Goal: Information Seeking & Learning: Learn about a topic

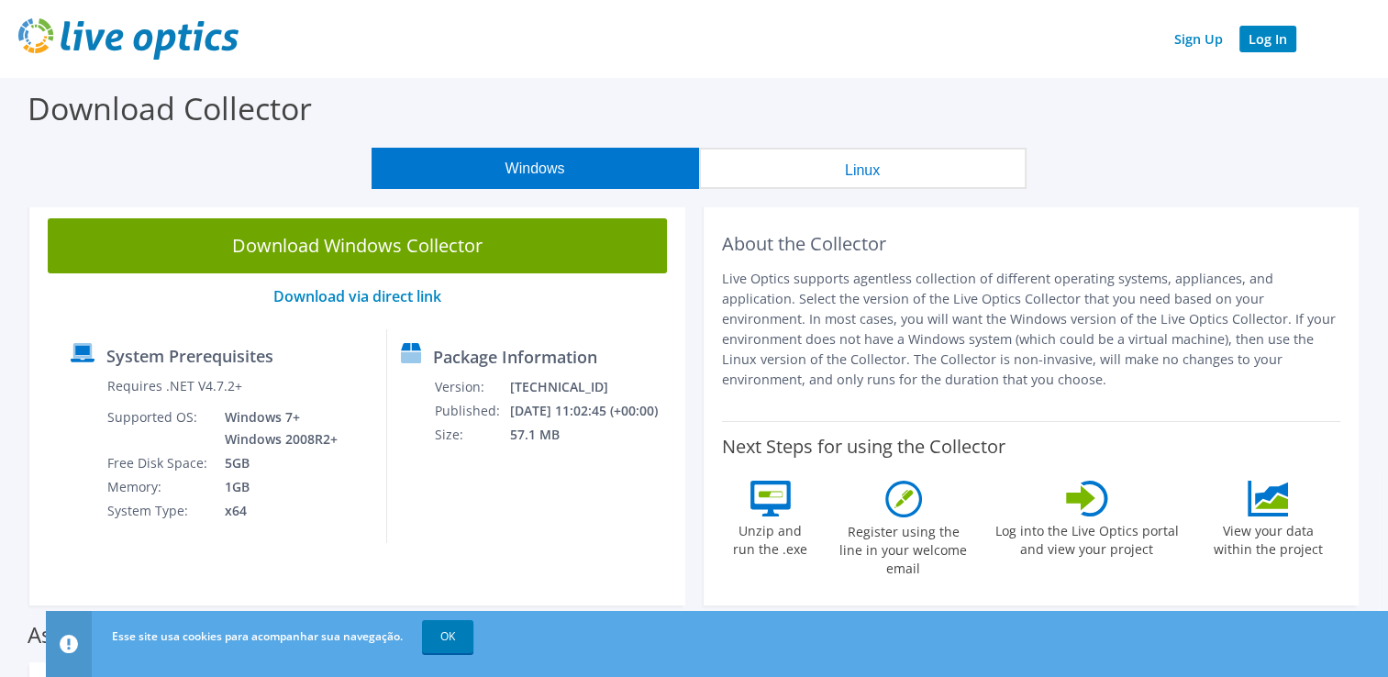
click at [1269, 46] on link "Log In" at bounding box center [1267, 39] width 57 height 27
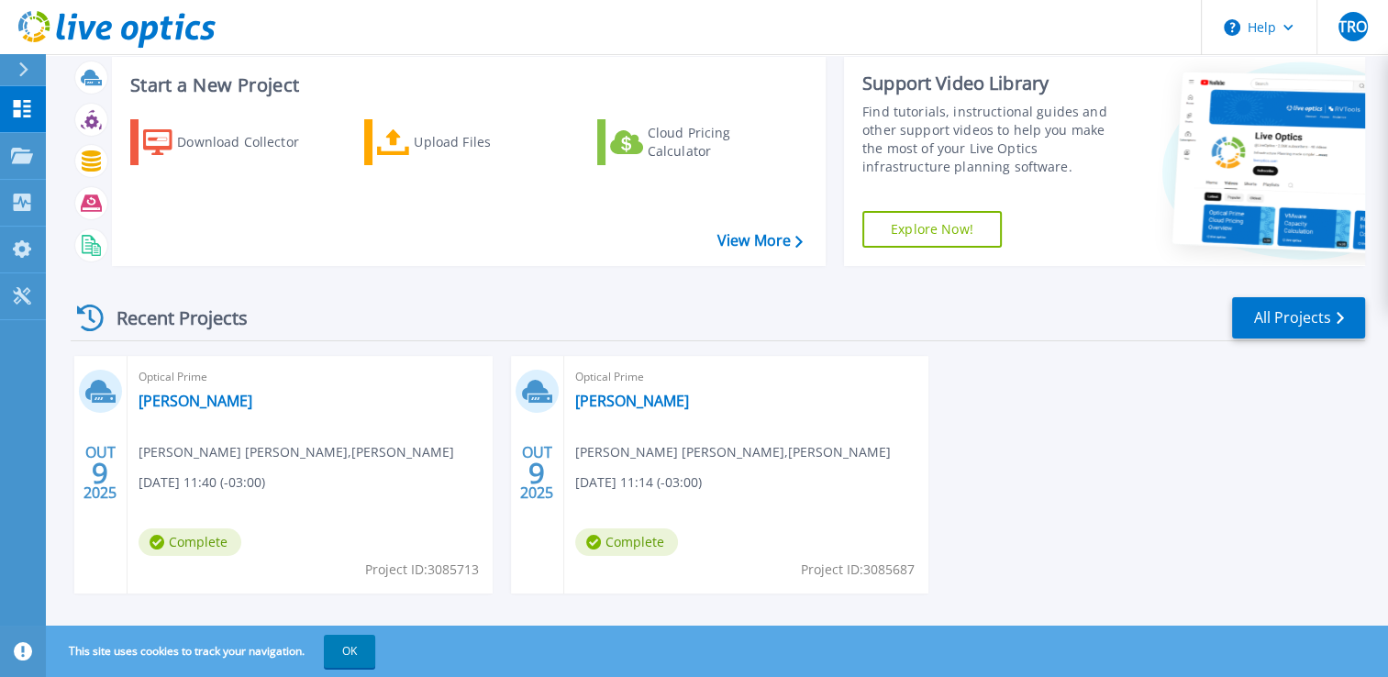
scroll to position [64, 0]
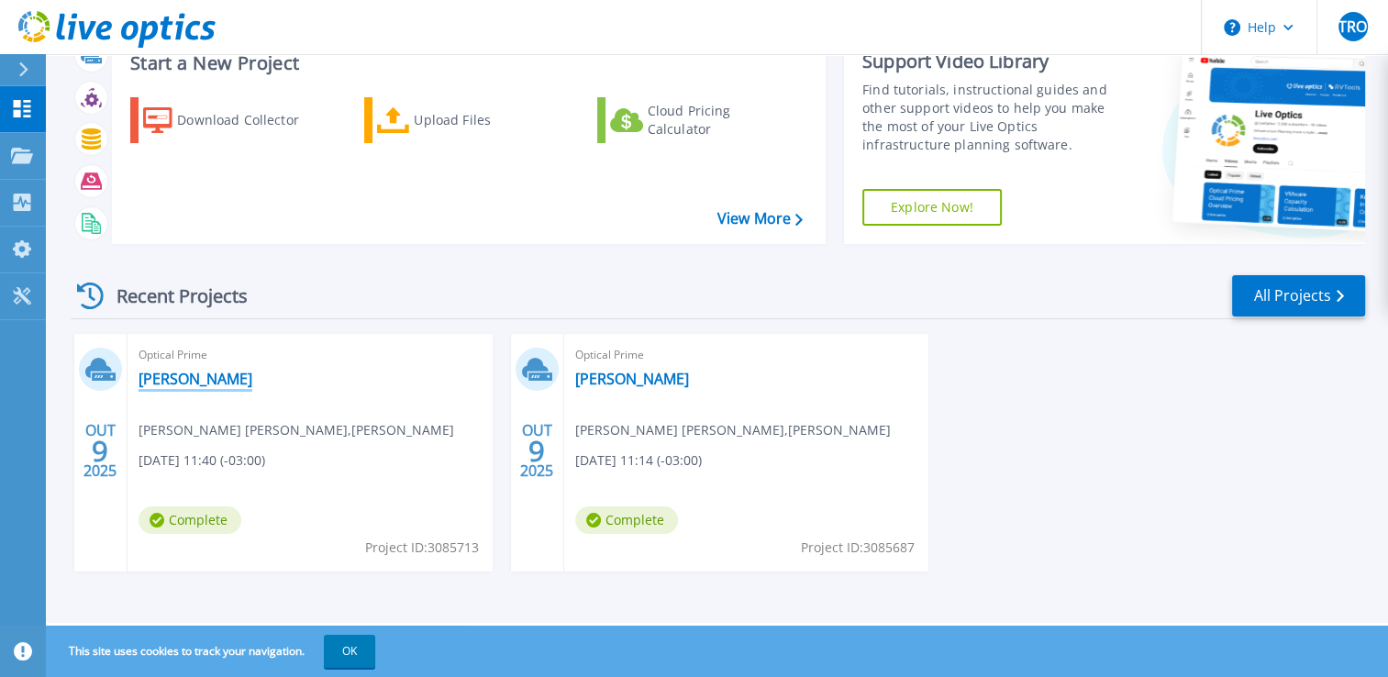
click at [171, 370] on link "[PERSON_NAME]" at bounding box center [196, 379] width 114 height 18
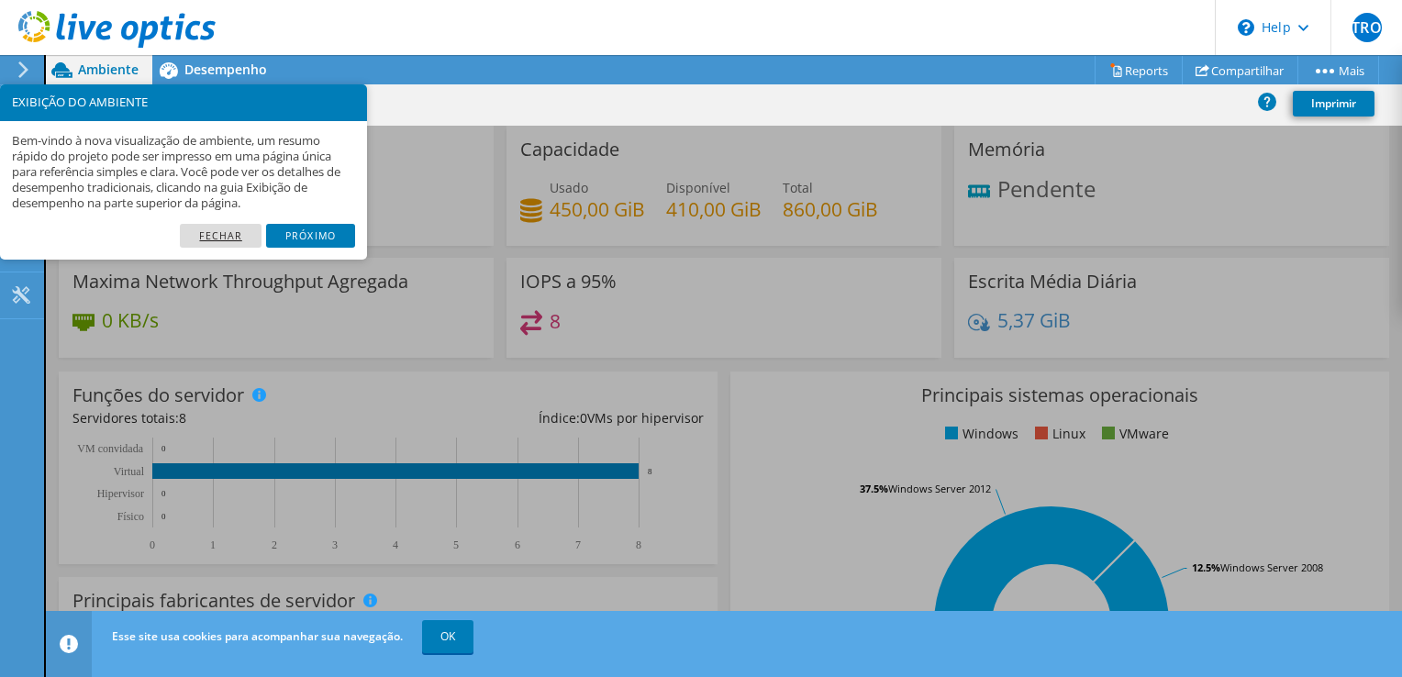
click at [219, 233] on link "Fechar" at bounding box center [221, 236] width 82 height 24
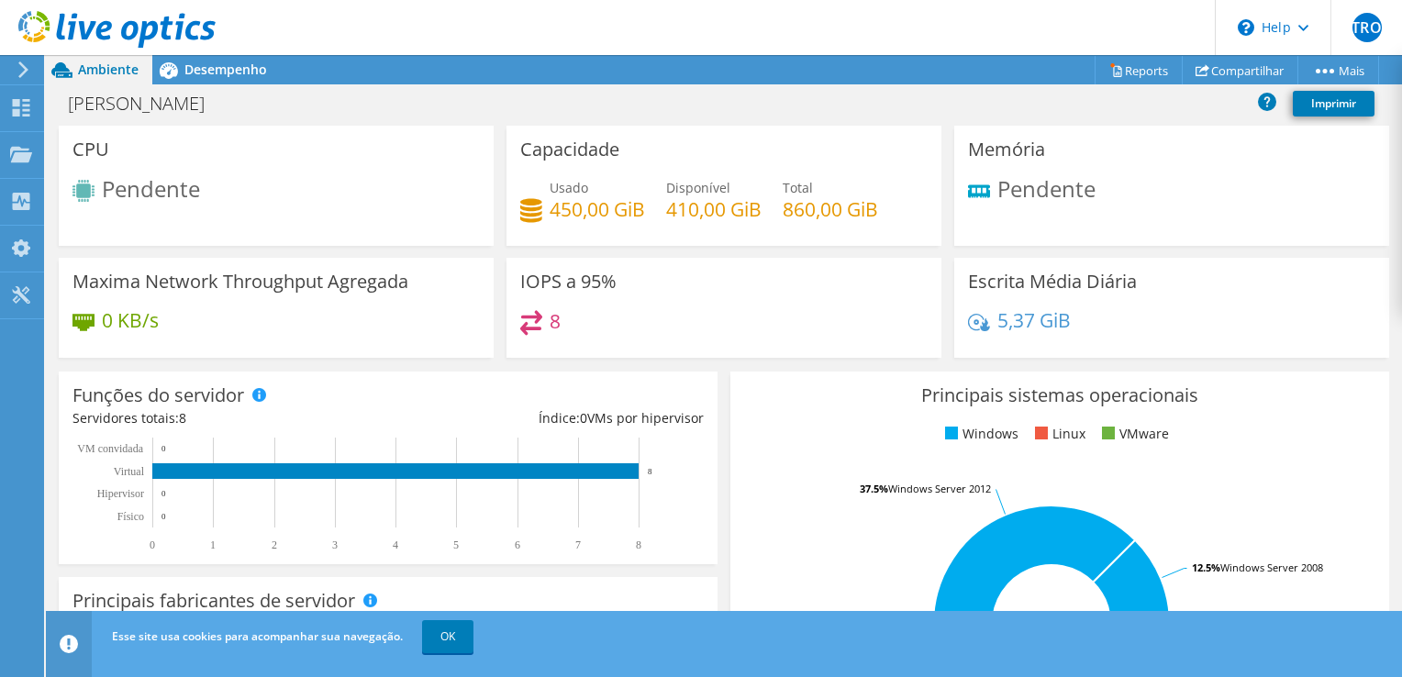
click at [1064, 187] on span "Pendente" at bounding box center [1046, 188] width 98 height 30
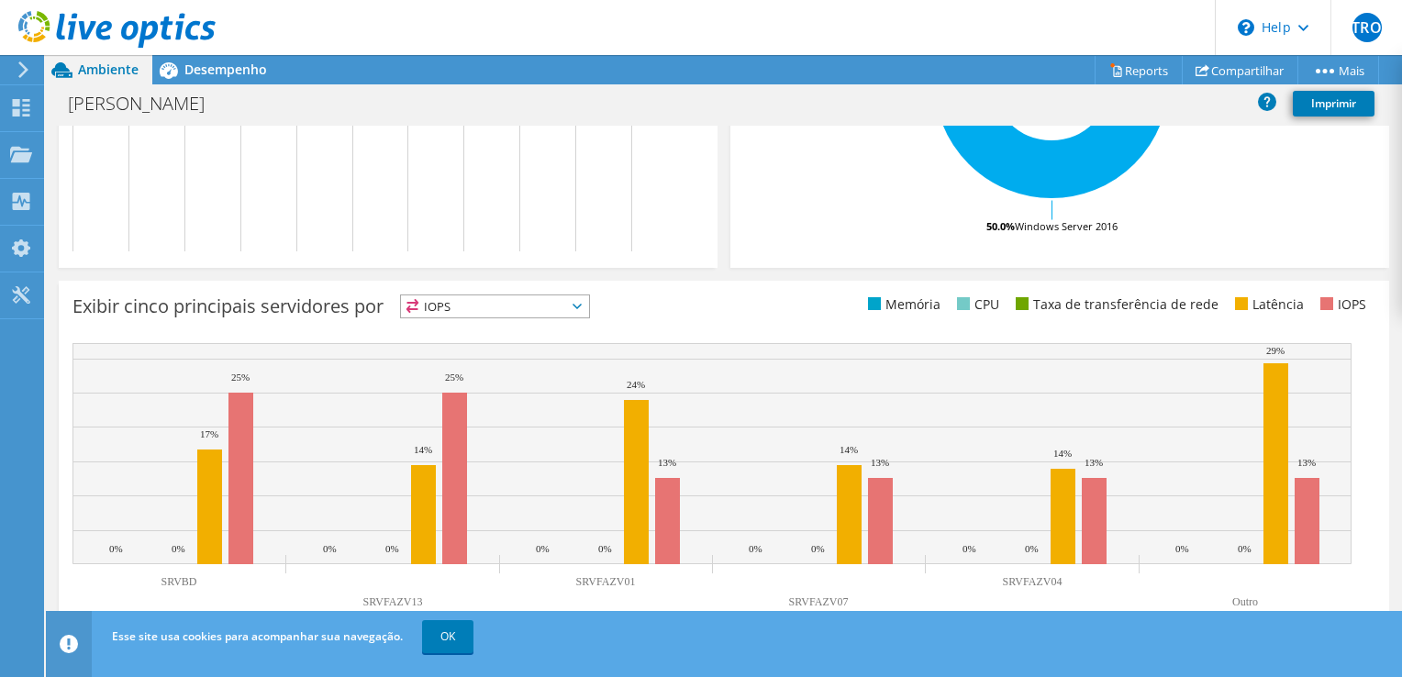
scroll to position [547, 0]
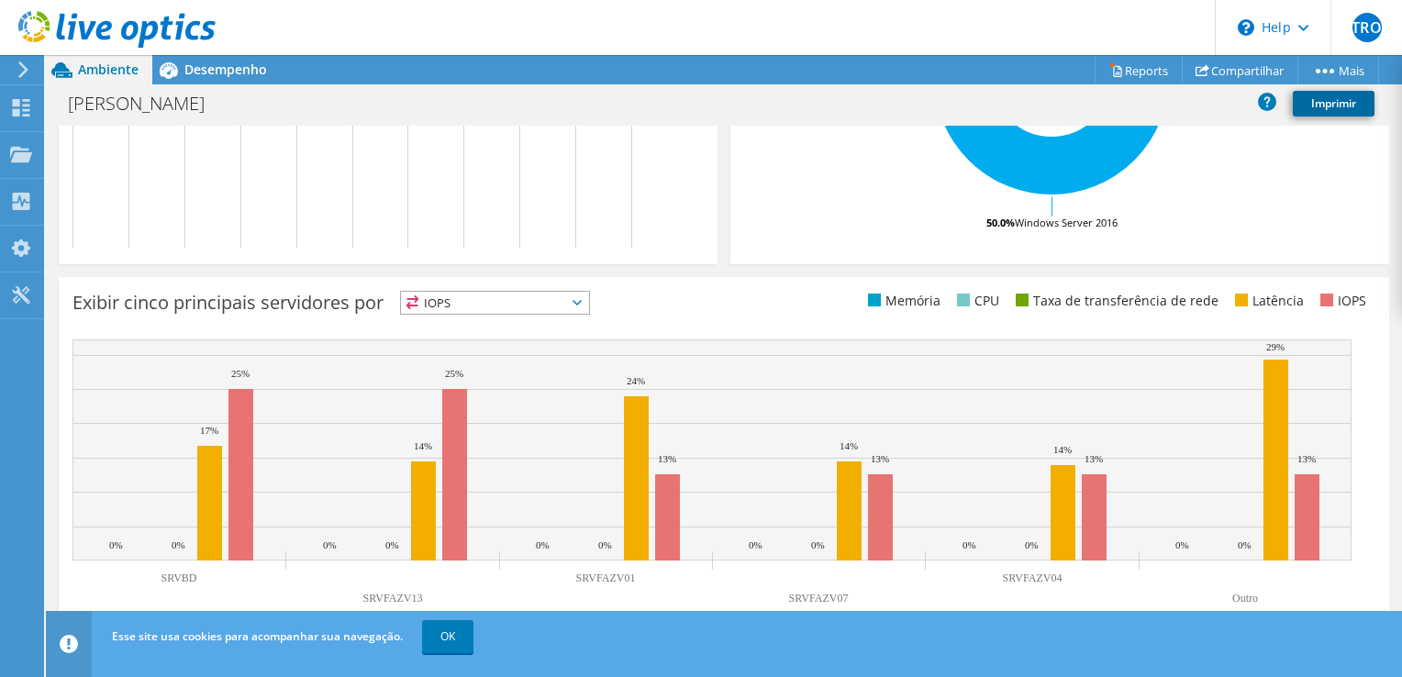
click at [1325, 106] on link "Imprimir" at bounding box center [1334, 104] width 82 height 26
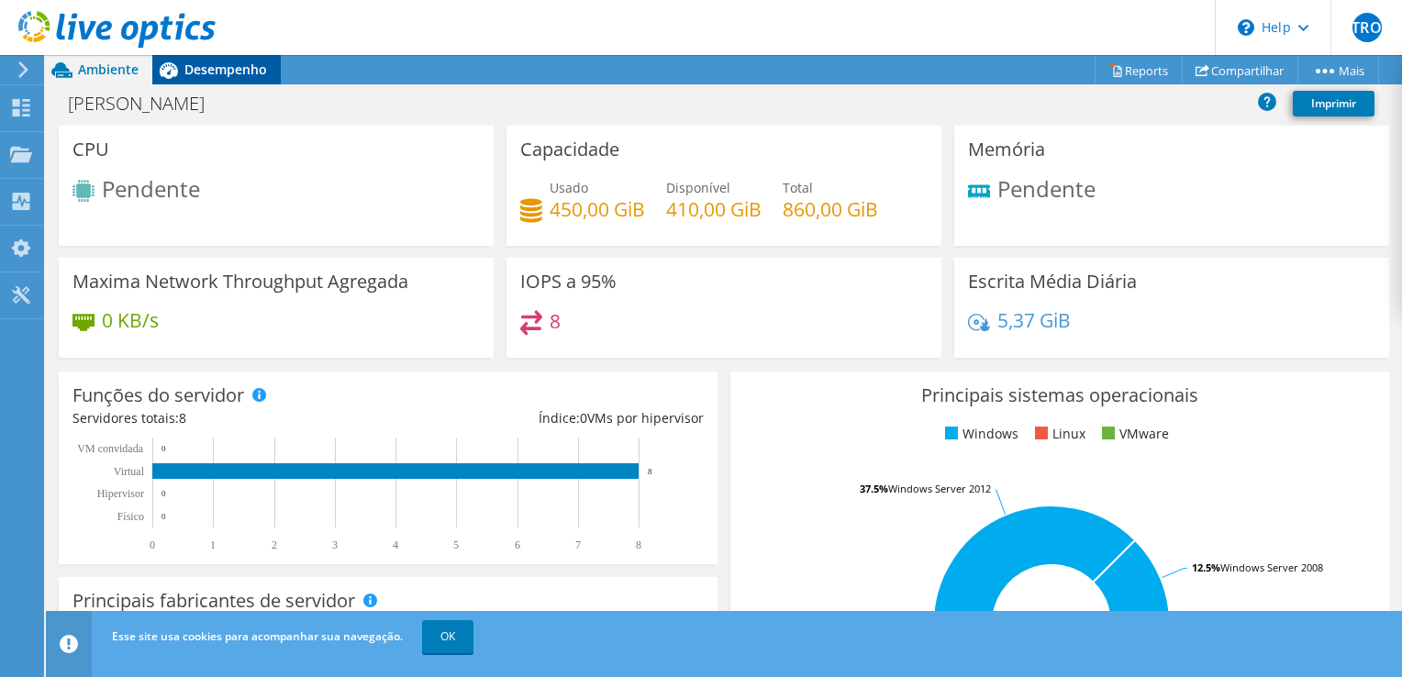
click at [210, 68] on span "Desempenho" at bounding box center [225, 69] width 83 height 17
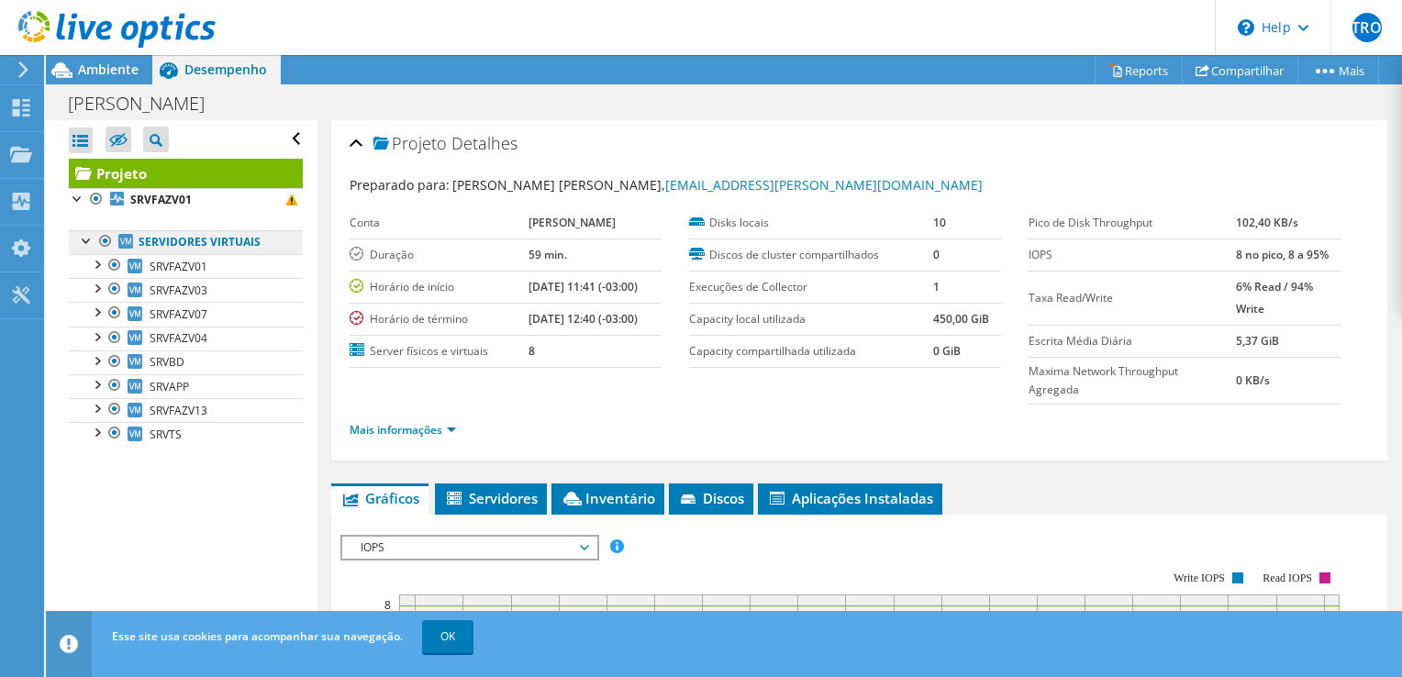
click at [183, 242] on link "Servidores virtuais" at bounding box center [186, 242] width 234 height 24
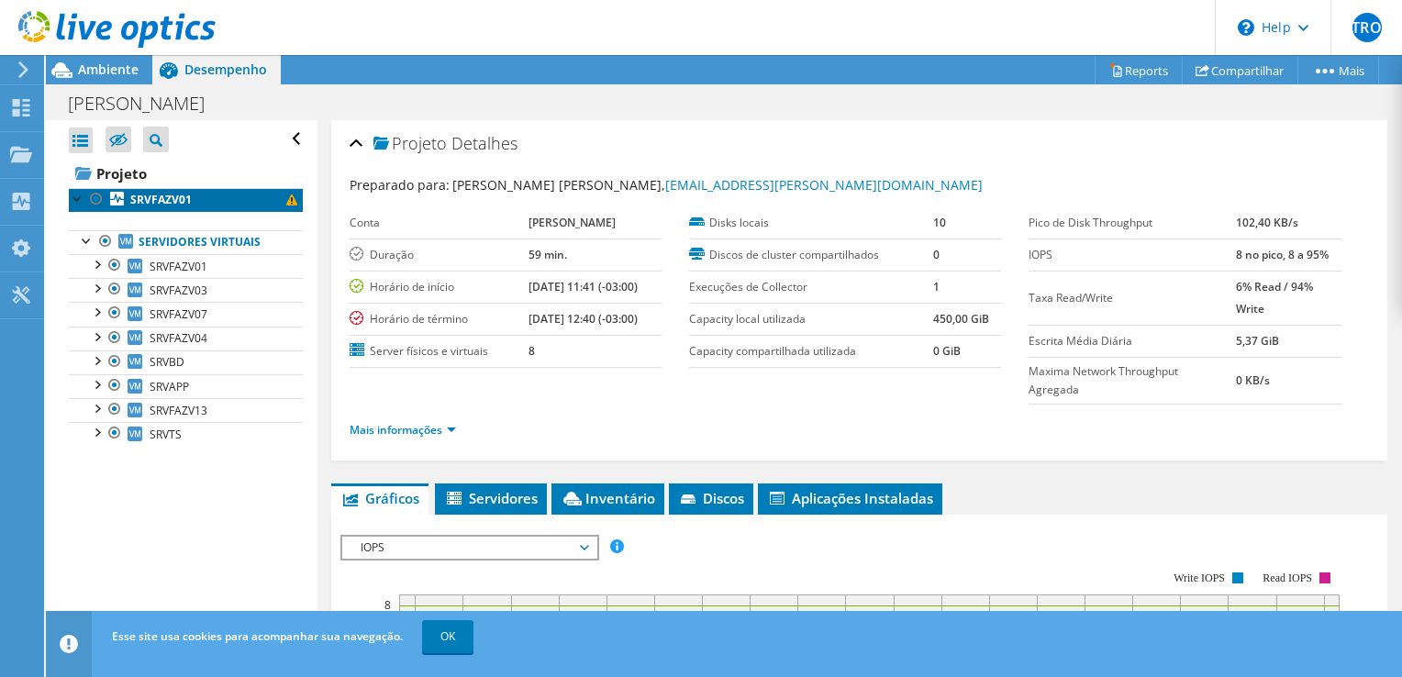
click at [159, 193] on b "SRVFAZV01" at bounding box center [160, 200] width 61 height 16
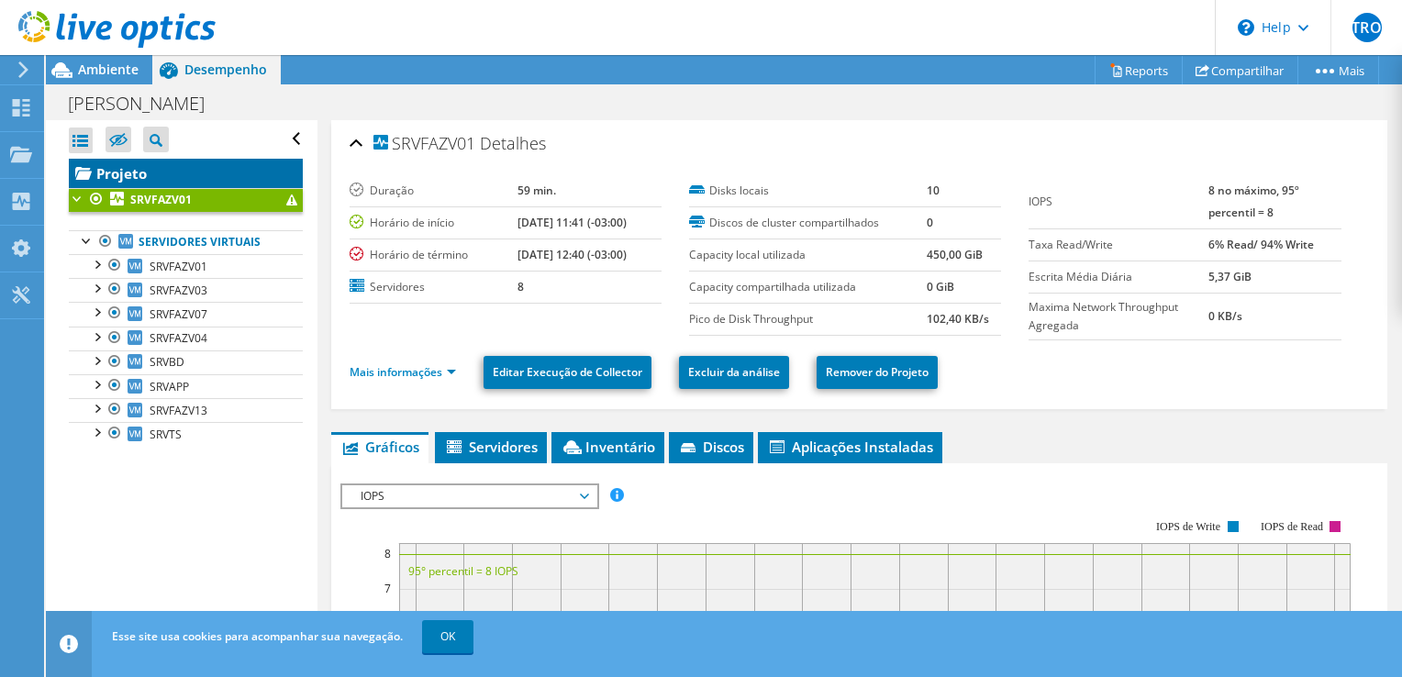
click at [139, 172] on link "Projeto" at bounding box center [186, 173] width 234 height 29
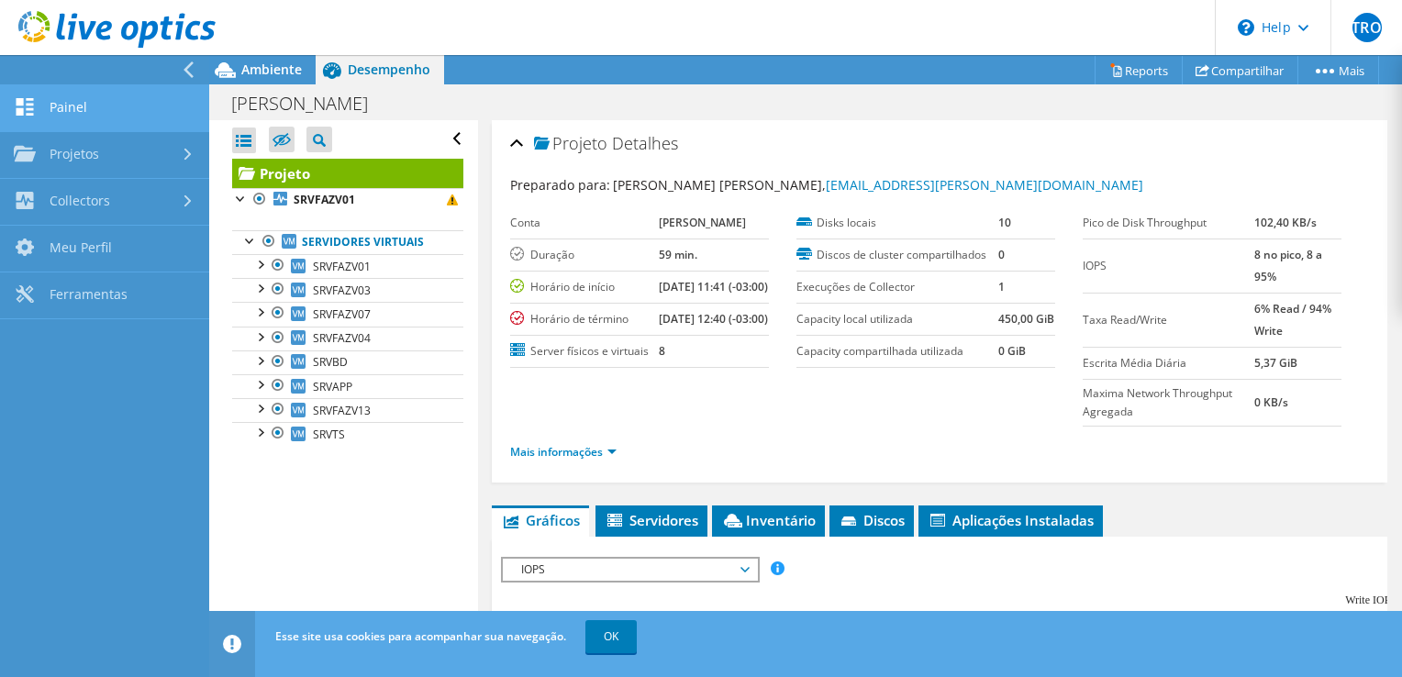
click at [61, 119] on link "Painel" at bounding box center [104, 108] width 209 height 47
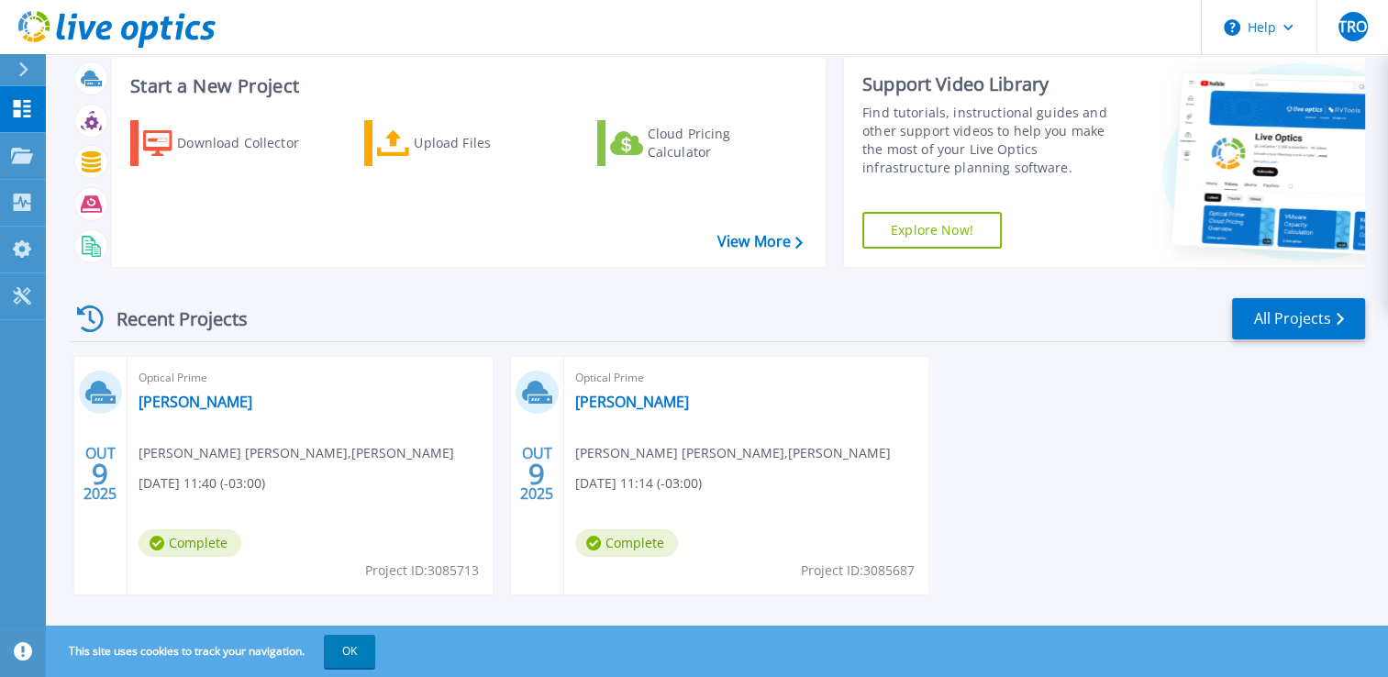
scroll to position [64, 0]
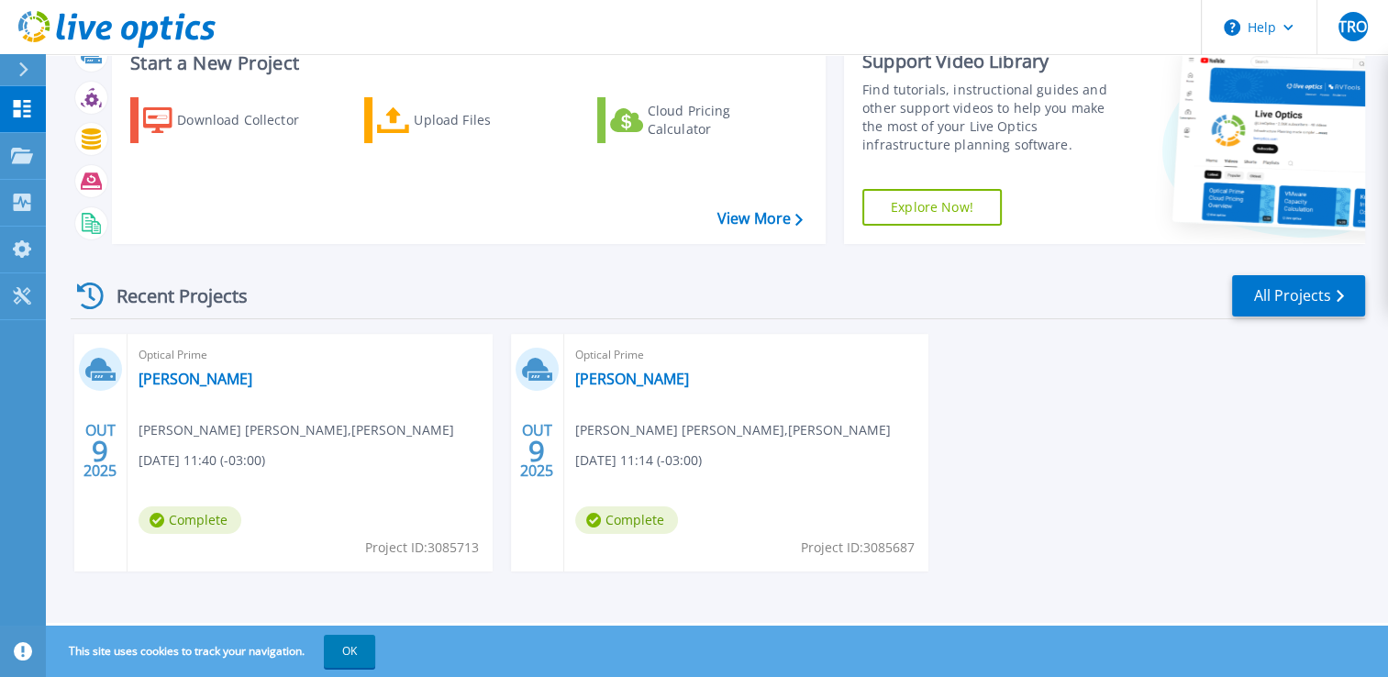
click at [599, 366] on div "Optical Prime HERINGER Thiago Rodrigues Olivera , DALTON DIAS HERINGER 10/09/20…" at bounding box center [746, 453] width 365 height 238
click at [605, 376] on link "[PERSON_NAME]" at bounding box center [632, 379] width 114 height 18
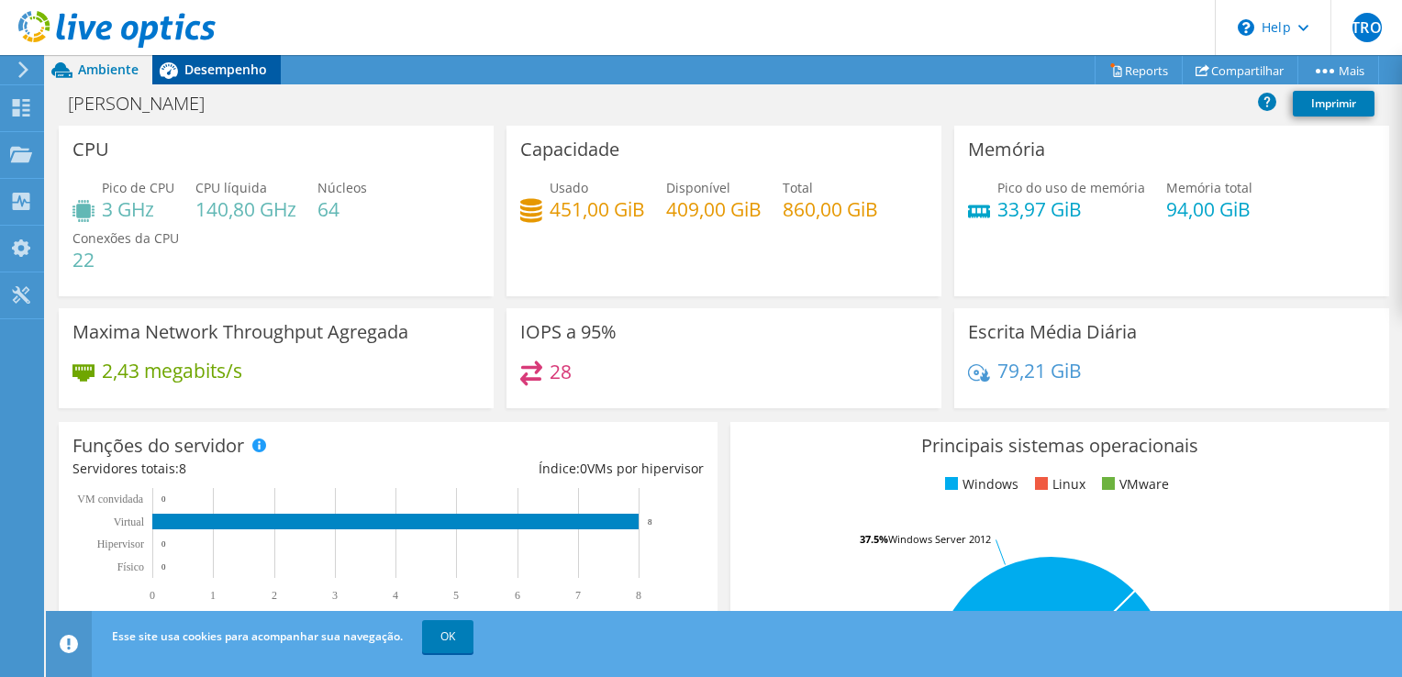
click at [198, 65] on span "Desempenho" at bounding box center [225, 69] width 83 height 17
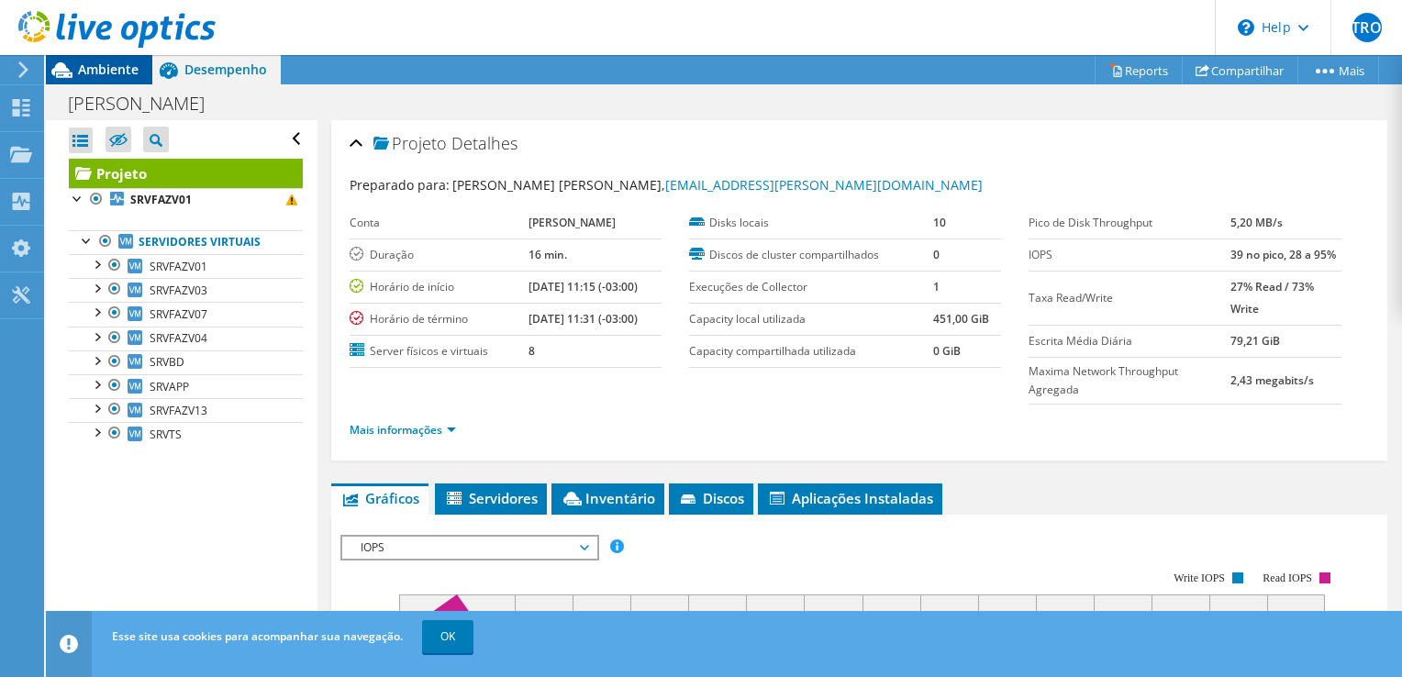
click at [110, 71] on span "Ambiente" at bounding box center [108, 69] width 61 height 17
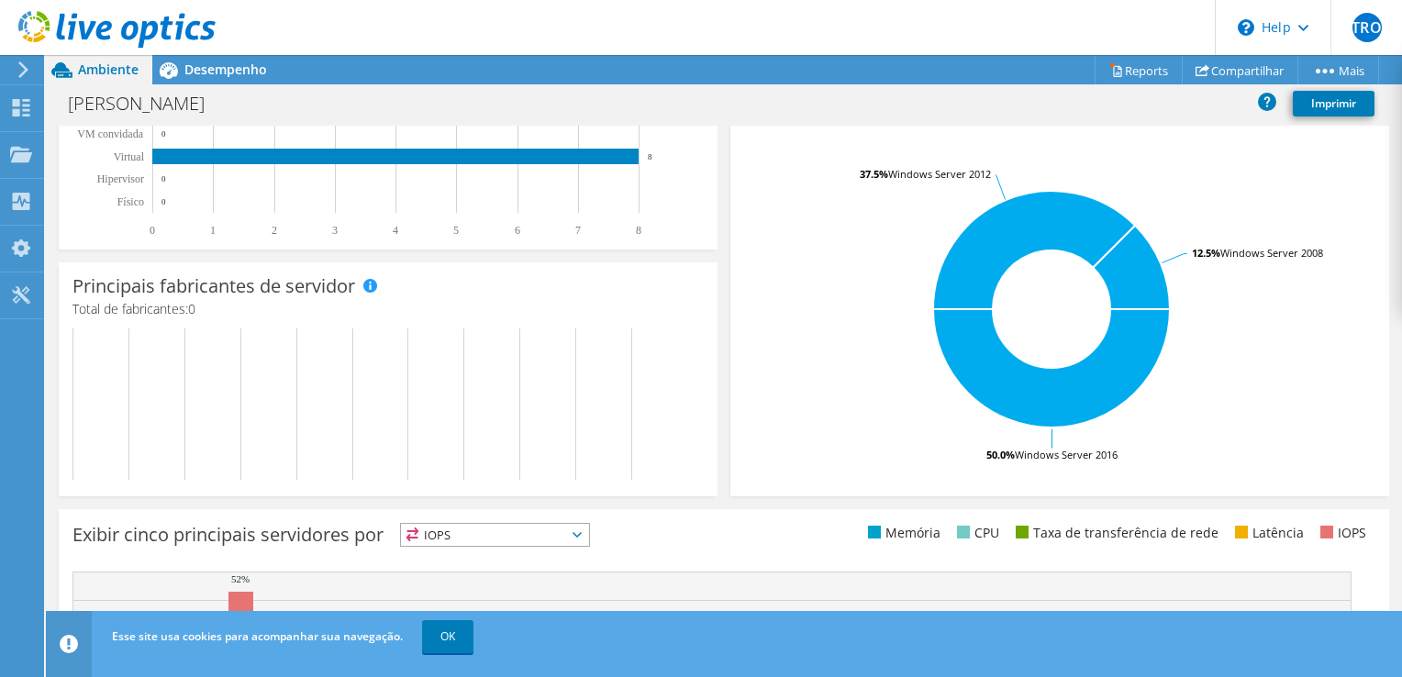
scroll to position [367, 0]
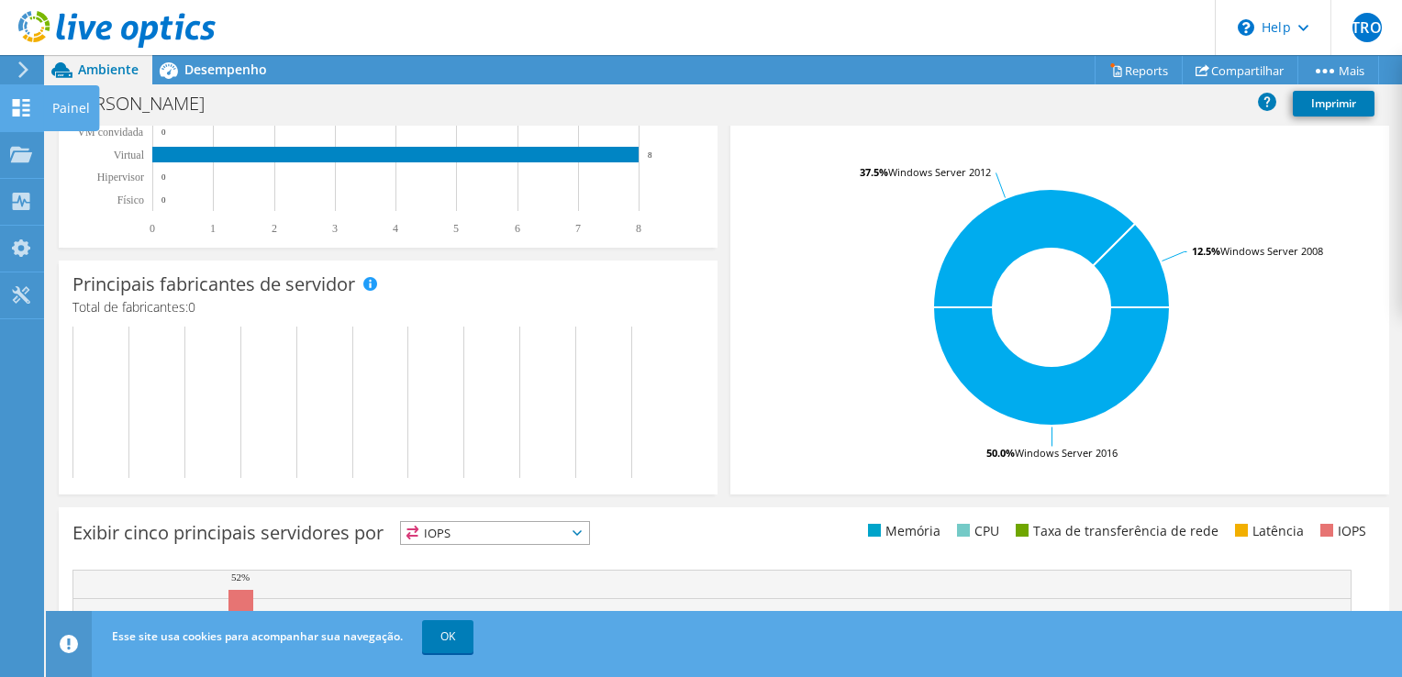
click at [31, 101] on icon at bounding box center [21, 107] width 22 height 17
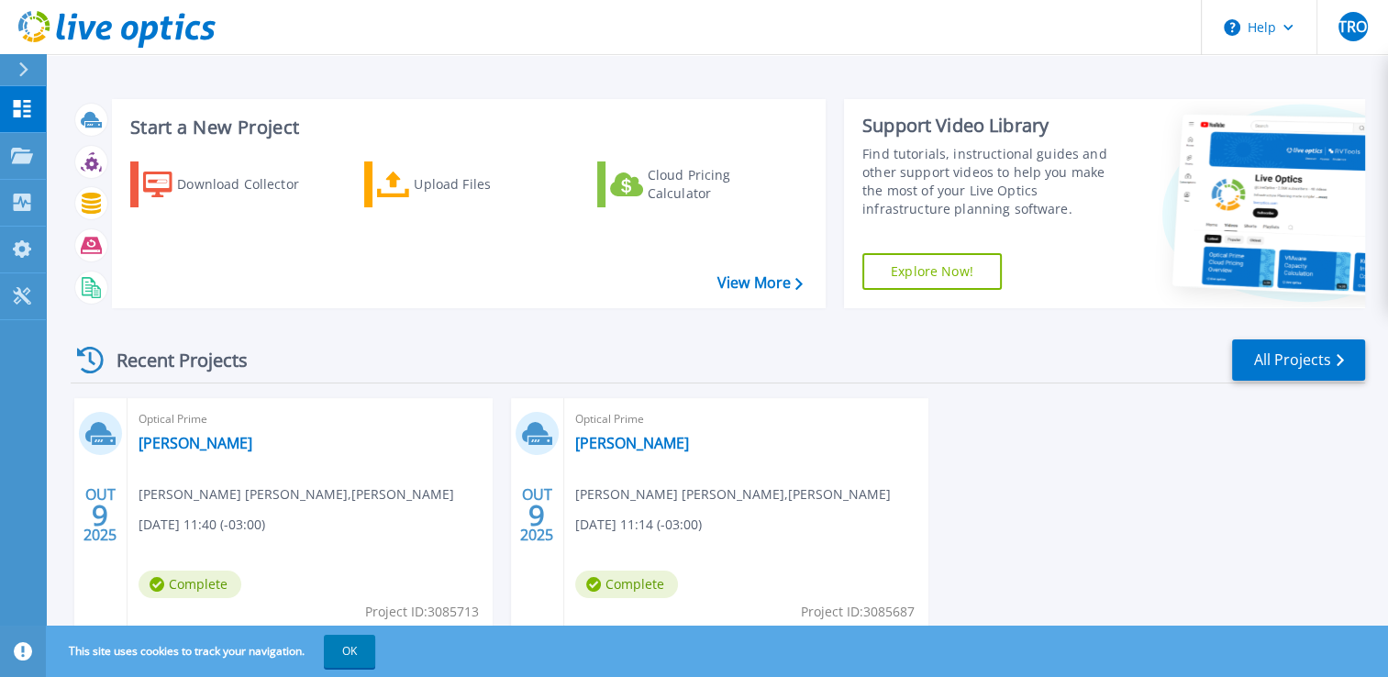
scroll to position [64, 0]
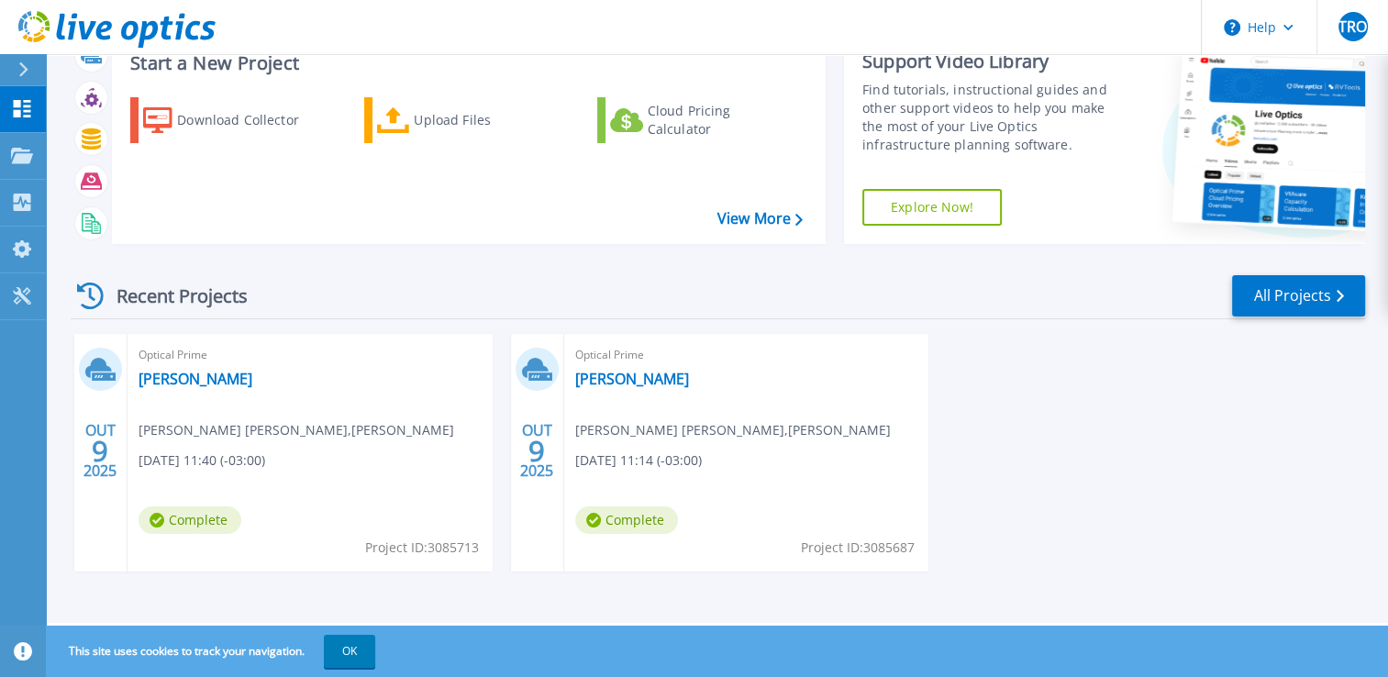
click at [94, 458] on span "9" at bounding box center [100, 451] width 17 height 16
click at [187, 517] on span "Complete" at bounding box center [190, 520] width 103 height 28
click at [154, 354] on span "Optical Prime" at bounding box center [310, 355] width 343 height 20
click at [176, 378] on link "[PERSON_NAME]" at bounding box center [196, 379] width 114 height 18
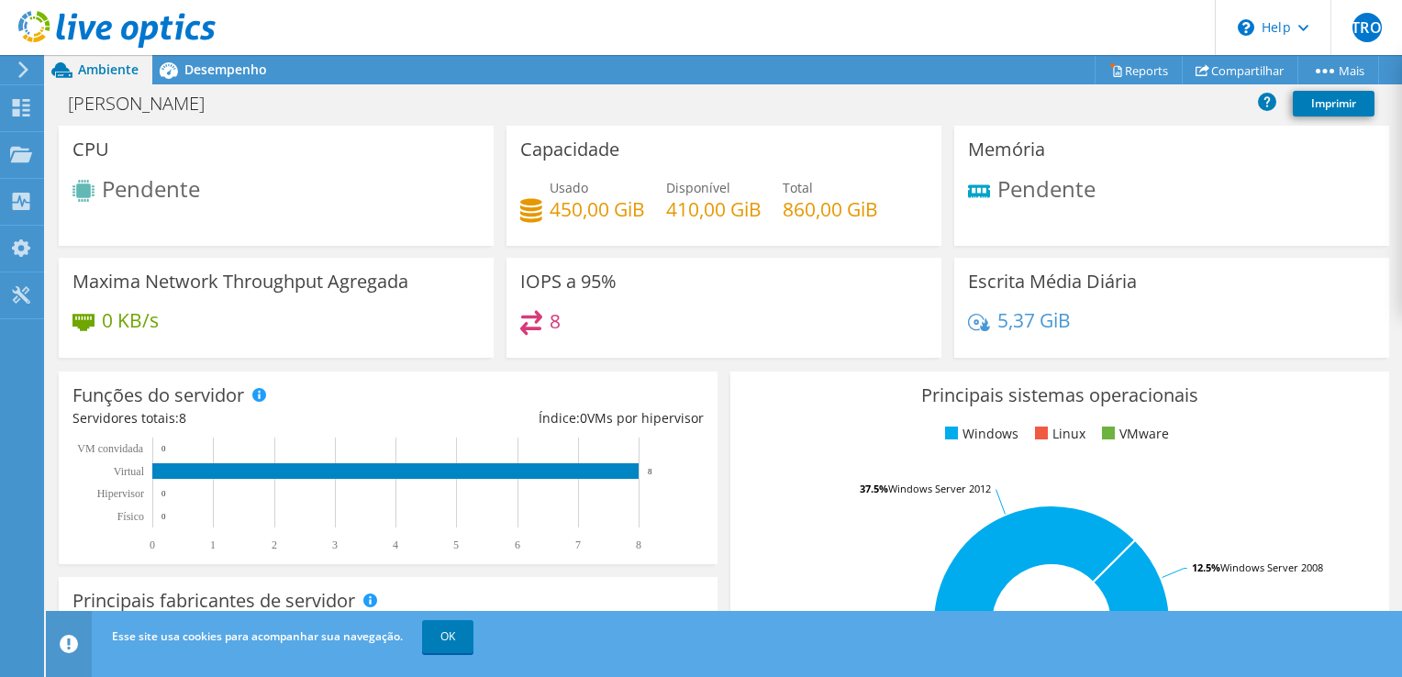
scroll to position [367, 0]
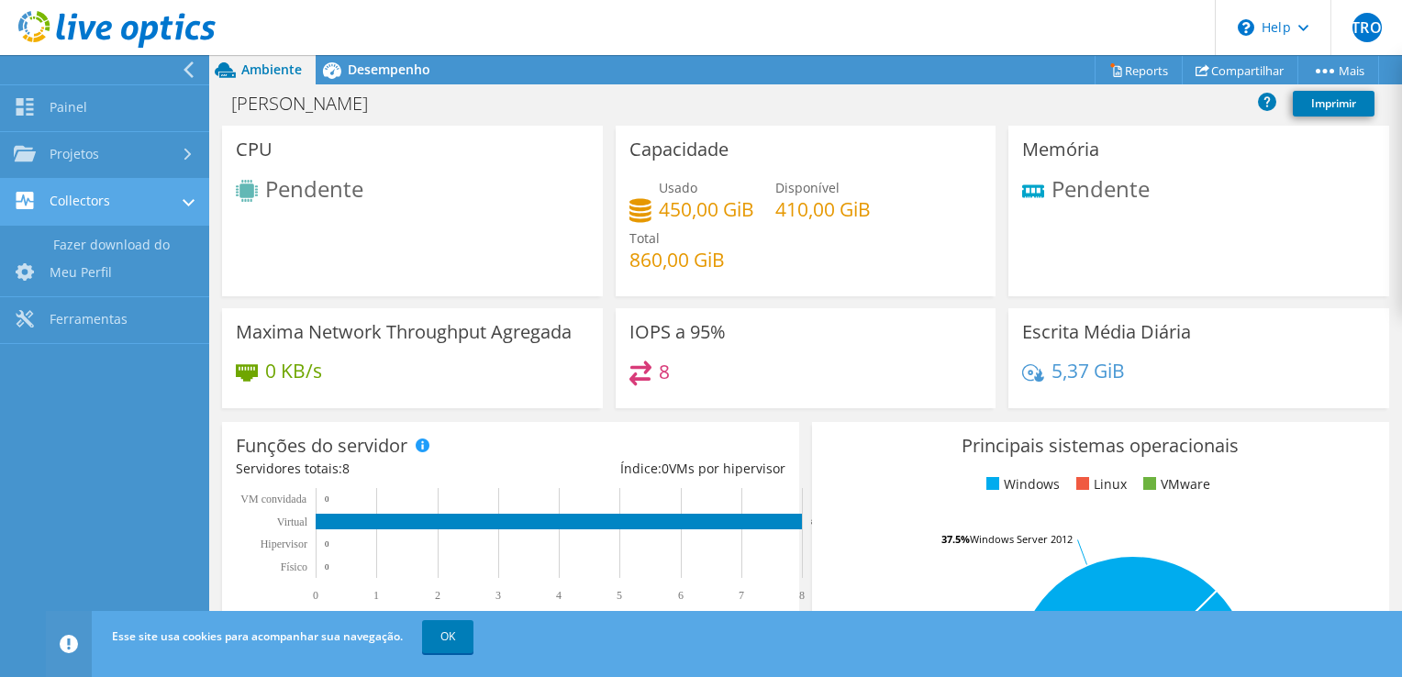
scroll to position [411, 0]
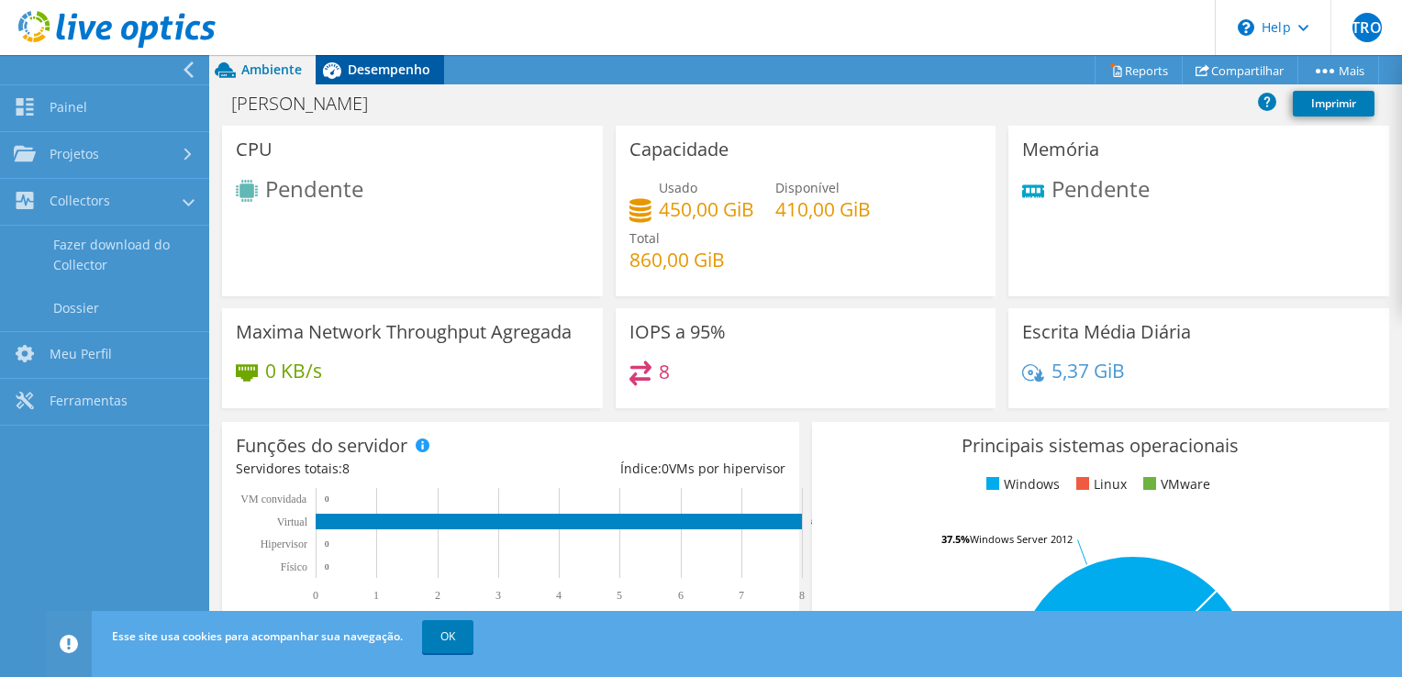
click at [364, 80] on div "Desempenho" at bounding box center [380, 69] width 128 height 29
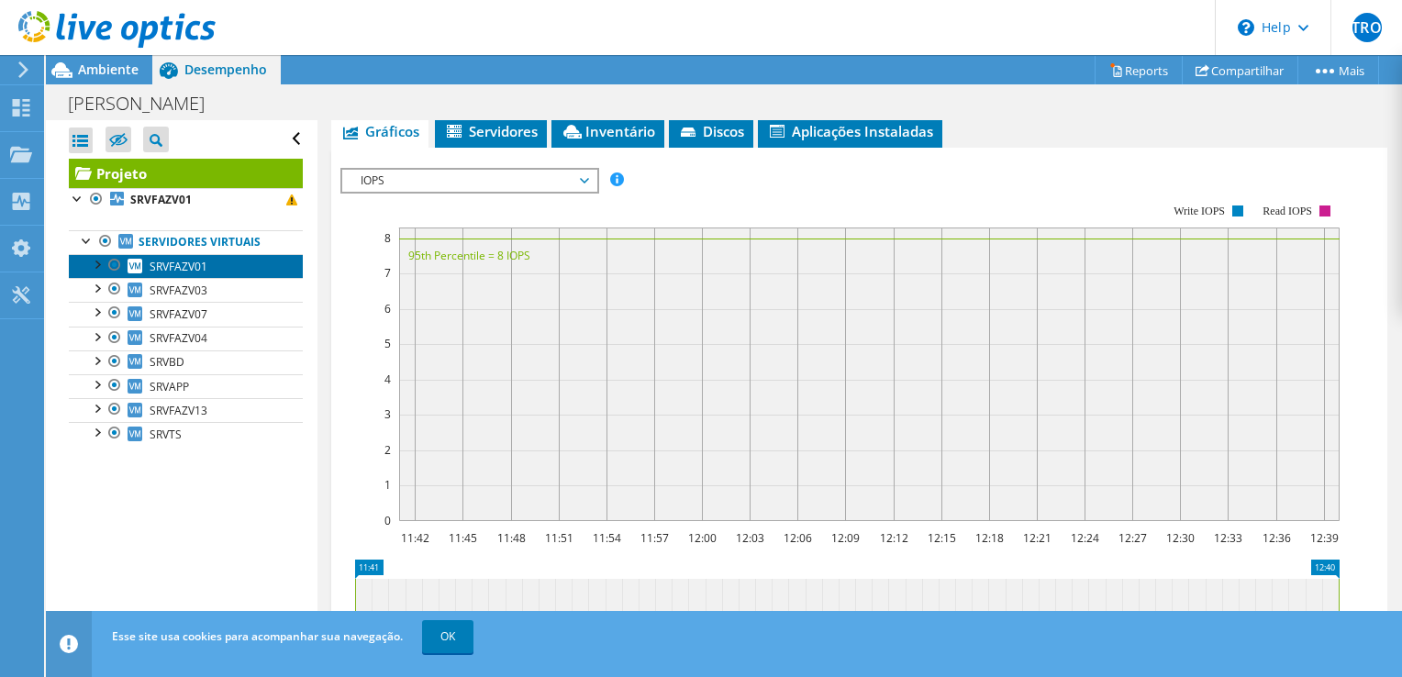
click at [167, 268] on span "SRVFAZV01" at bounding box center [179, 267] width 58 height 16
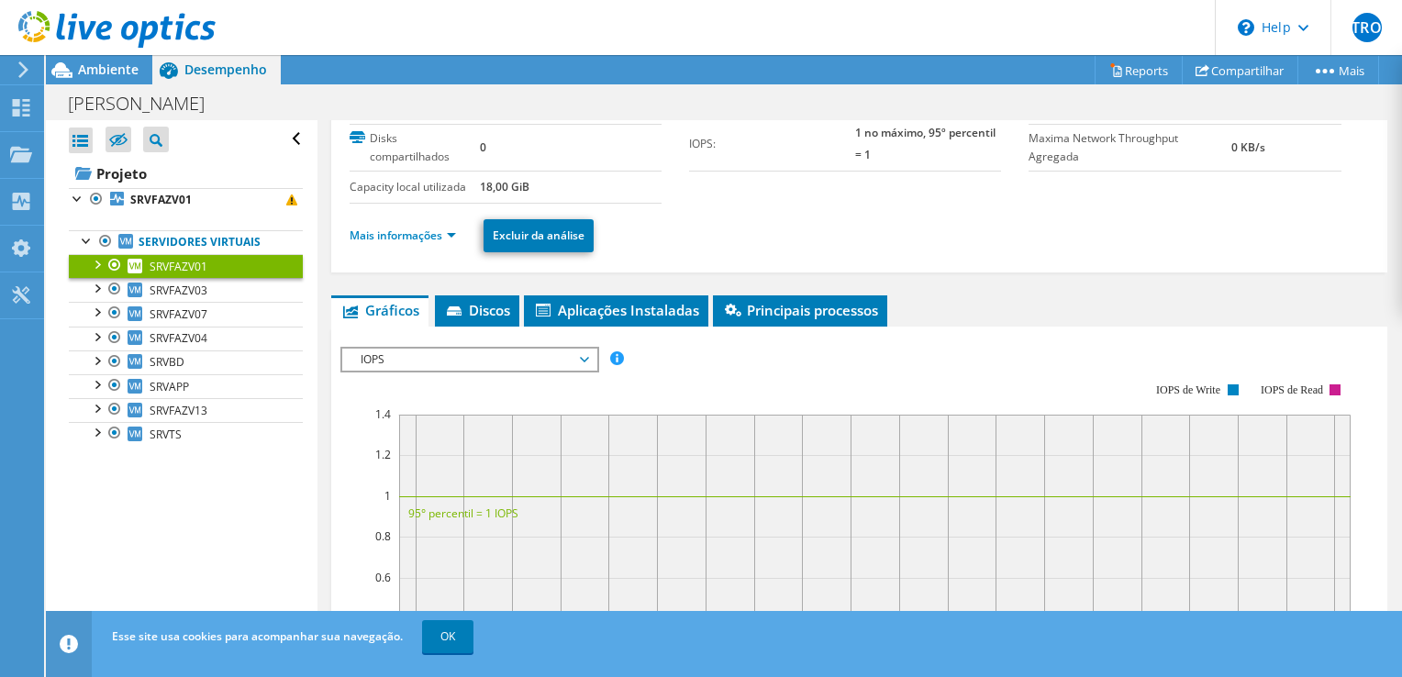
scroll to position [0, 0]
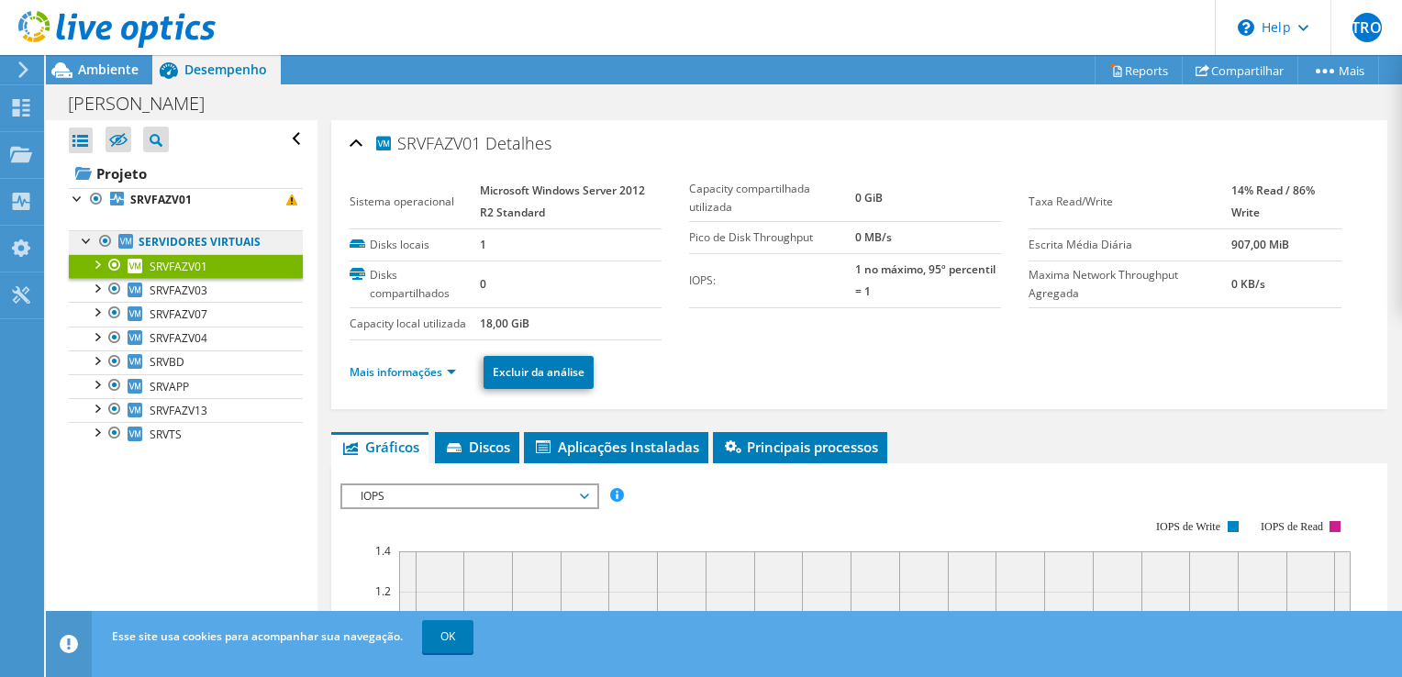
click at [159, 235] on link "Servidores virtuais" at bounding box center [186, 242] width 234 height 24
click at [158, 196] on b "SRVFAZV01" at bounding box center [160, 200] width 61 height 16
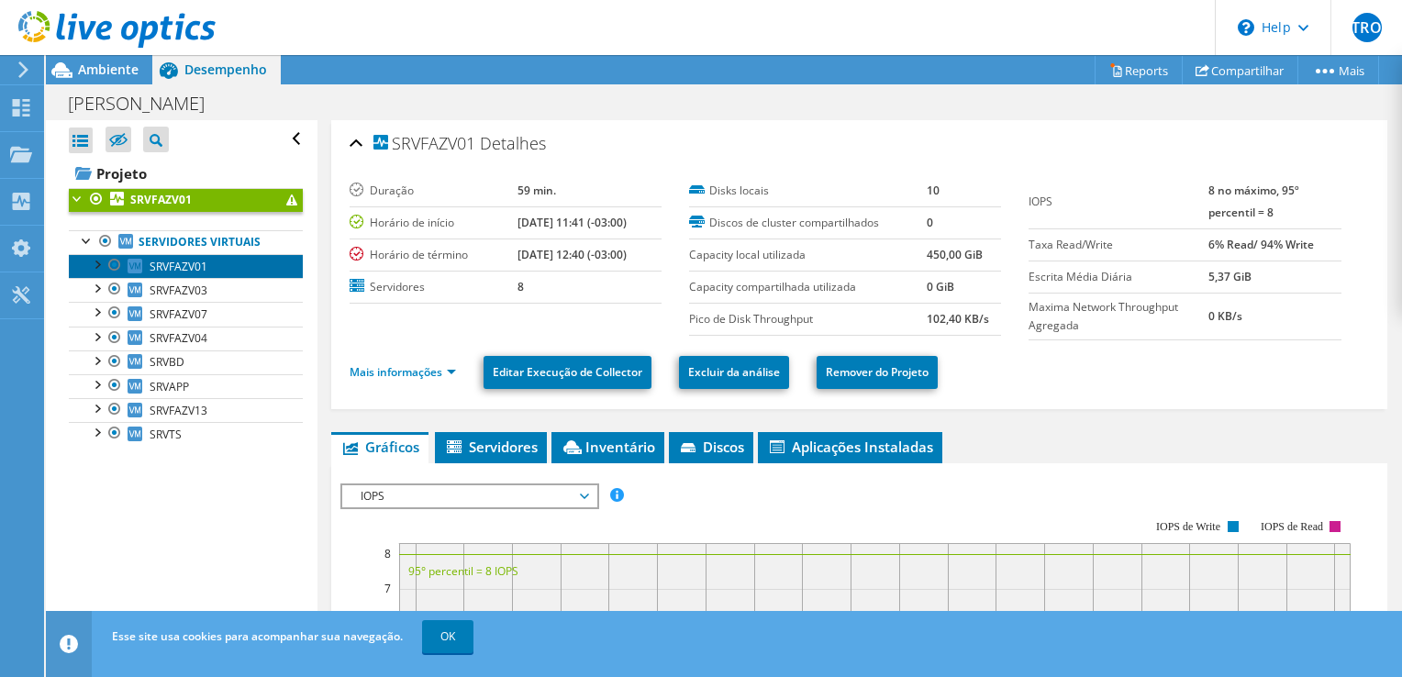
click at [200, 264] on span "SRVFAZV01" at bounding box center [179, 267] width 58 height 16
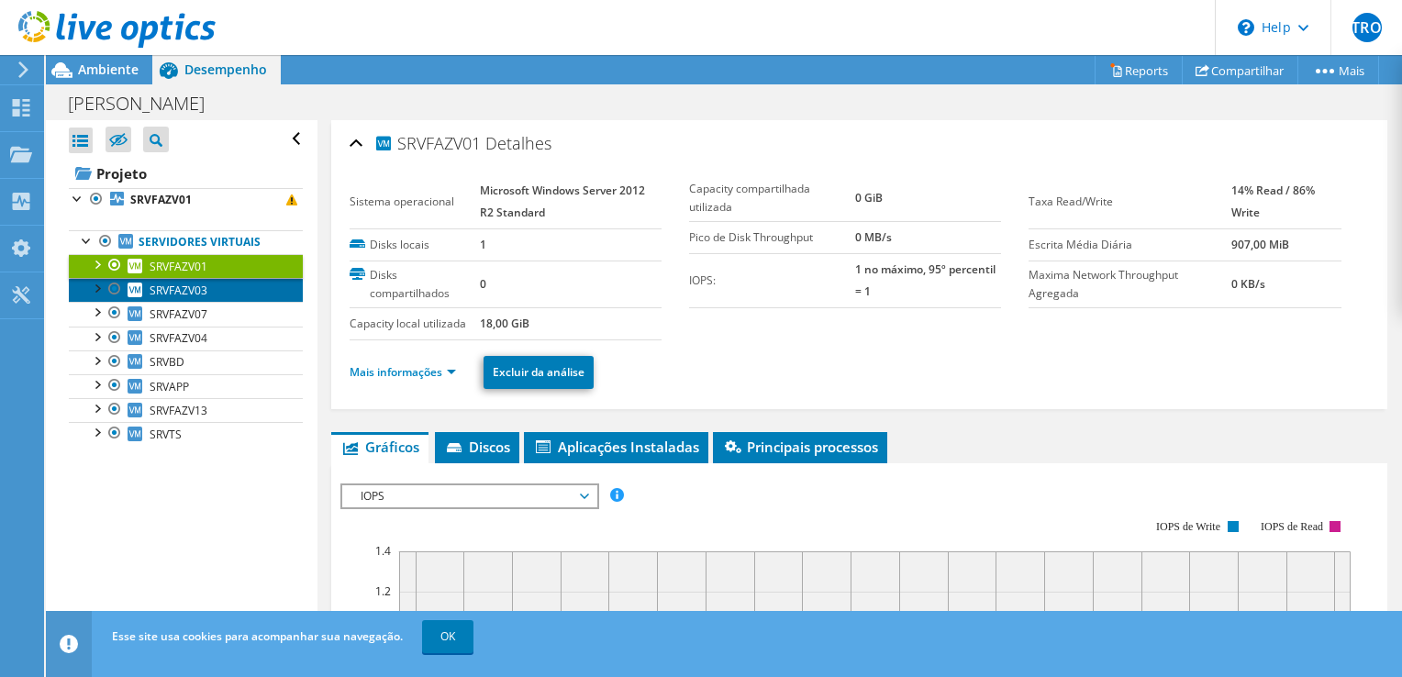
click at [194, 296] on link "SRVFAZV03" at bounding box center [186, 290] width 234 height 24
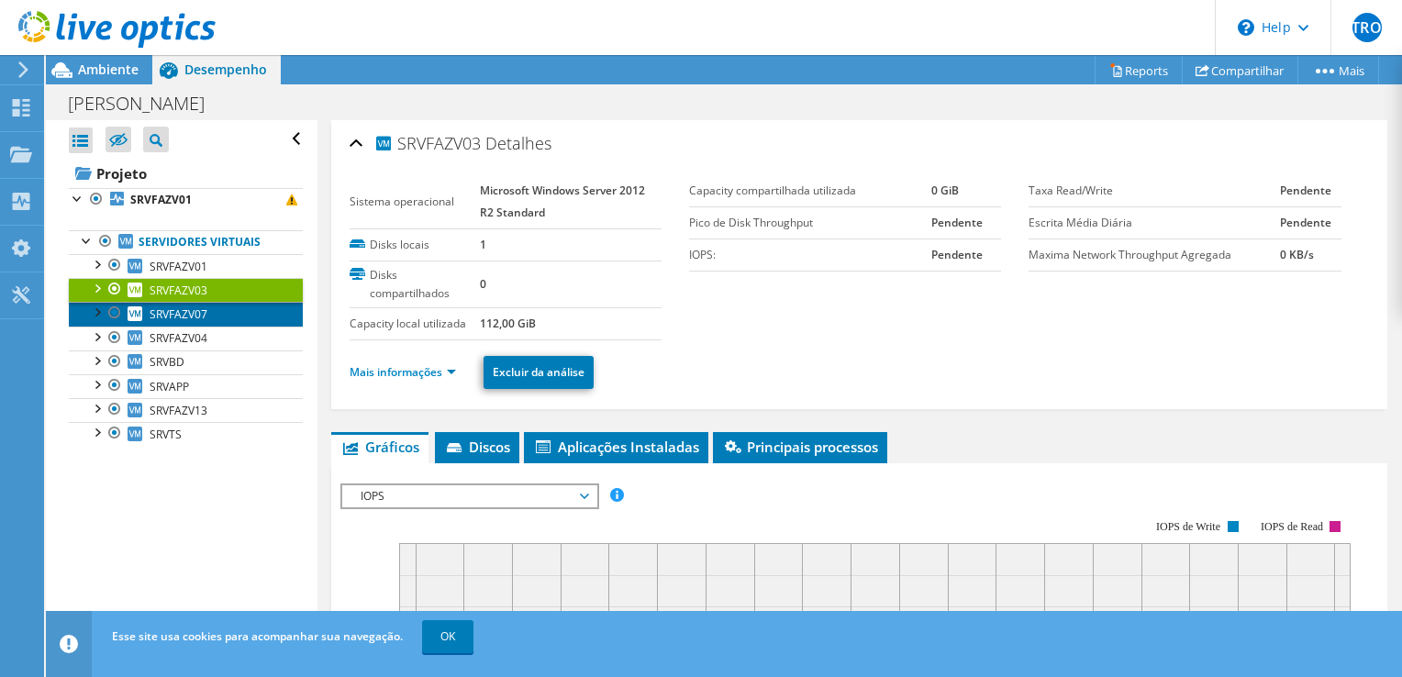
click at [196, 306] on span "SRVFAZV07" at bounding box center [179, 314] width 58 height 16
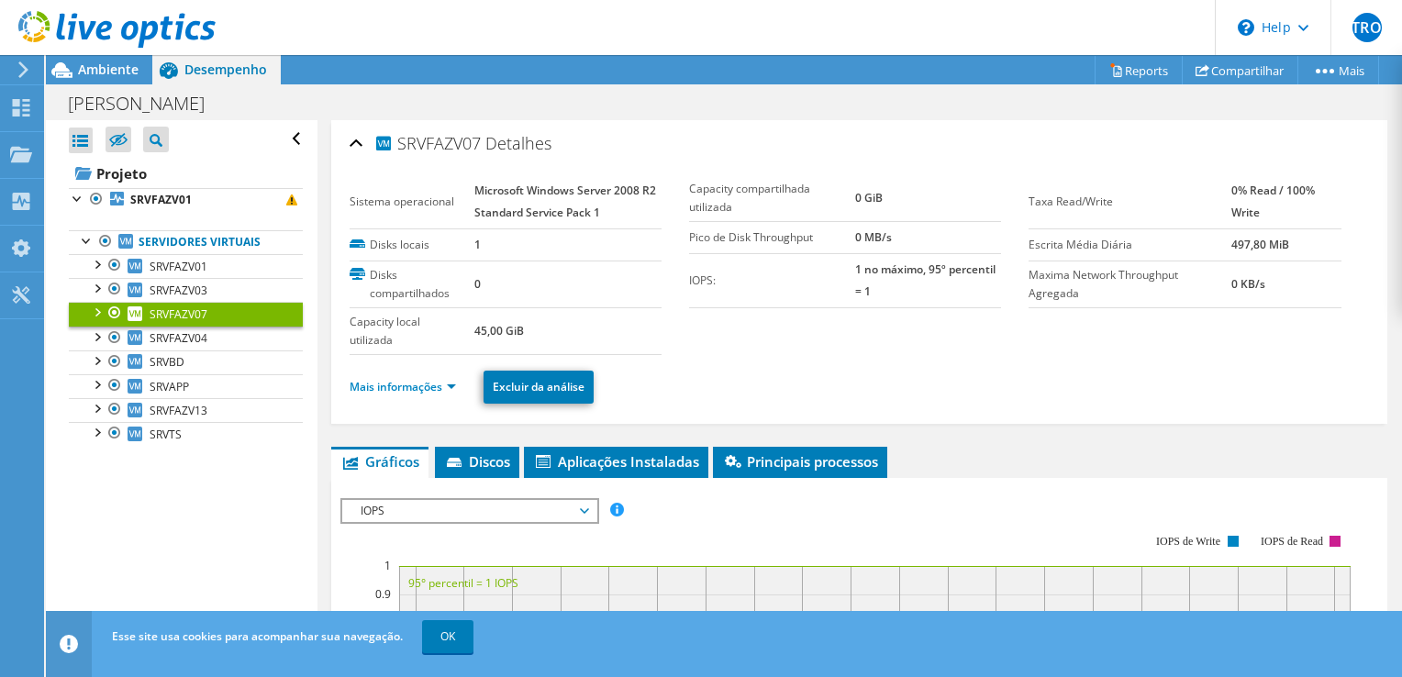
click at [194, 323] on link "SRVFAZV07" at bounding box center [186, 314] width 234 height 24
click at [194, 336] on span "SRVFAZV04" at bounding box center [179, 338] width 58 height 16
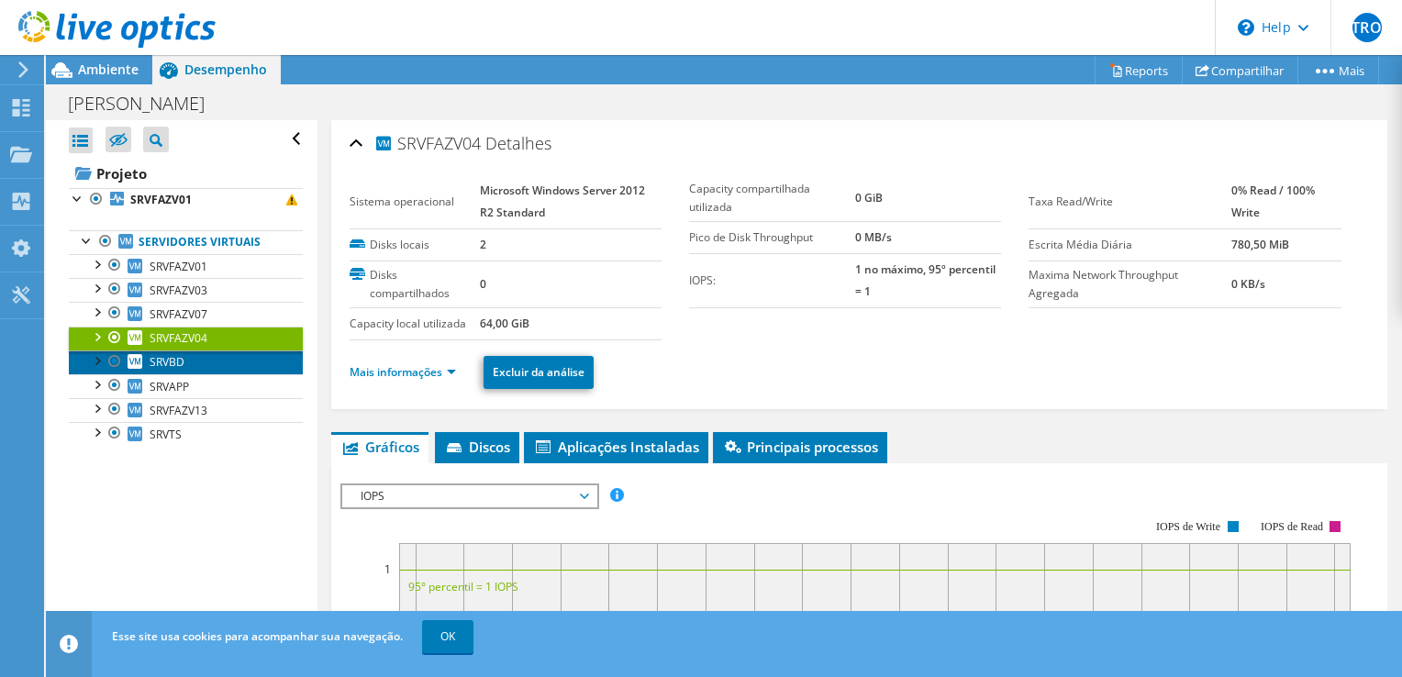
click at [186, 354] on link "SRVBD" at bounding box center [186, 362] width 234 height 24
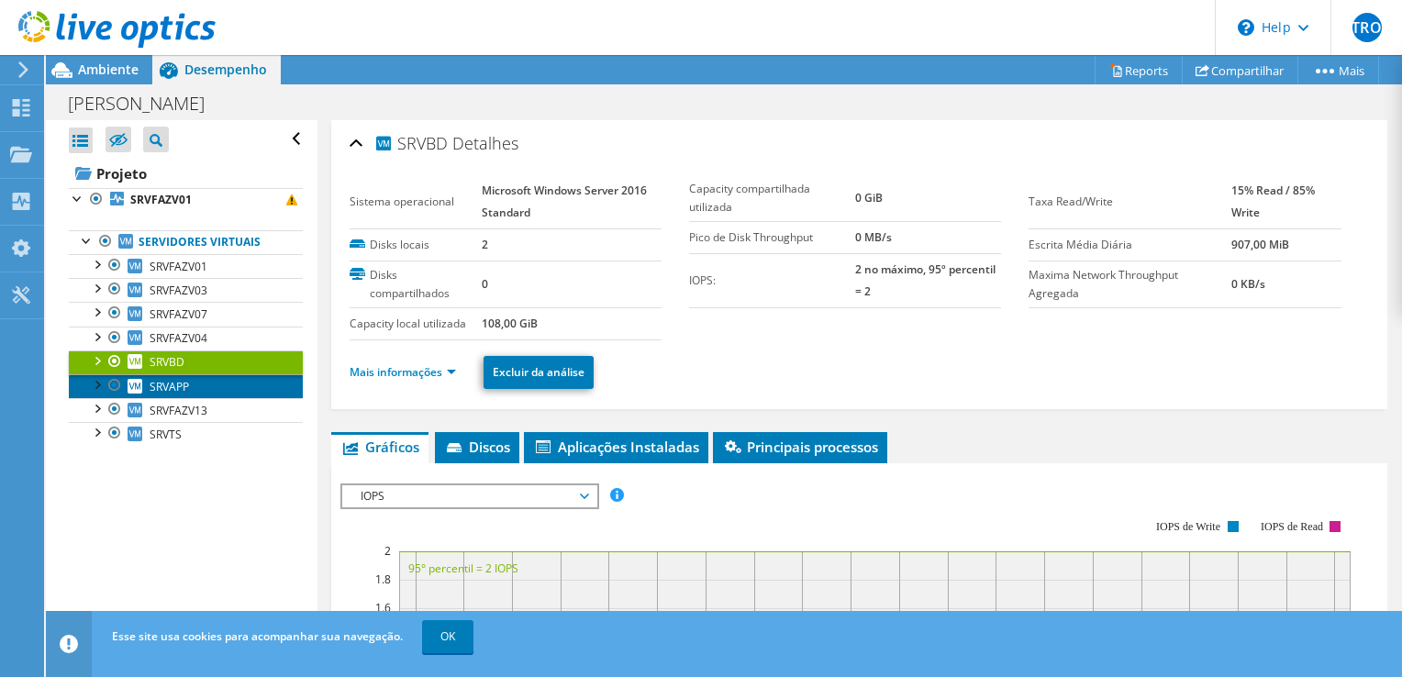
click at [199, 380] on link "SRVAPP" at bounding box center [186, 386] width 234 height 24
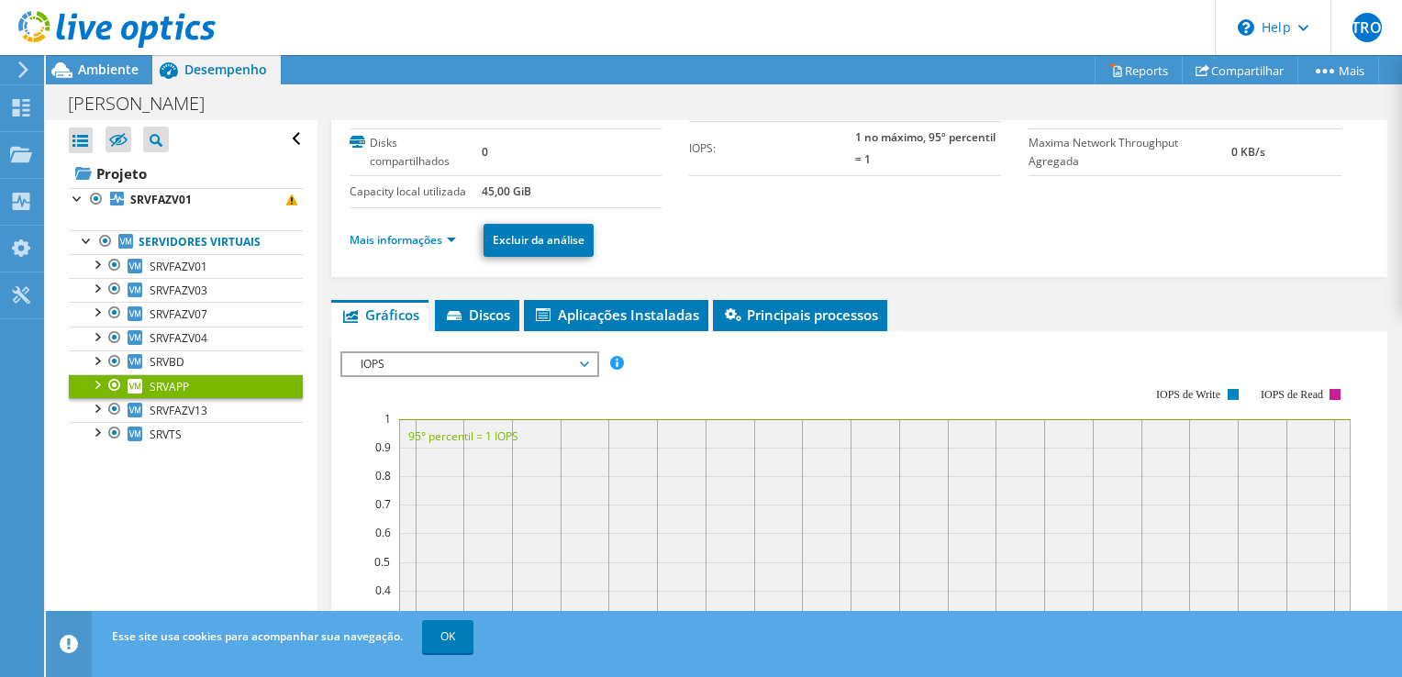
scroll to position [591, 0]
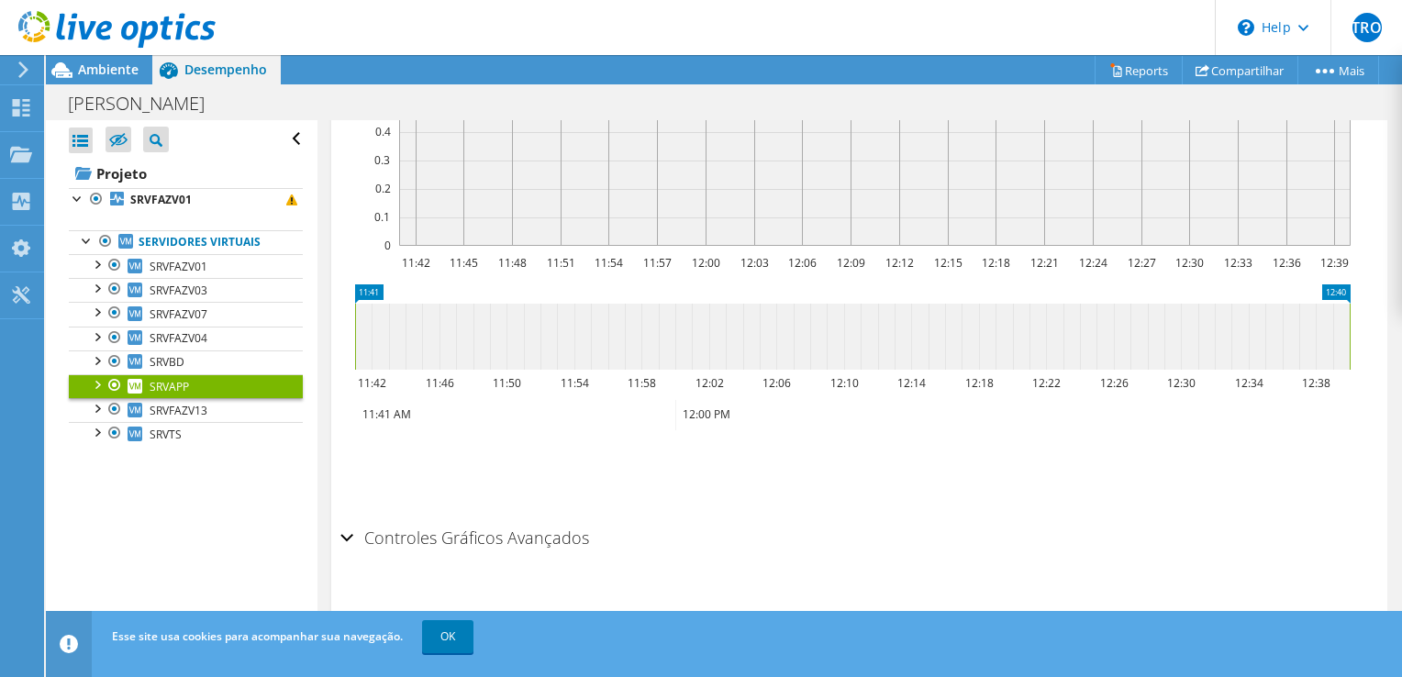
click at [522, 529] on h2 "Controles Gráficos Avançados" at bounding box center [464, 537] width 249 height 37
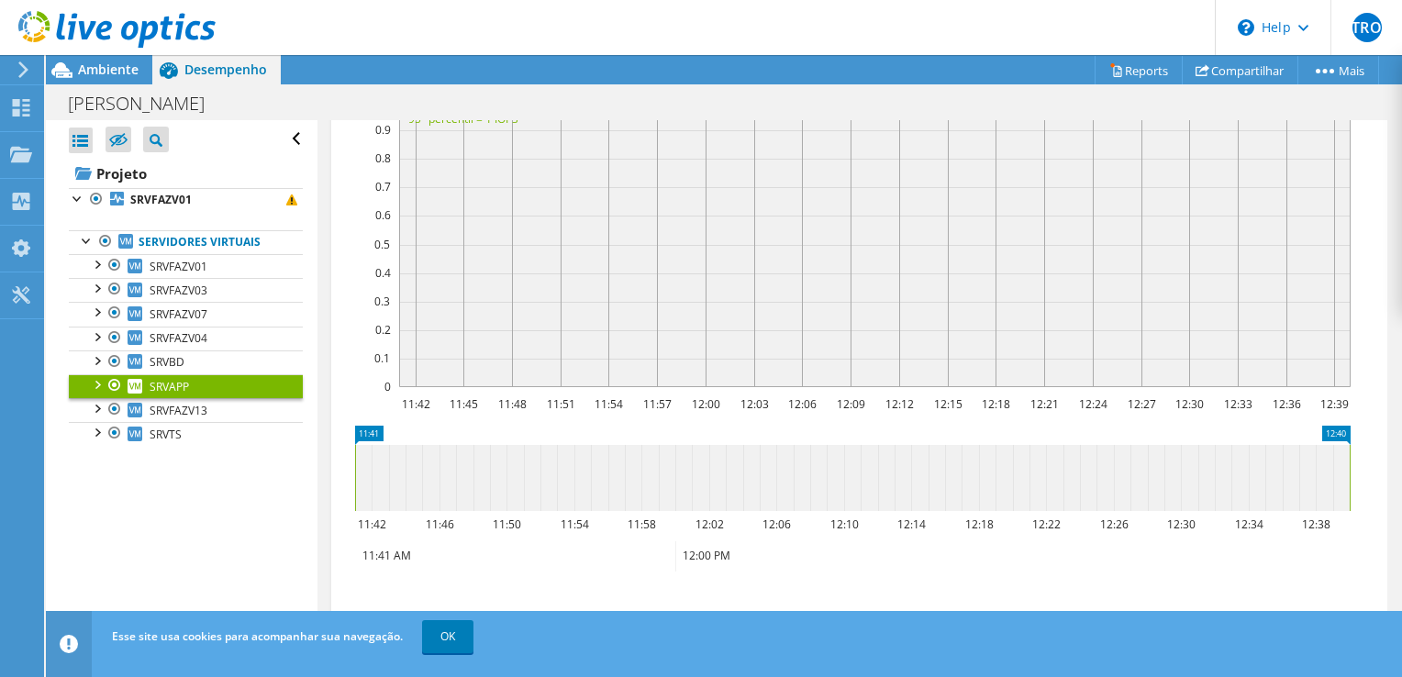
scroll to position [297, 0]
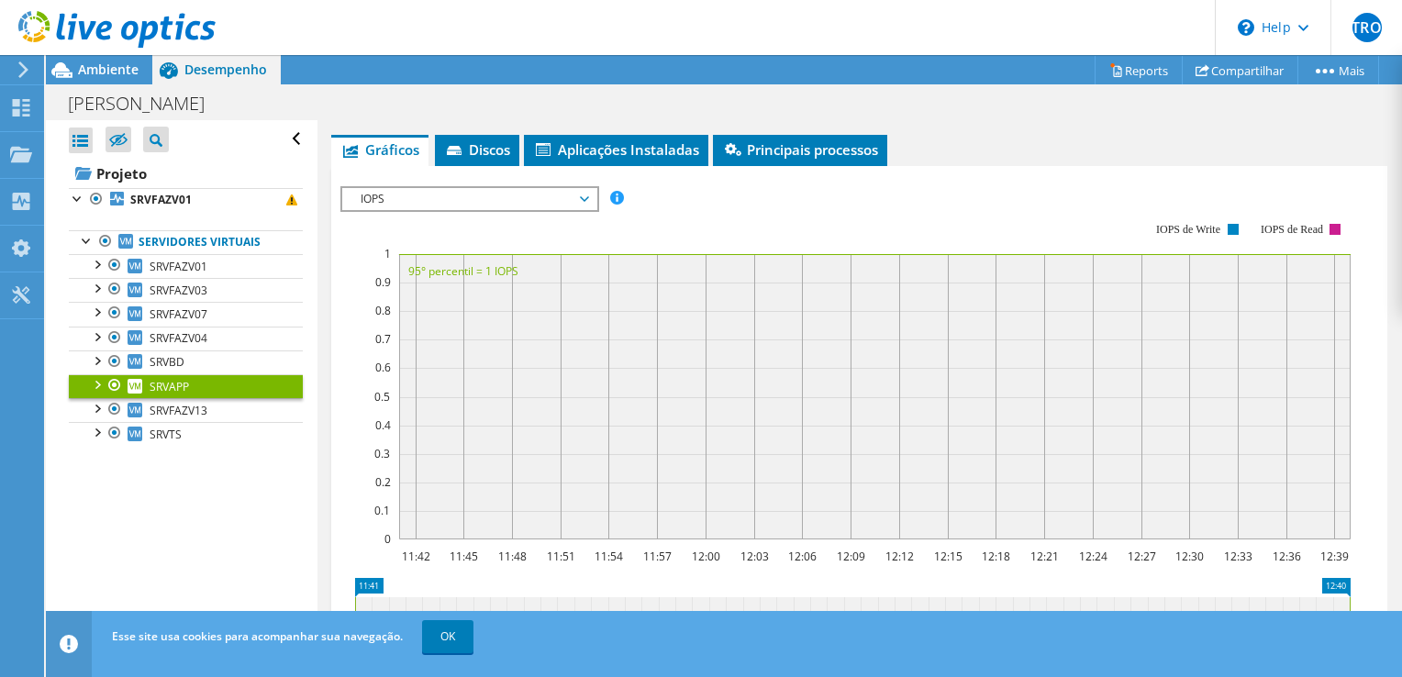
drag, startPoint x: 675, startPoint y: 378, endPoint x: 952, endPoint y: 392, distance: 277.4
click at [952, 392] on rect at bounding box center [874, 396] width 951 height 285
drag, startPoint x: 836, startPoint y: 400, endPoint x: 595, endPoint y: 404, distance: 241.3
click at [595, 404] on rect at bounding box center [874, 396] width 951 height 285
click at [471, 157] on li "Discos" at bounding box center [477, 150] width 84 height 31
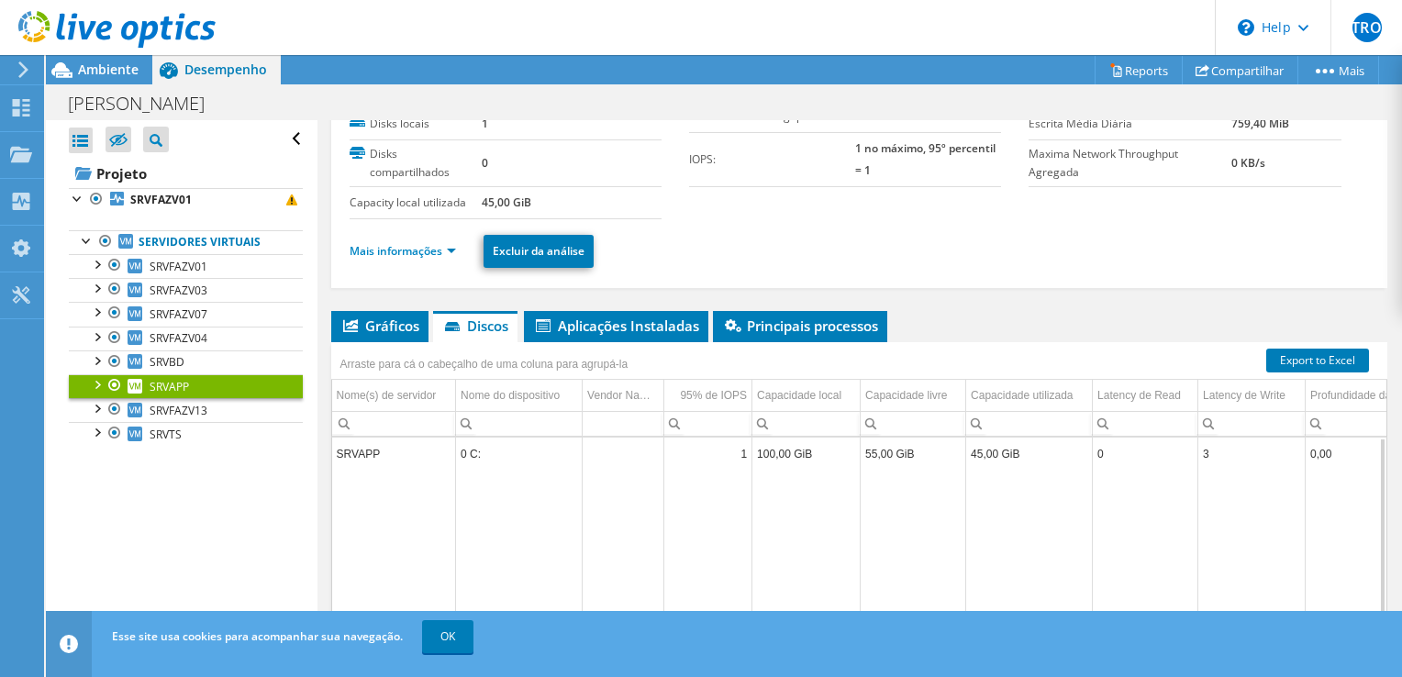
scroll to position [95, 0]
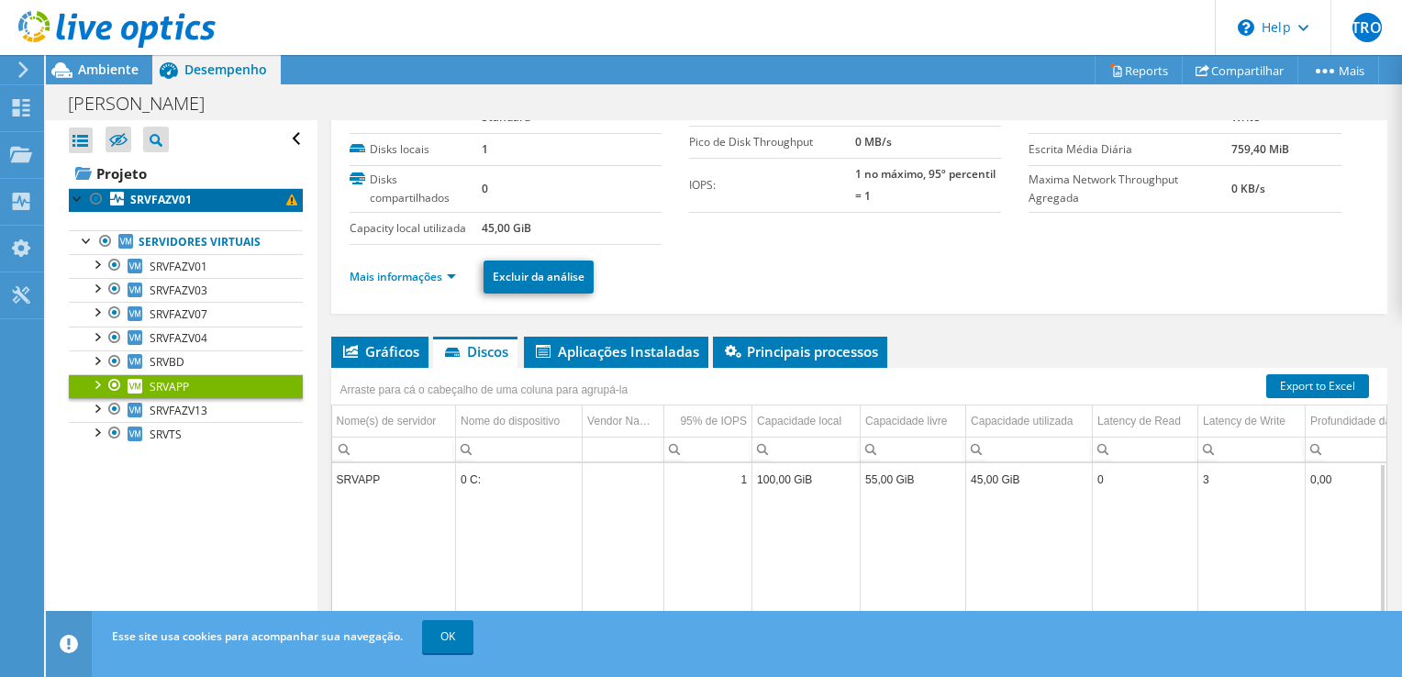
click at [175, 203] on b "SRVFAZV01" at bounding box center [160, 200] width 61 height 16
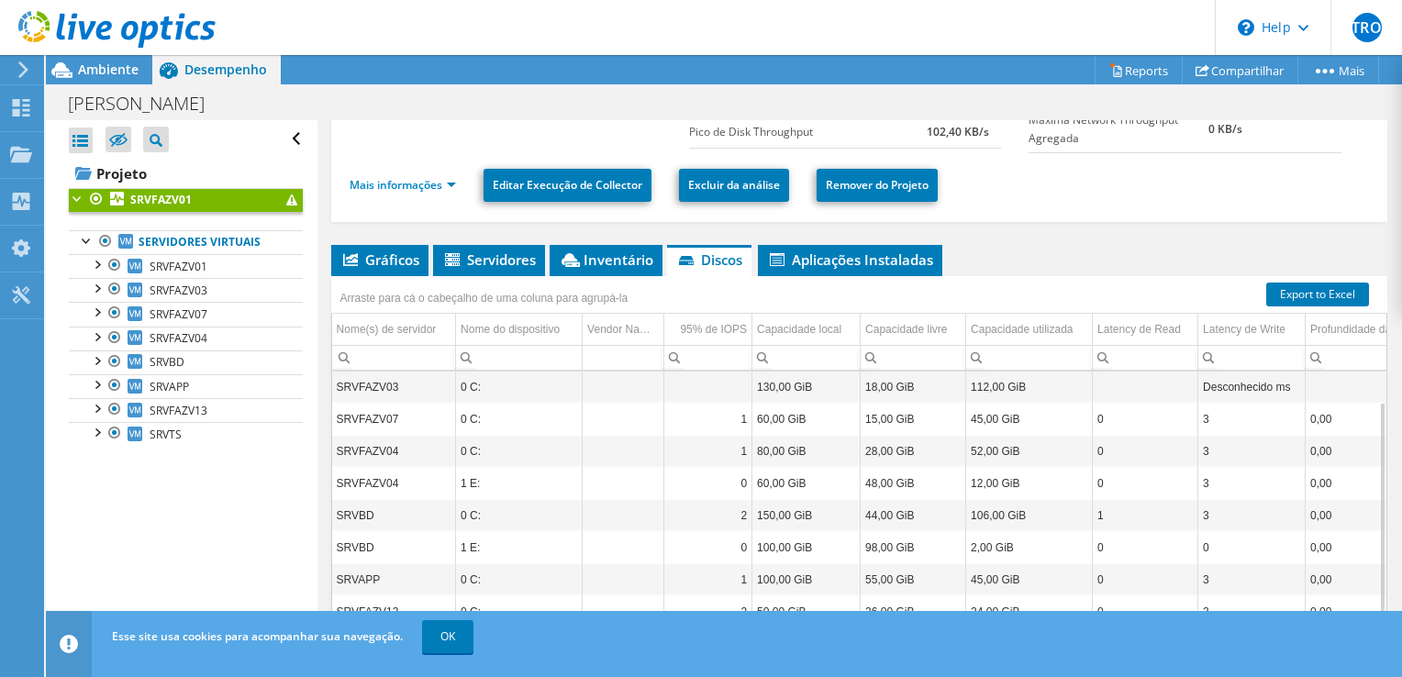
scroll to position [279, 0]
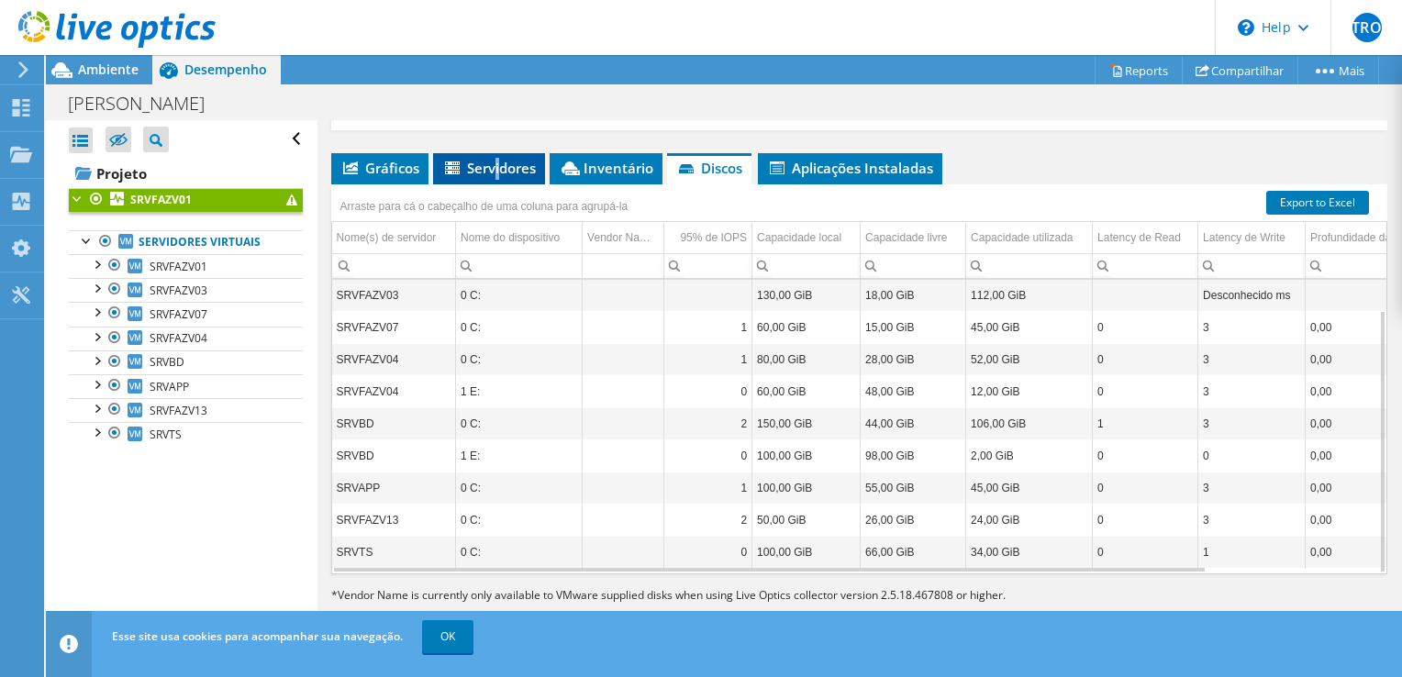
click at [495, 170] on span "Servidores" at bounding box center [489, 168] width 94 height 18
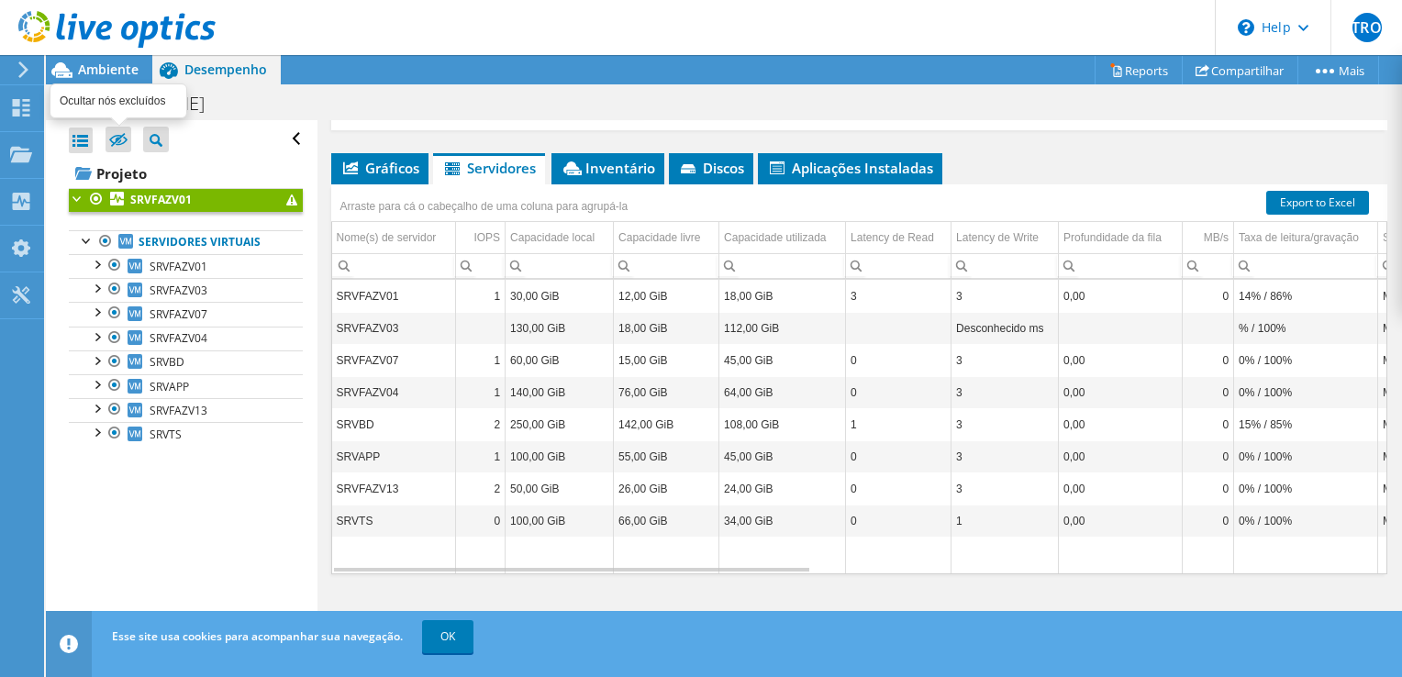
click at [123, 145] on icon at bounding box center [118, 140] width 18 height 14
click at [0, 0] on input "checkbox" at bounding box center [0, 0] width 0 height 0
click at [123, 145] on icon at bounding box center [118, 140] width 18 height 14
click at [0, 0] on input "checkbox" at bounding box center [0, 0] width 0 height 0
click at [95, 292] on div at bounding box center [96, 287] width 18 height 18
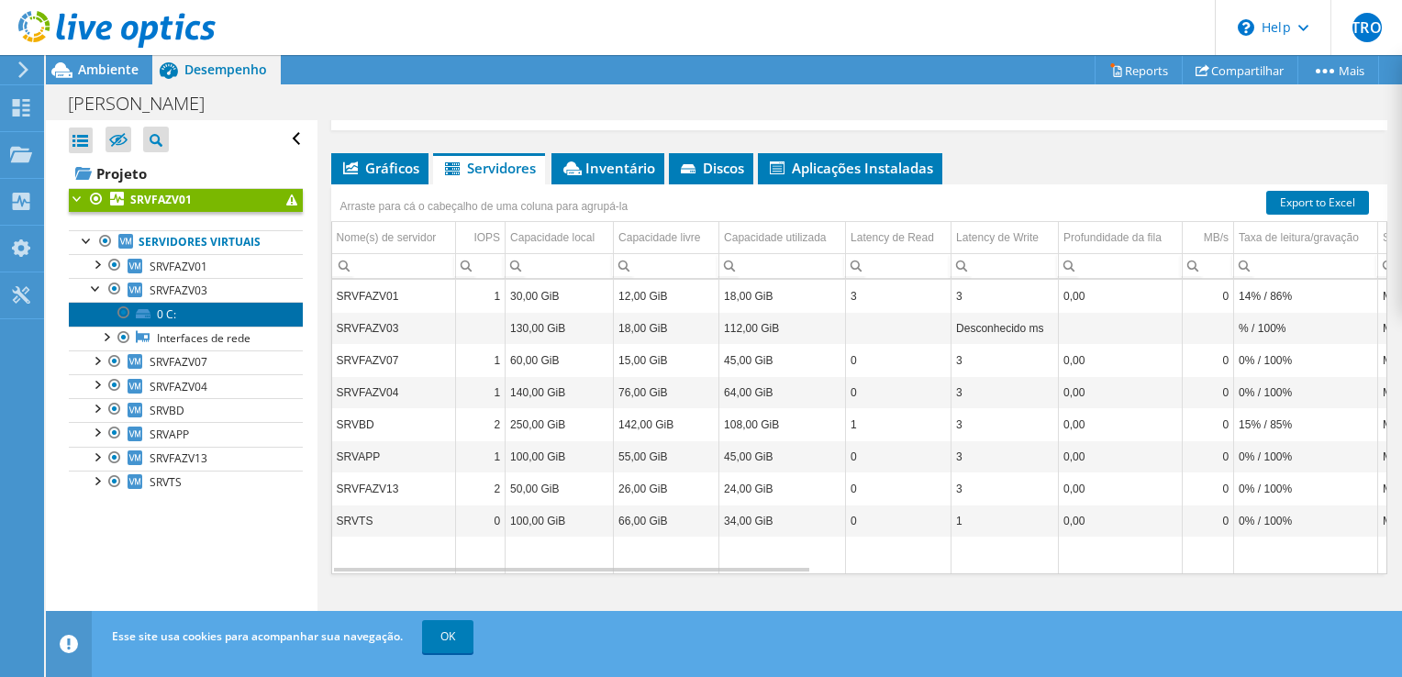
click at [153, 309] on link "0 C:" at bounding box center [186, 314] width 234 height 24
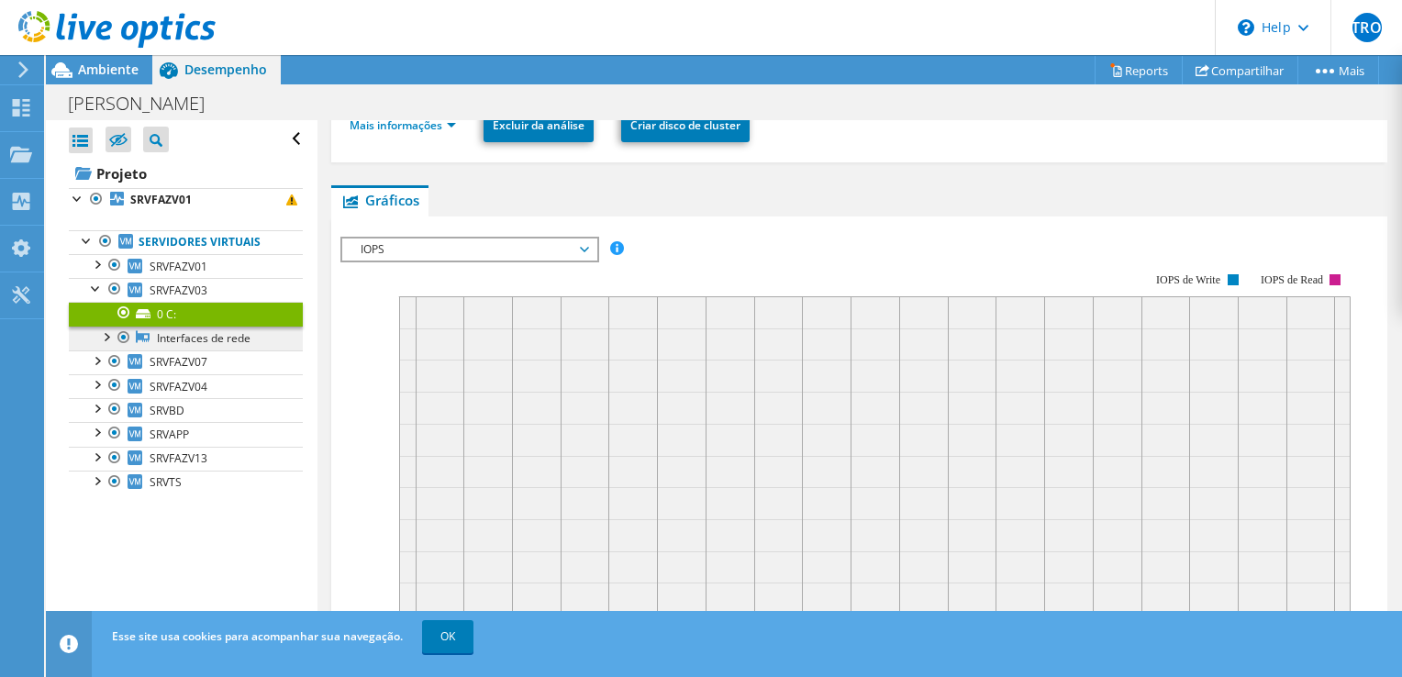
click at [175, 327] on link "Interfaces de rede" at bounding box center [186, 339] width 234 height 24
click at [205, 343] on link "Interfaces de rede" at bounding box center [186, 339] width 234 height 24
click at [109, 330] on div at bounding box center [105, 336] width 18 height 18
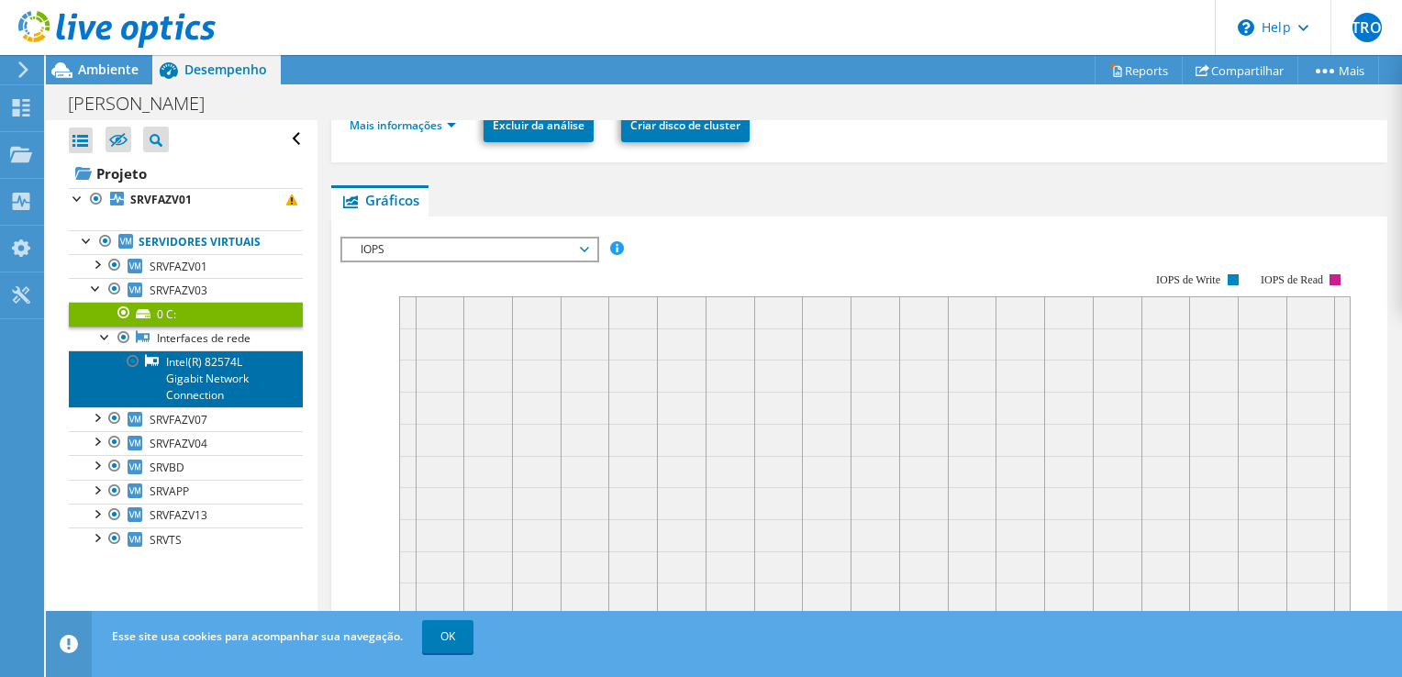
click at [206, 370] on link "Intel(R) 82574L Gigabit Network Connection" at bounding box center [186, 378] width 234 height 57
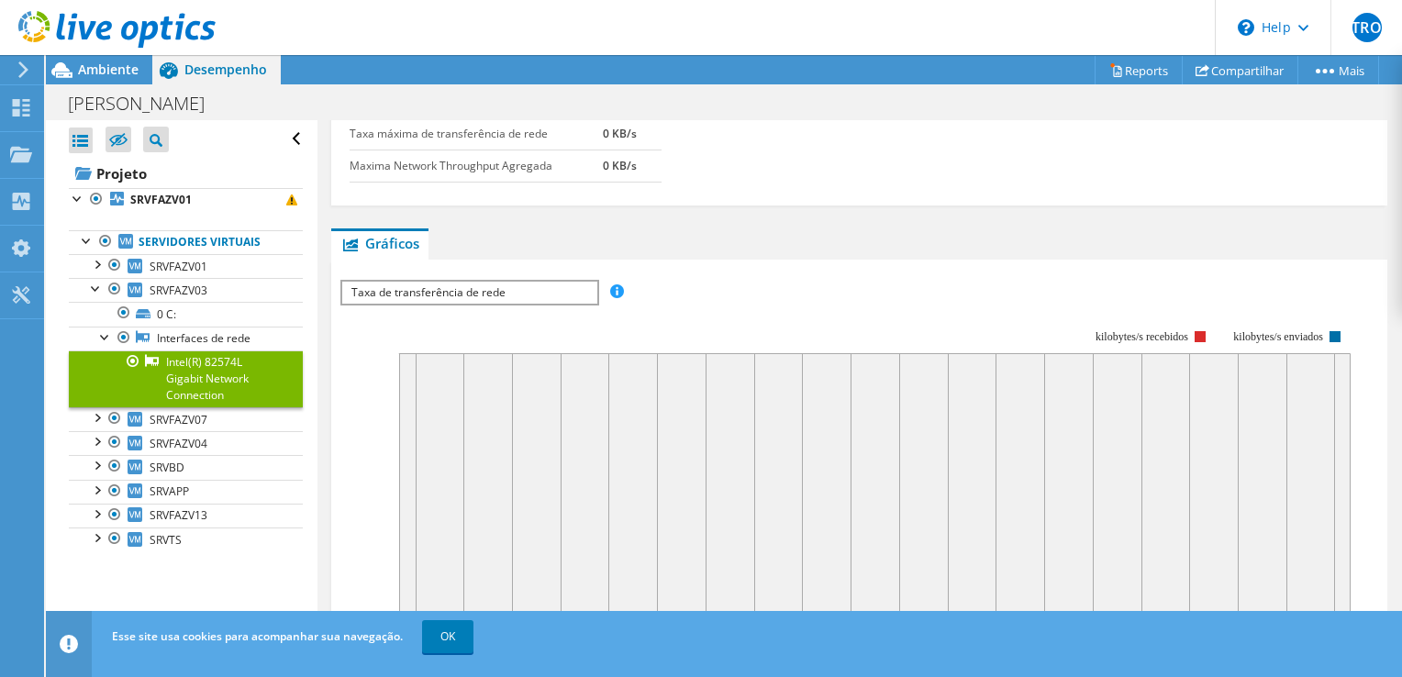
scroll to position [0, 0]
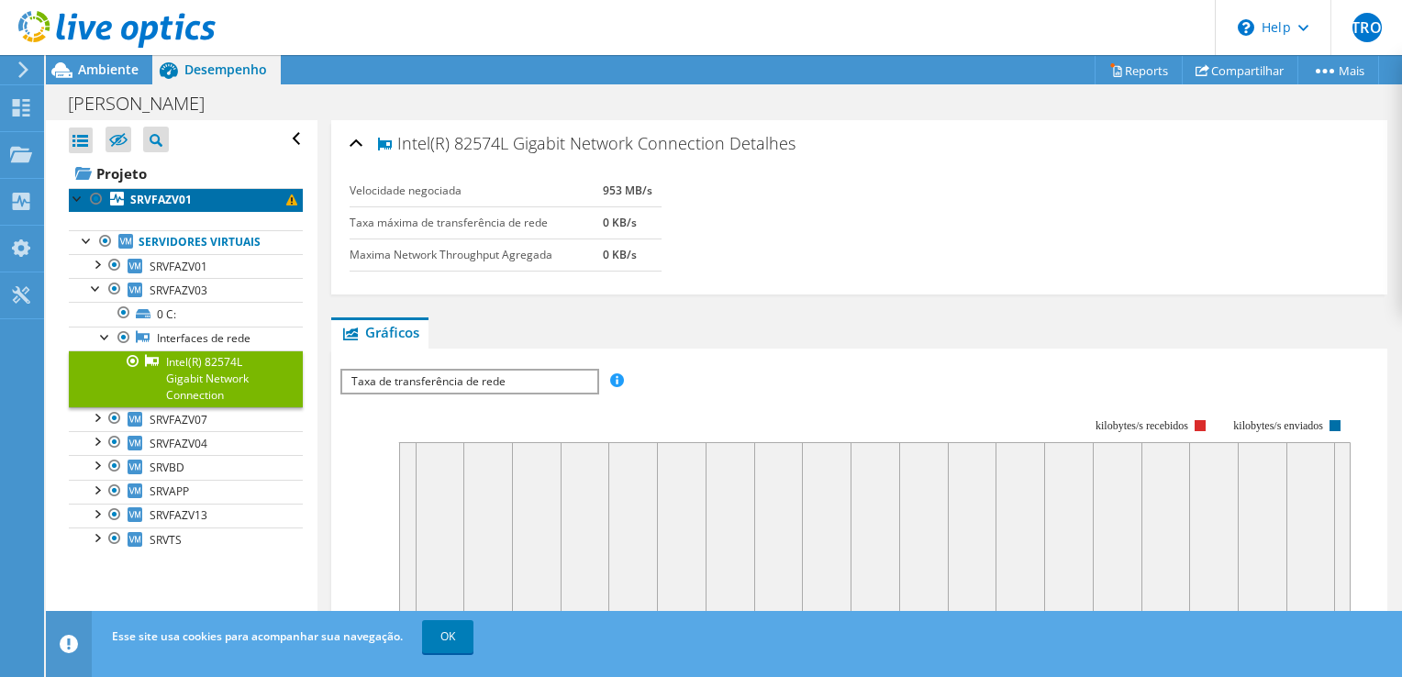
click at [168, 202] on b "SRVFAZV01" at bounding box center [160, 200] width 61 height 16
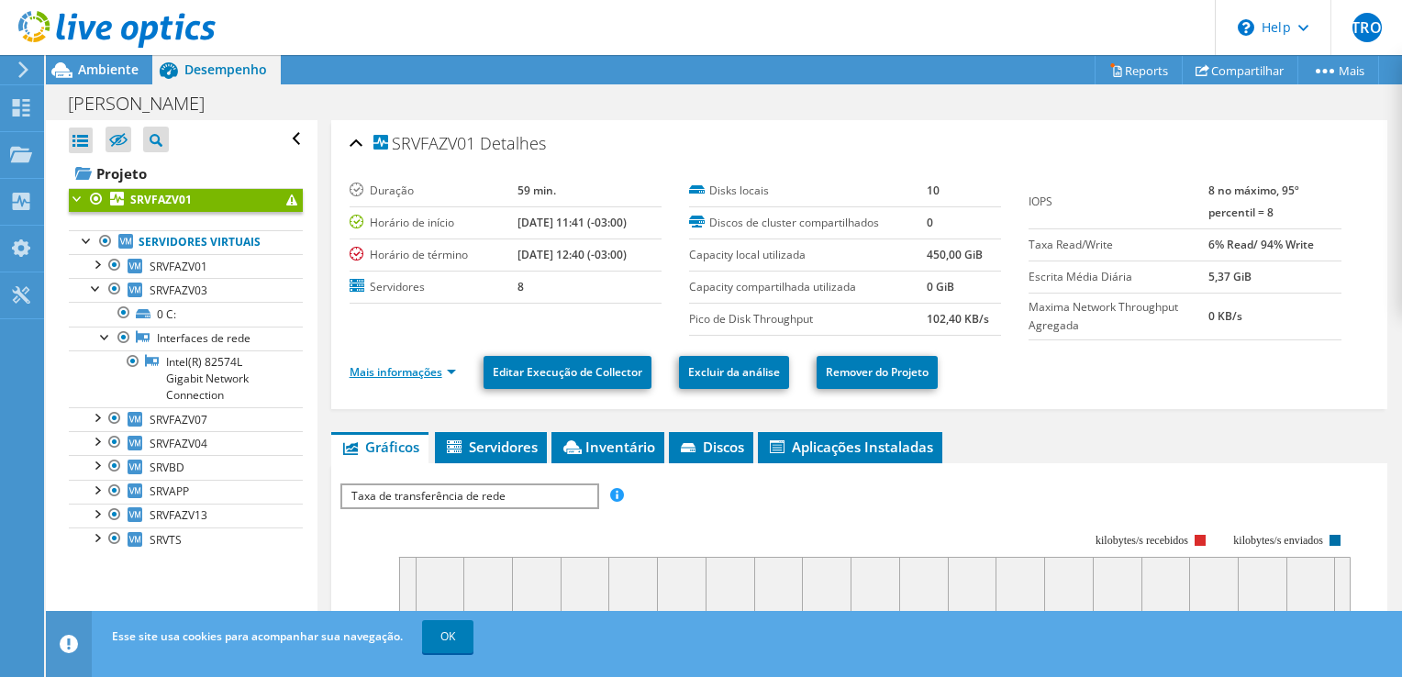
click at [426, 365] on link "Mais informações" at bounding box center [403, 372] width 106 height 16
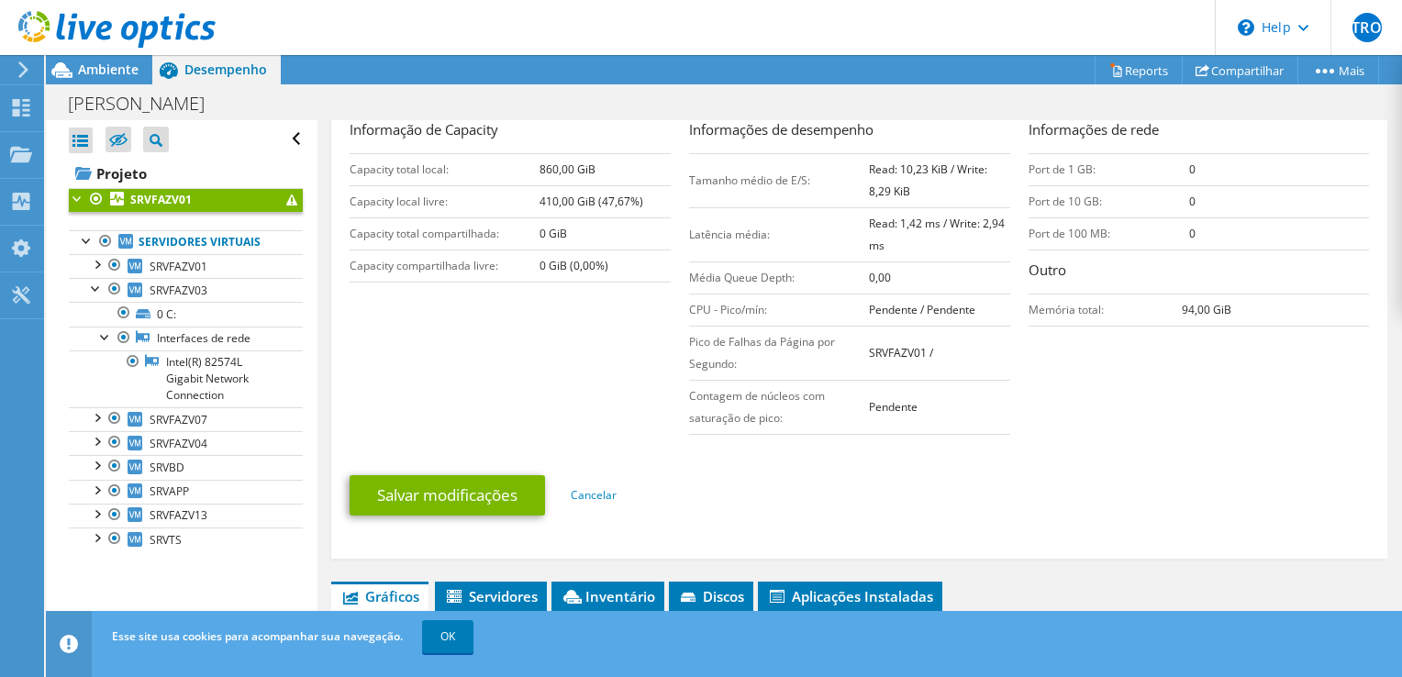
scroll to position [275, 0]
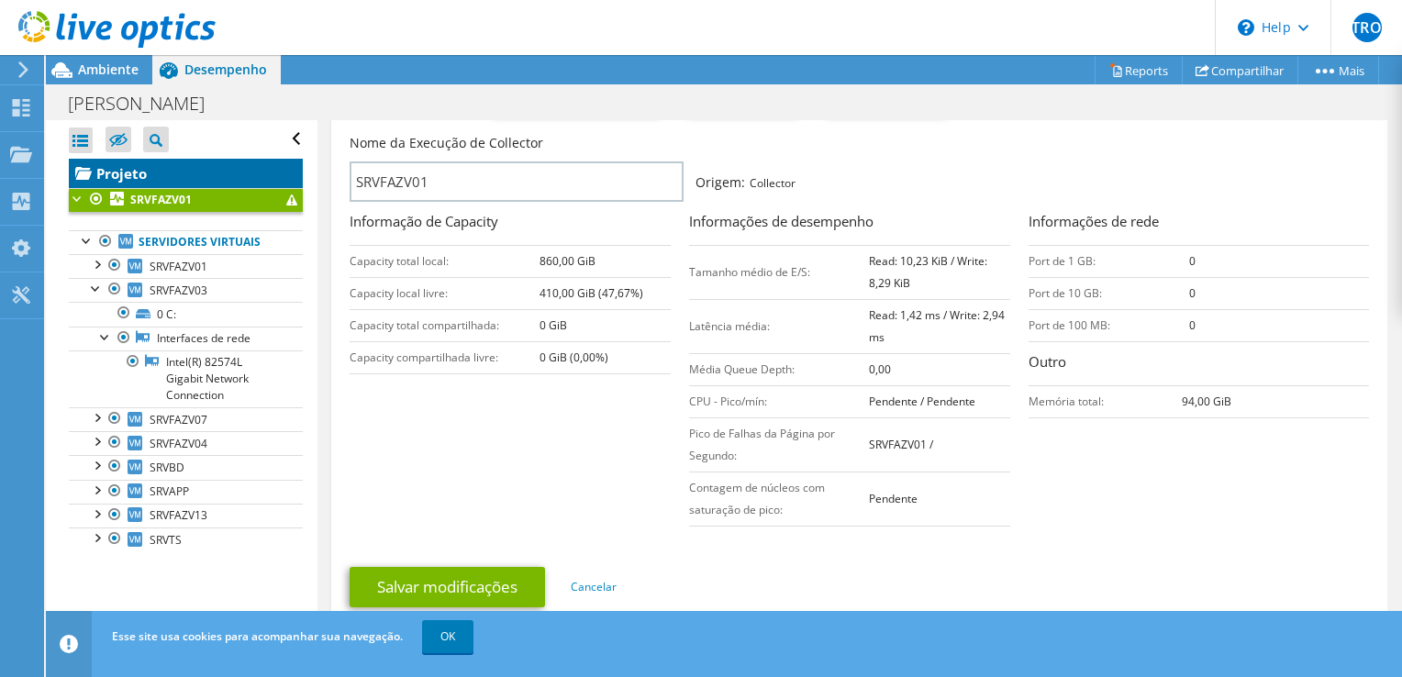
click at [116, 165] on link "Projeto" at bounding box center [186, 173] width 234 height 29
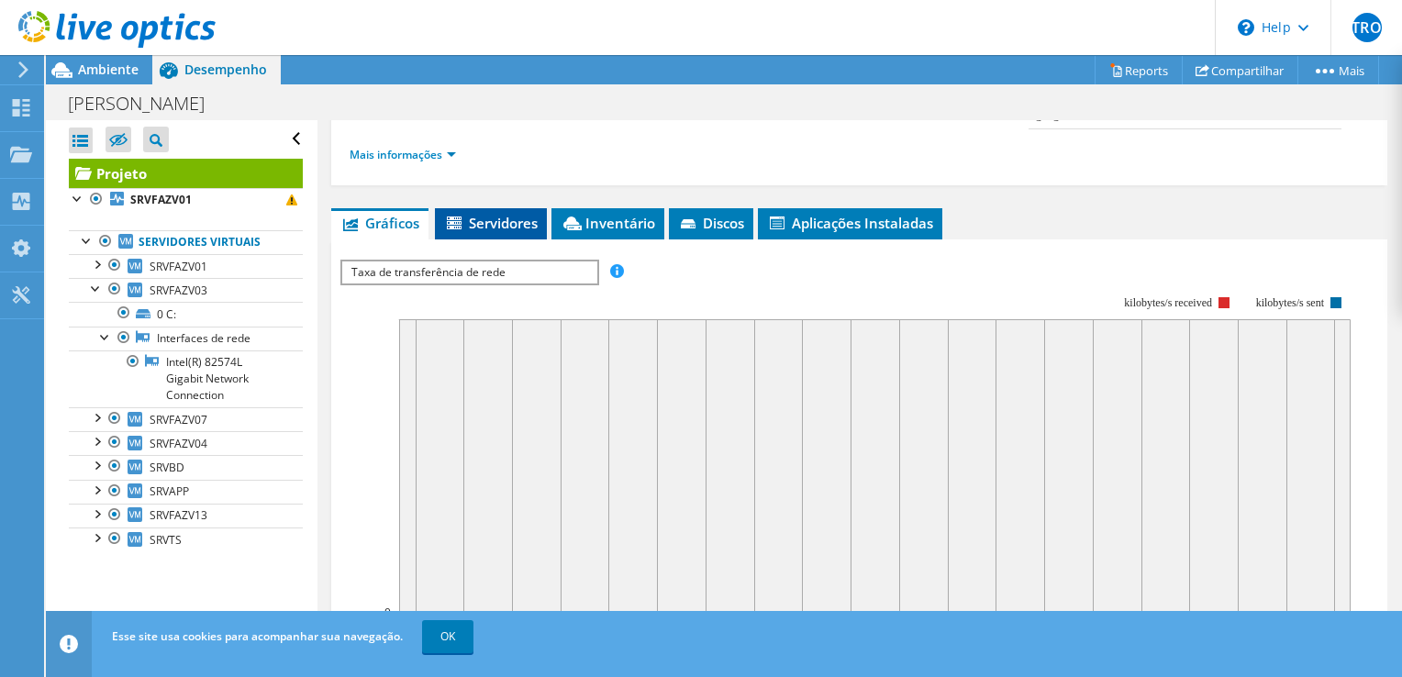
click at [474, 229] on li "Servidores" at bounding box center [491, 223] width 112 height 31
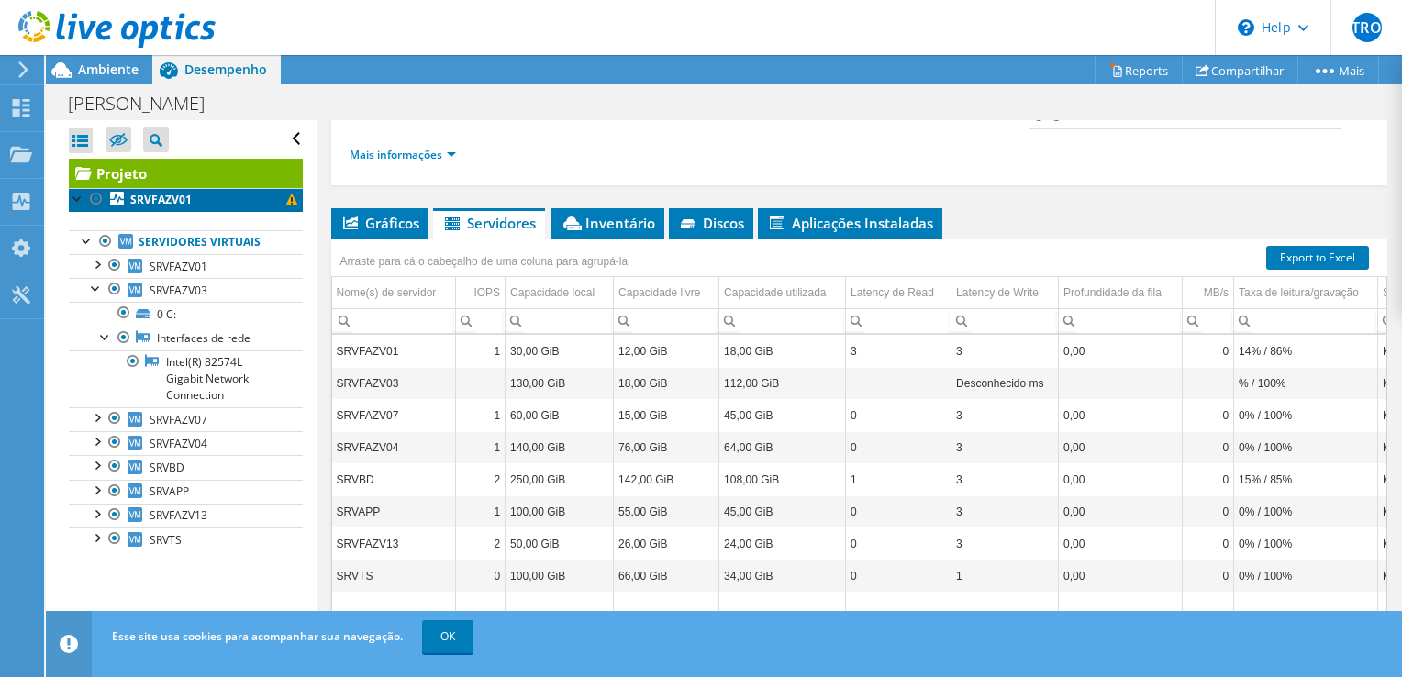
click at [184, 194] on b "SRVFAZV01" at bounding box center [160, 200] width 61 height 16
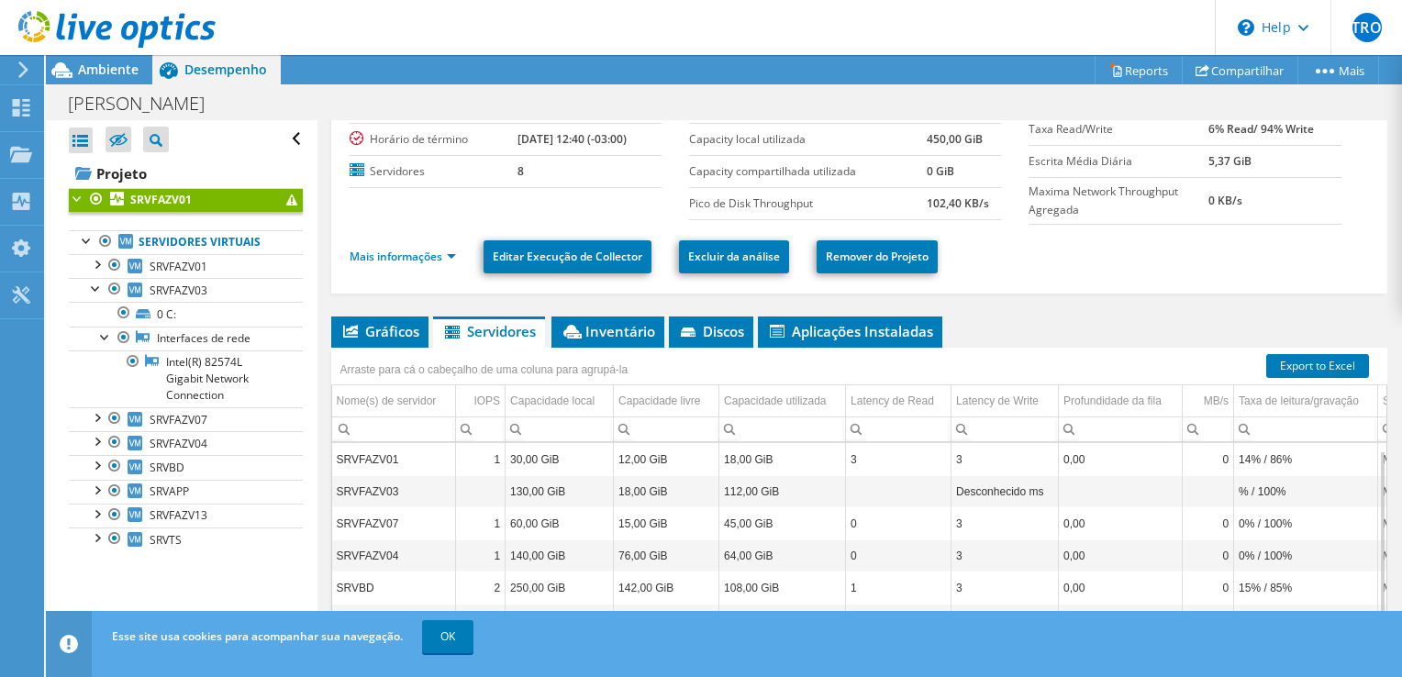
scroll to position [0, 0]
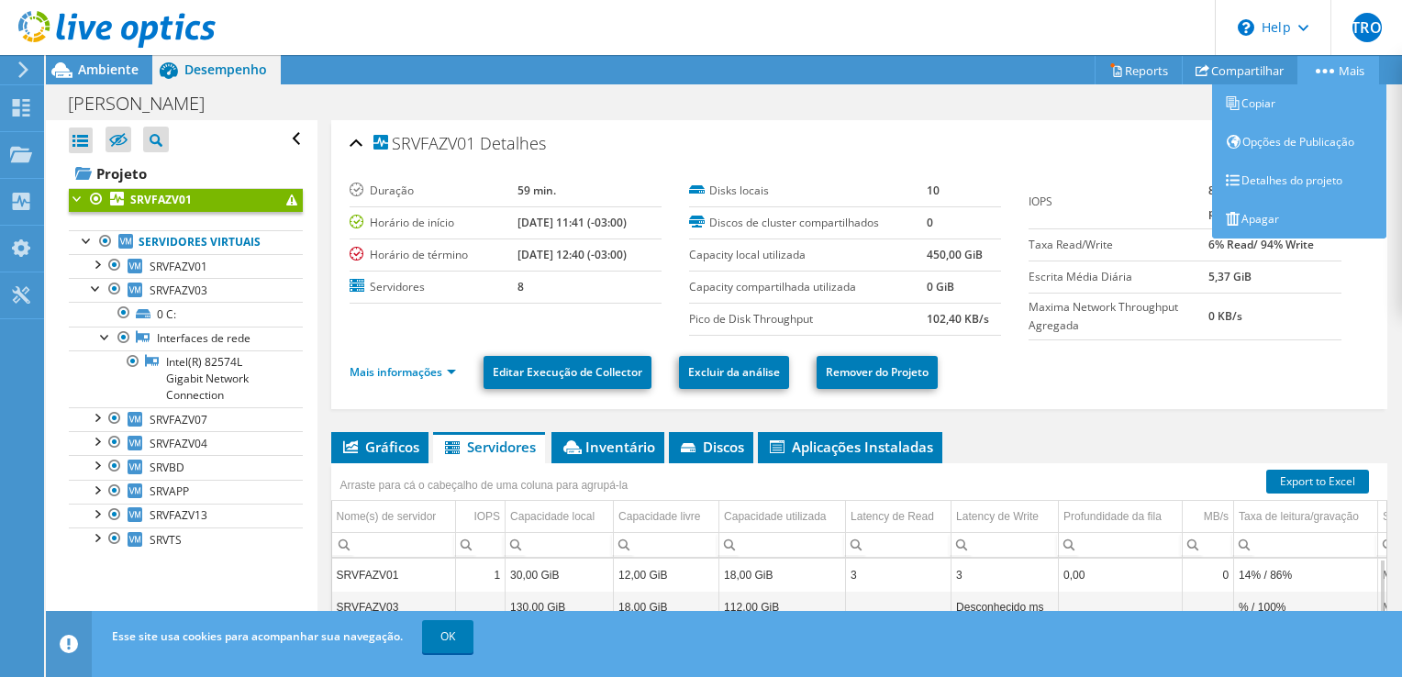
click at [1330, 75] on link "Mais" at bounding box center [1338, 70] width 82 height 28
click at [1284, 179] on link "Detalhes do projeto" at bounding box center [1299, 180] width 174 height 39
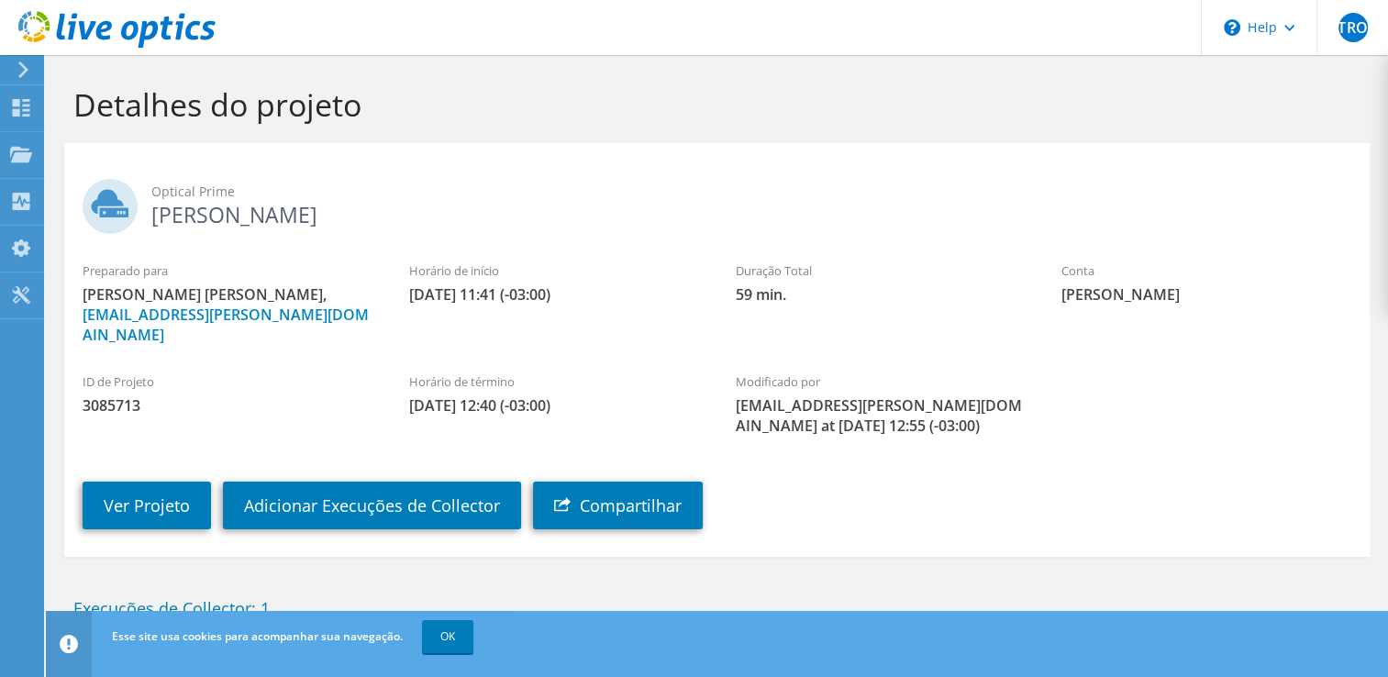
drag, startPoint x: 455, startPoint y: 387, endPoint x: 663, endPoint y: 383, distance: 208.3
click at [662, 395] on span "10/09/2025, 12:40 (-03:00)" at bounding box center [554, 405] width 290 height 20
drag, startPoint x: 663, startPoint y: 383, endPoint x: 770, endPoint y: 382, distance: 106.4
click at [748, 395] on span "thiago.oliveira@fazendaheringer.com at 10/09/2025, 12:55 (-03:00)" at bounding box center [880, 415] width 290 height 40
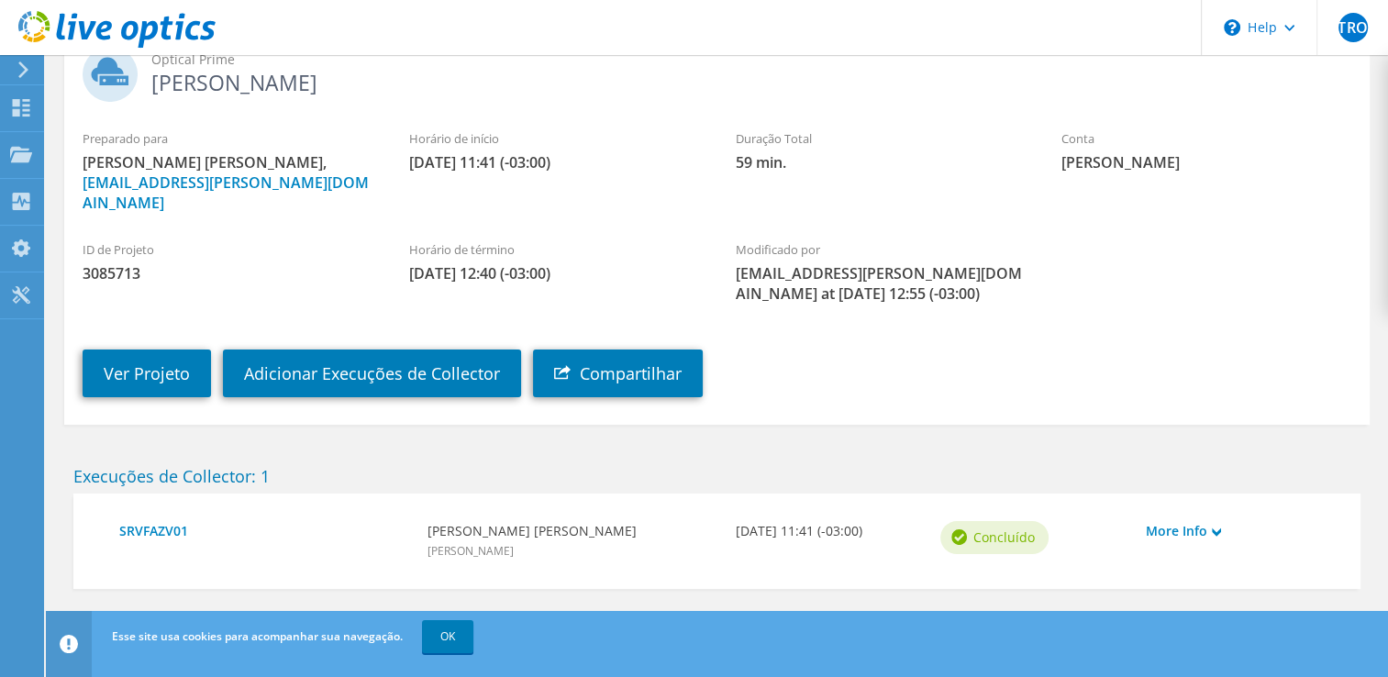
scroll to position [133, 0]
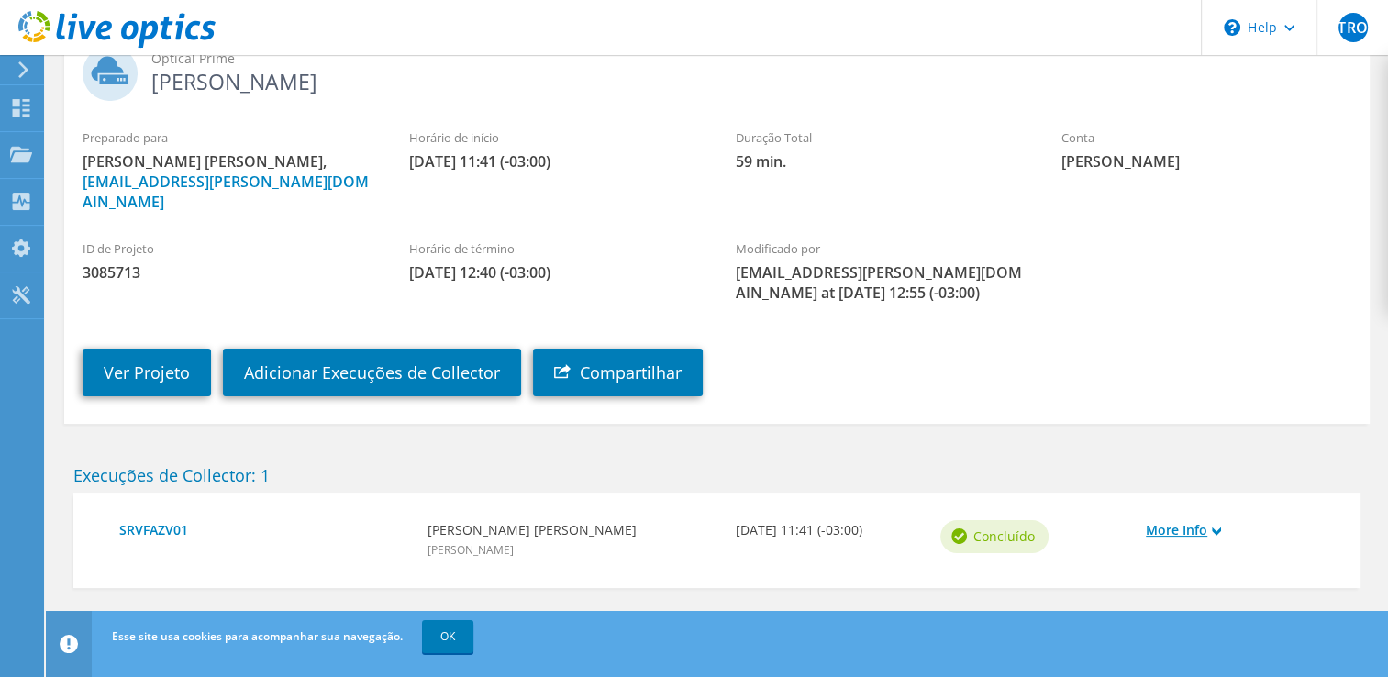
click at [1155, 520] on link "More Info" at bounding box center [1239, 530] width 187 height 20
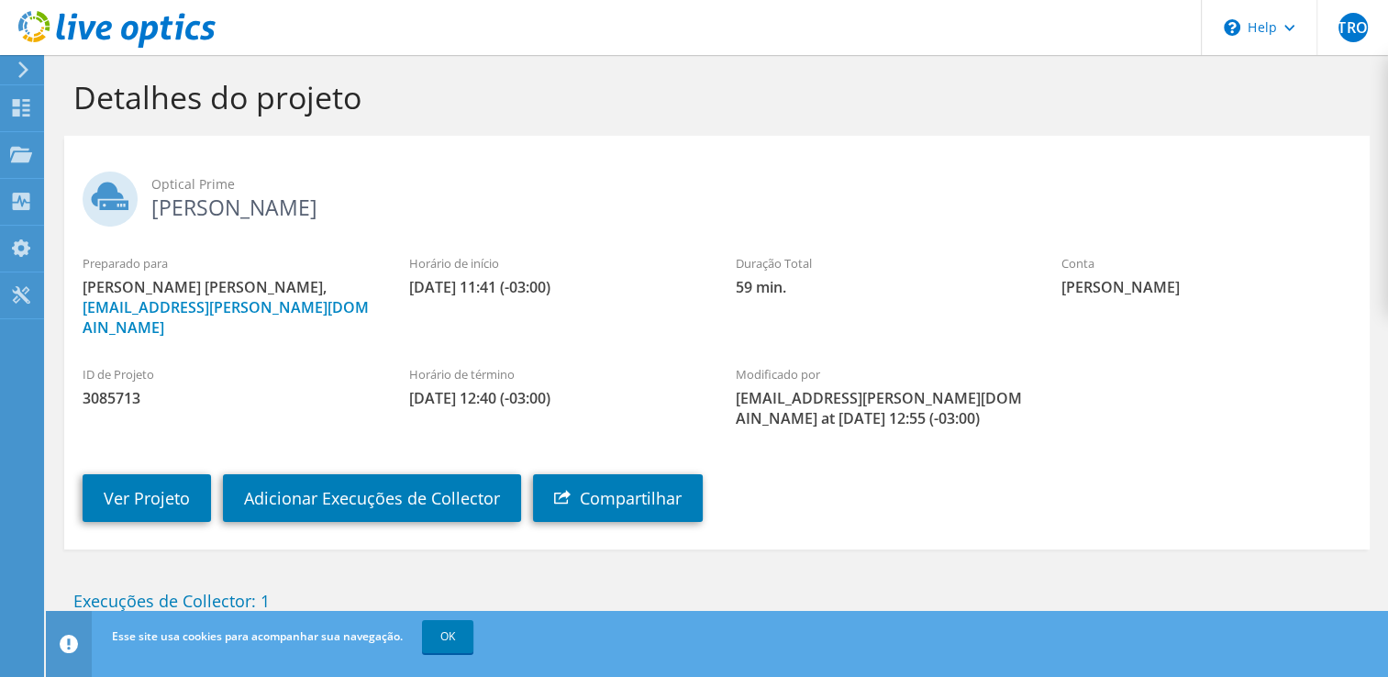
scroll to position [6, 0]
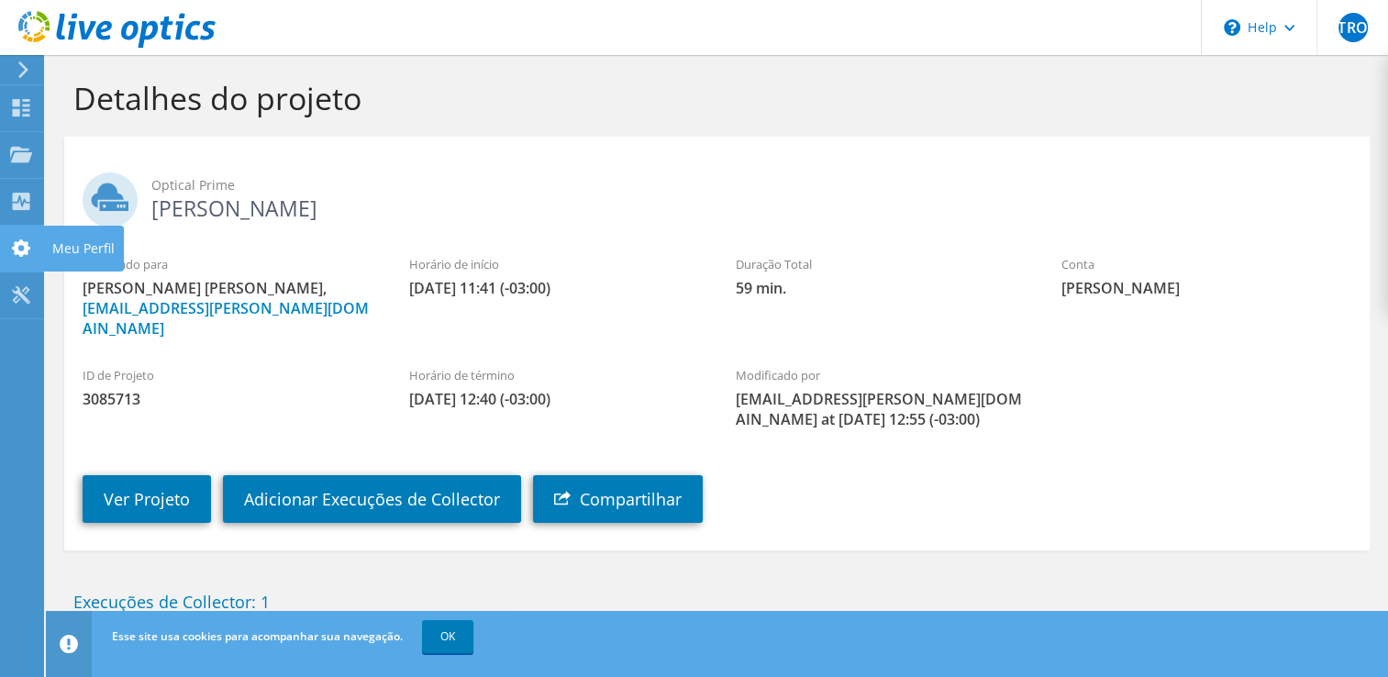
click at [85, 253] on div "Meu Perfil" at bounding box center [83, 249] width 81 height 46
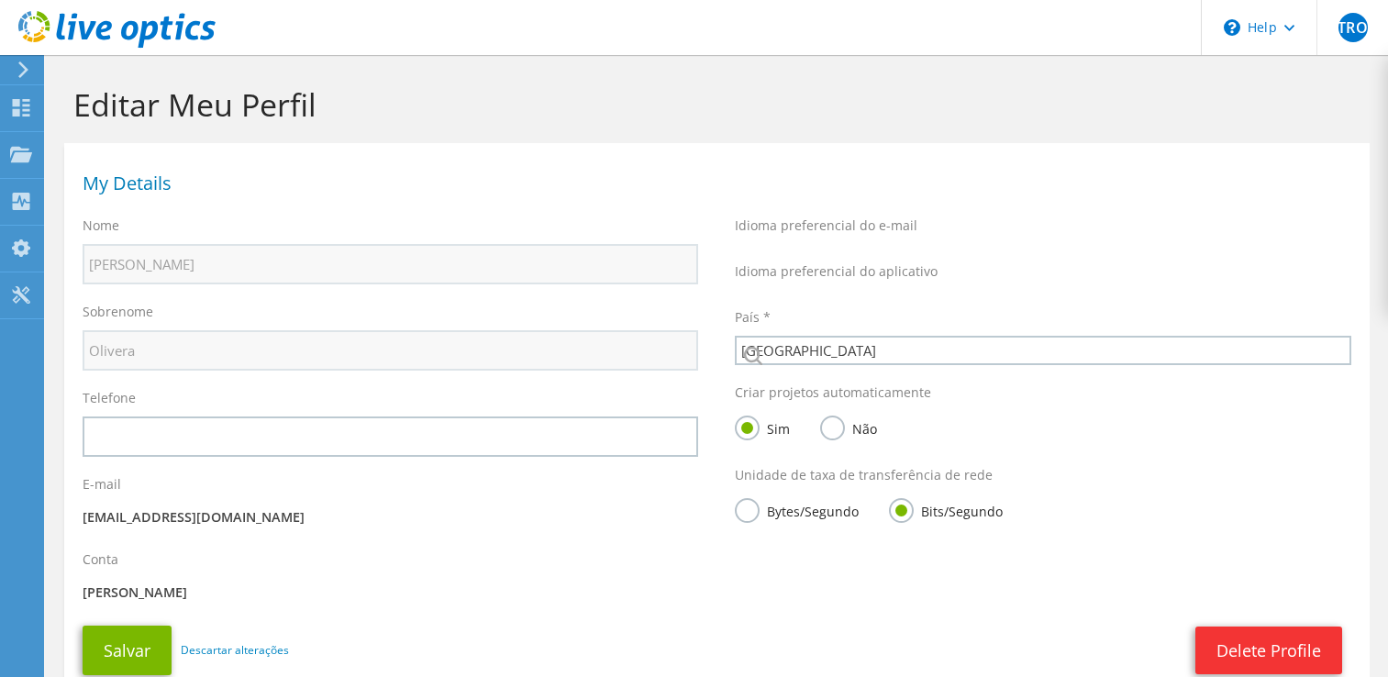
select select "30"
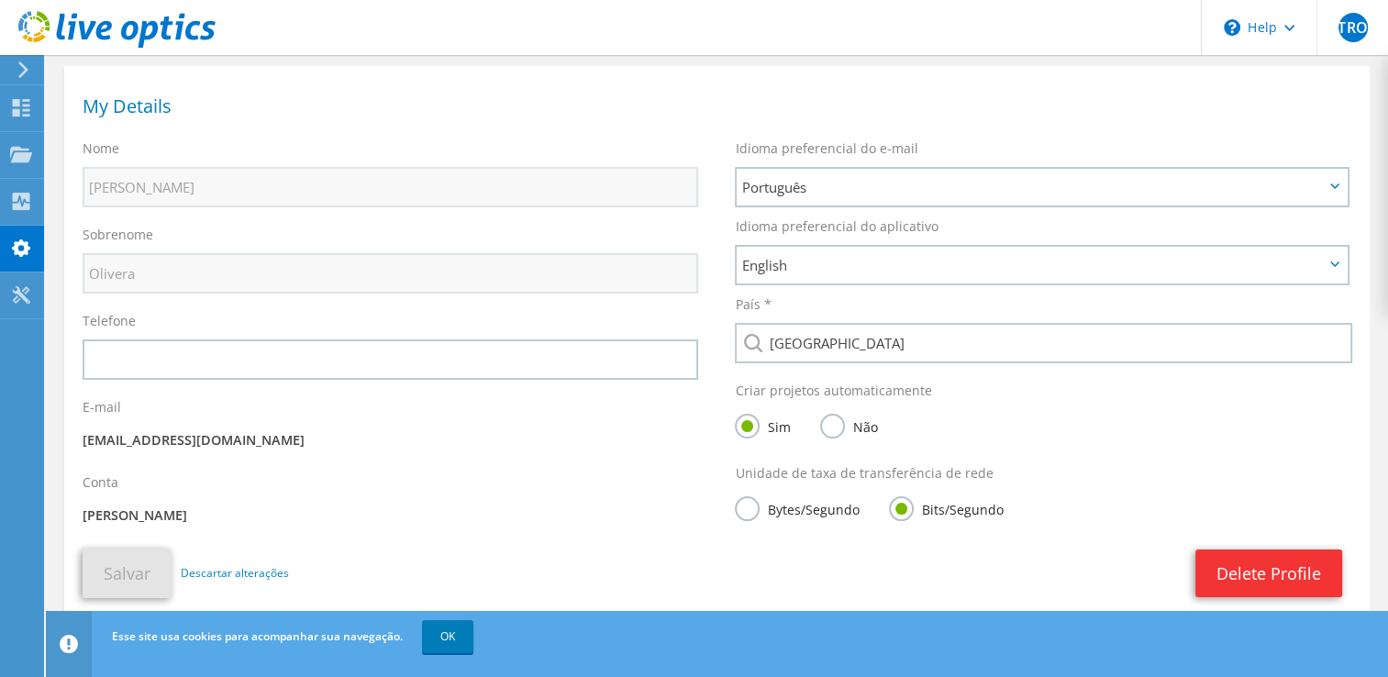
scroll to position [134, 0]
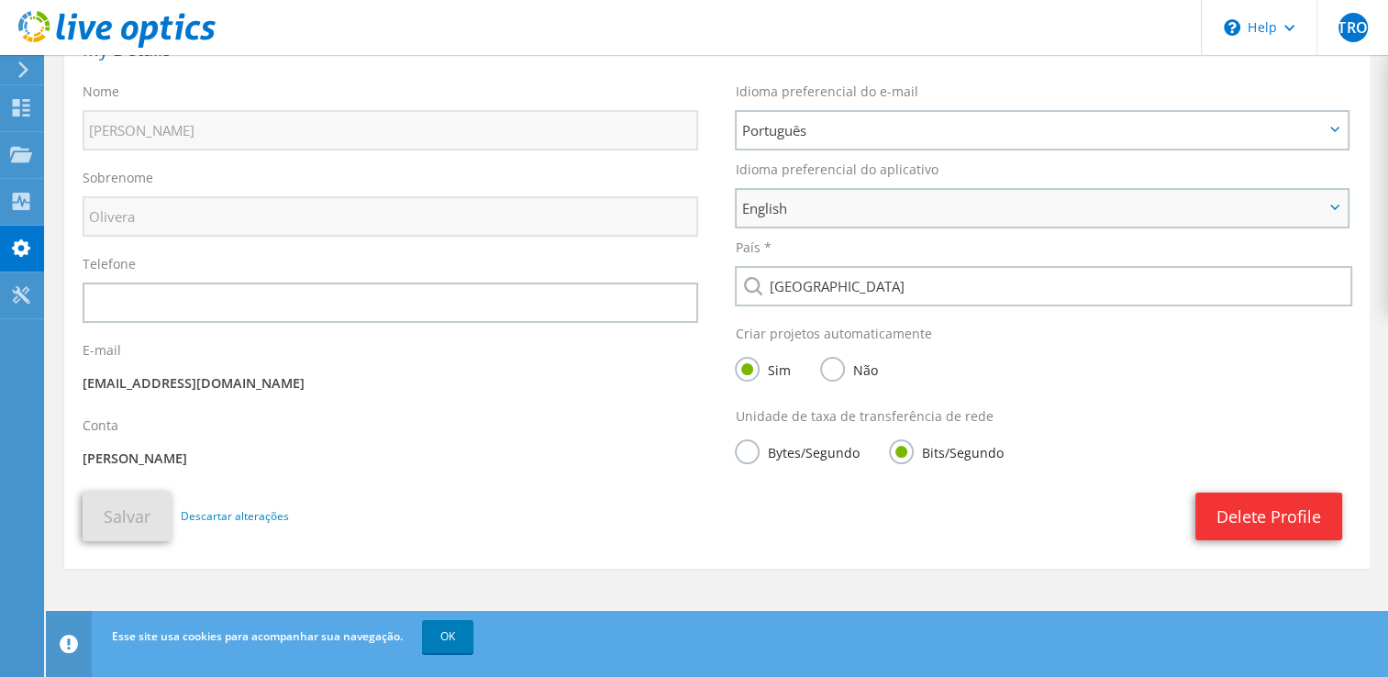
click at [888, 210] on span "English" at bounding box center [1032, 208] width 583 height 22
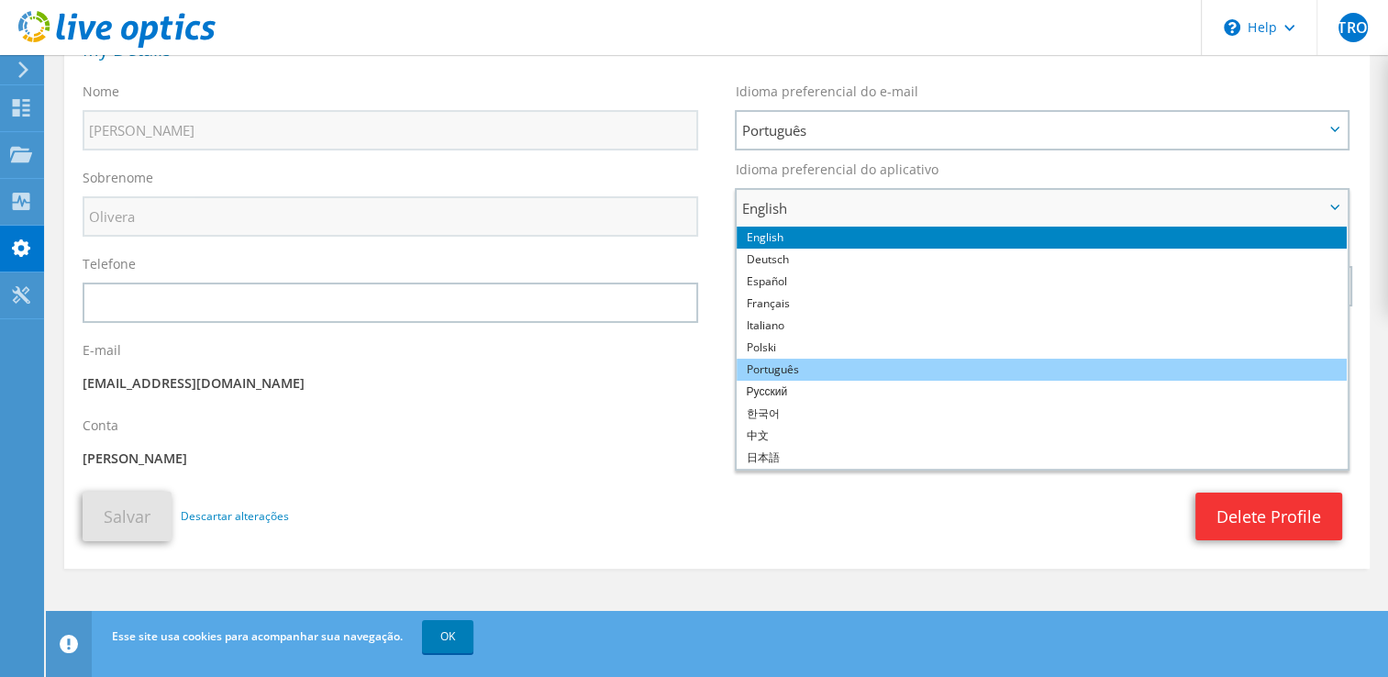
click at [887, 361] on li "Português" at bounding box center [1042, 370] width 610 height 22
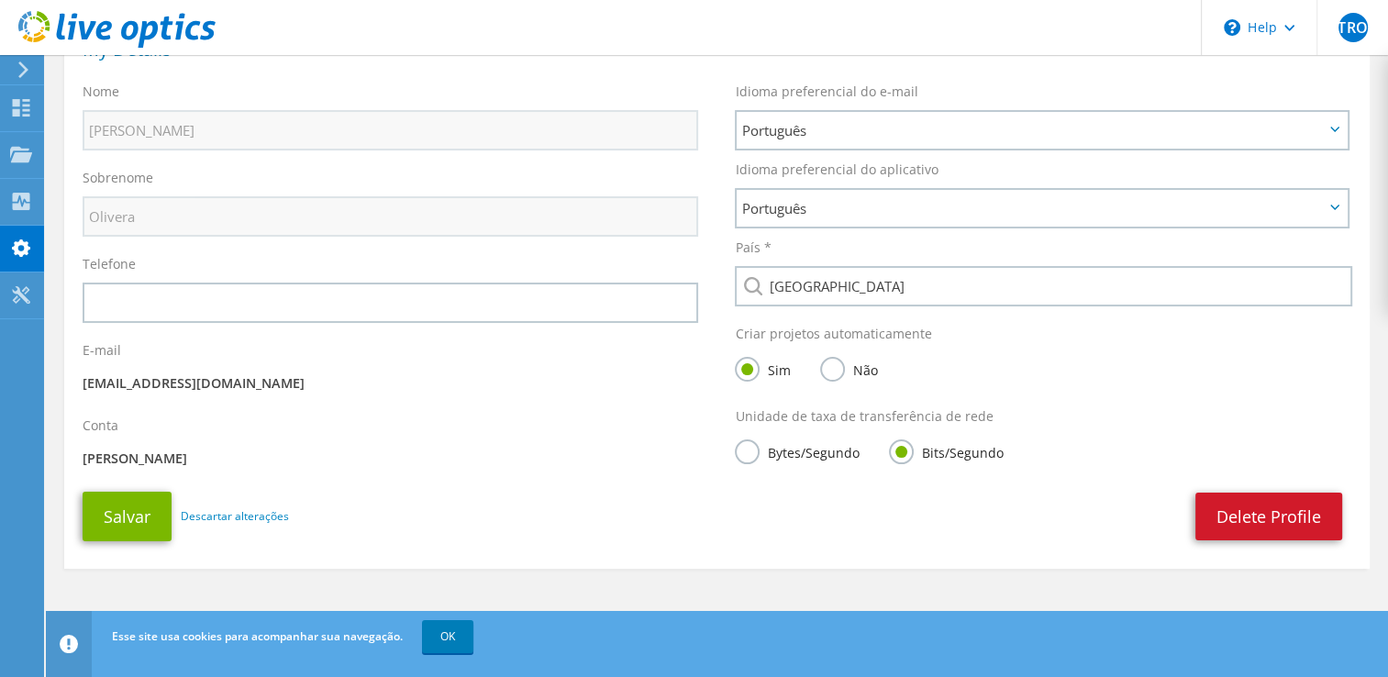
click at [1237, 508] on link "Delete Profile" at bounding box center [1268, 517] width 147 height 48
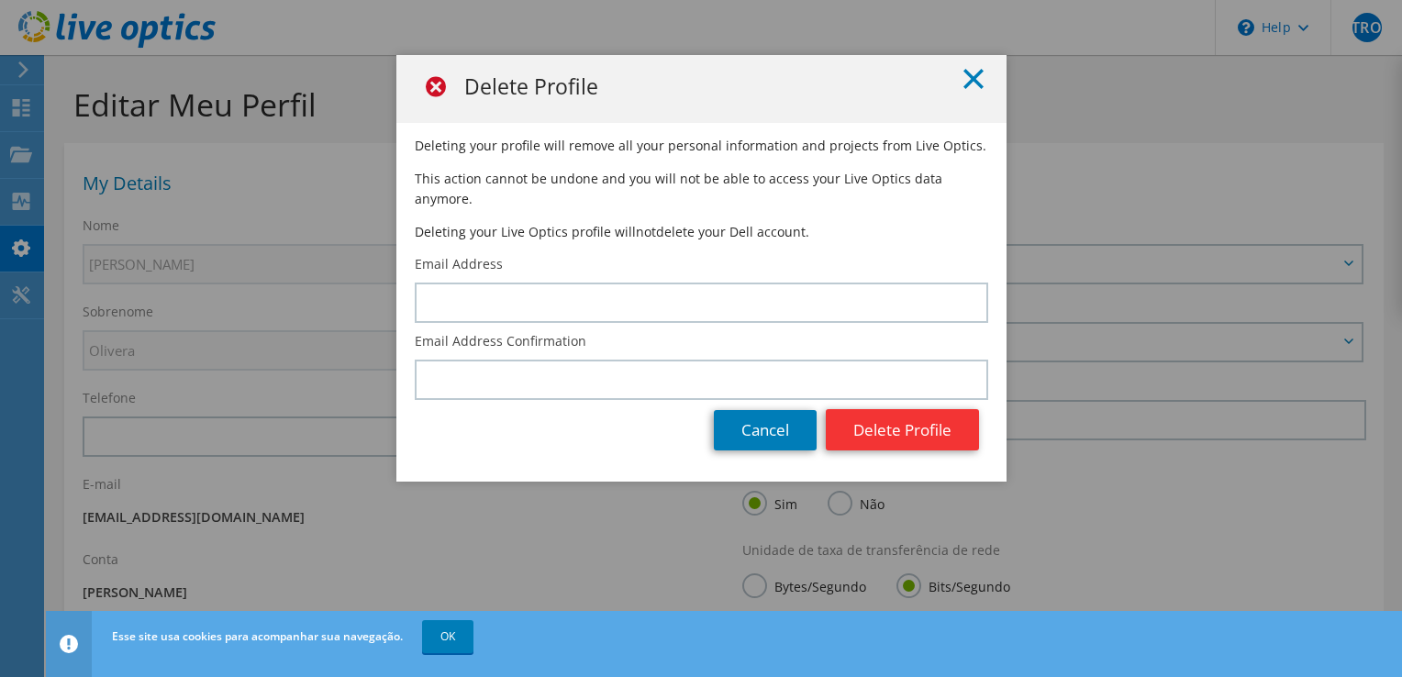
click at [964, 85] on line at bounding box center [973, 79] width 18 height 18
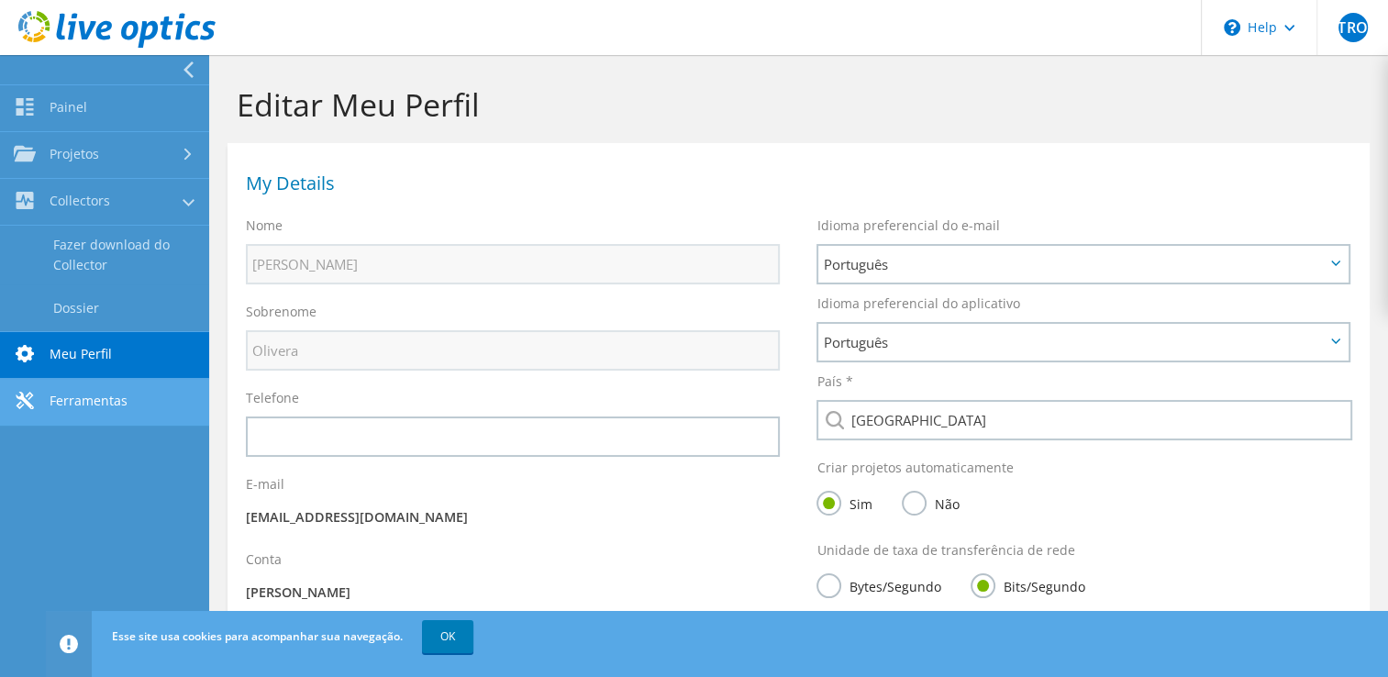
click at [76, 397] on link "Ferramentas" at bounding box center [104, 402] width 209 height 47
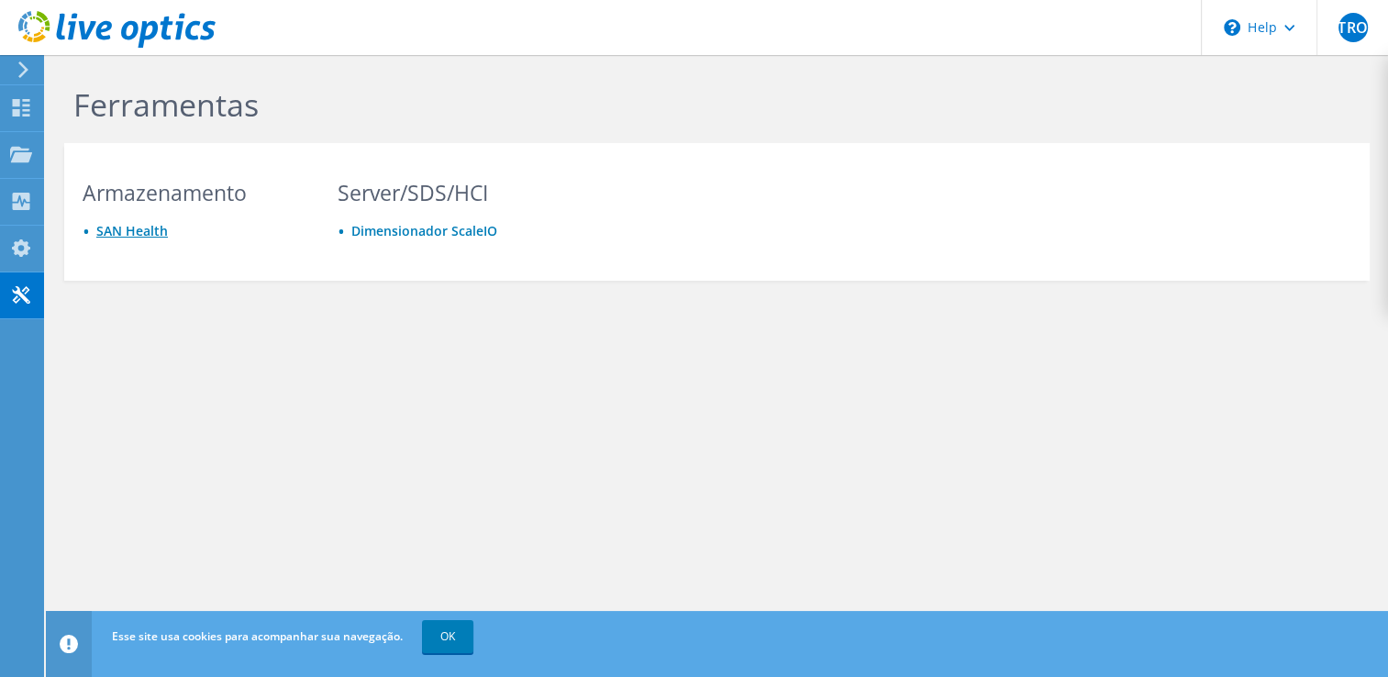
click at [143, 229] on link "SAN Health" at bounding box center [132, 230] width 72 height 17
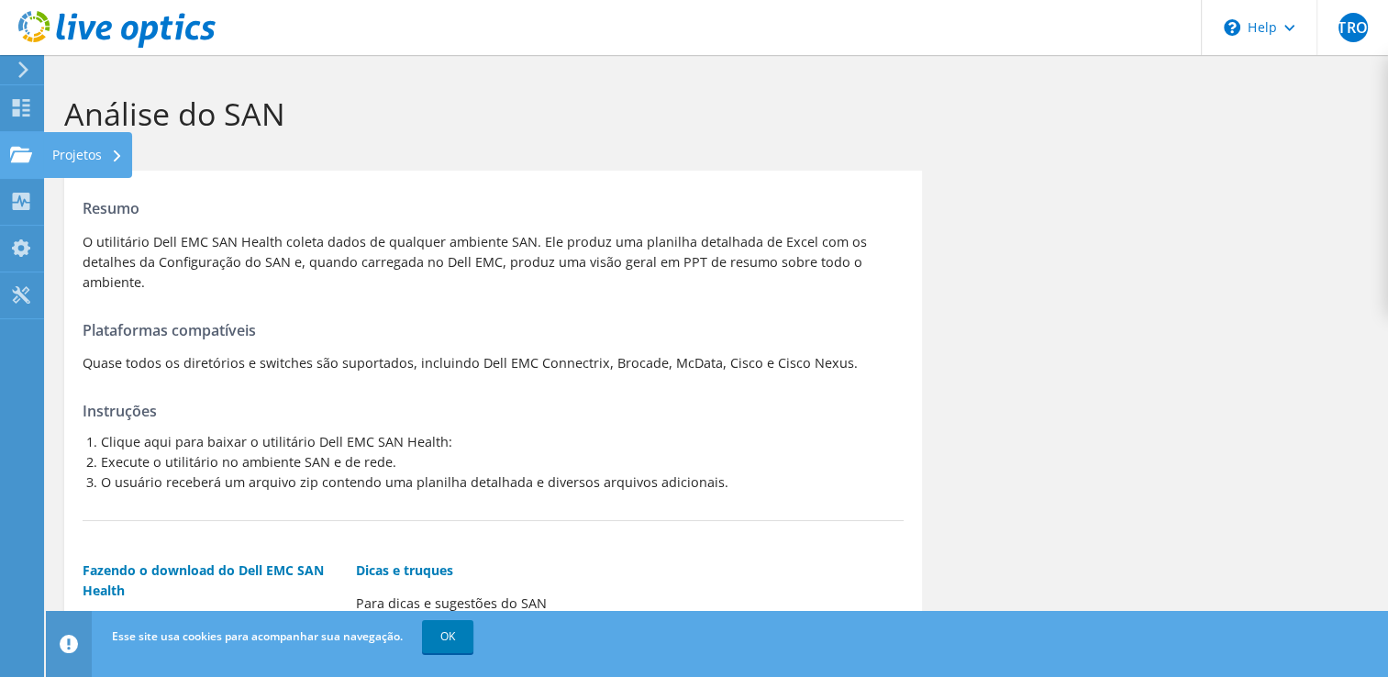
click at [62, 167] on div "Projetos" at bounding box center [87, 155] width 89 height 46
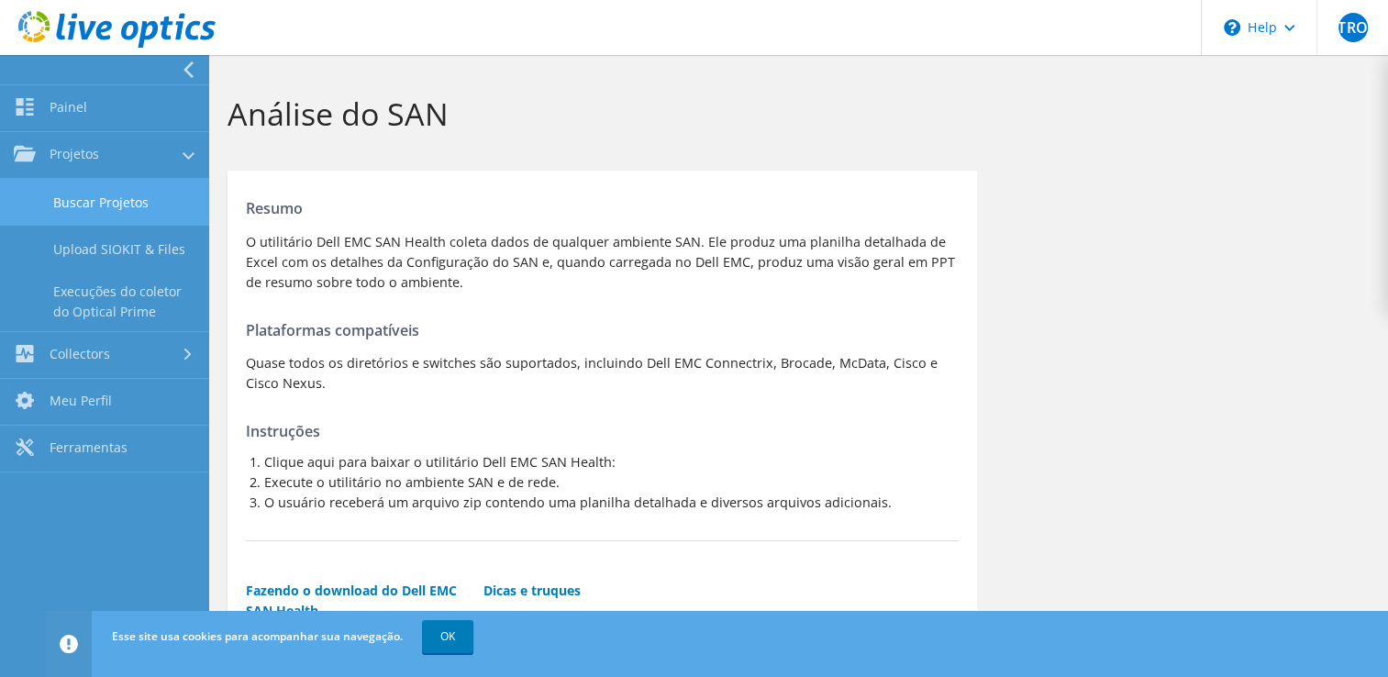
click at [117, 201] on link "Buscar Projetos" at bounding box center [104, 202] width 209 height 47
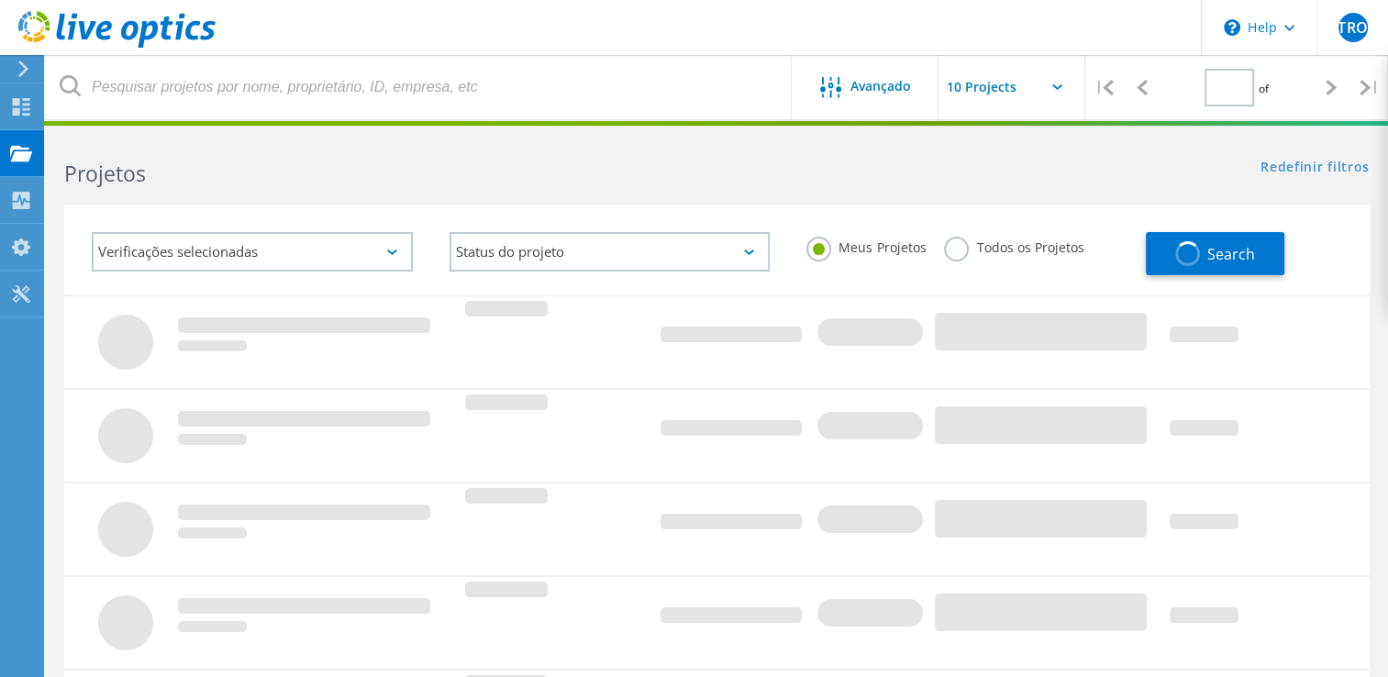
type input "1"
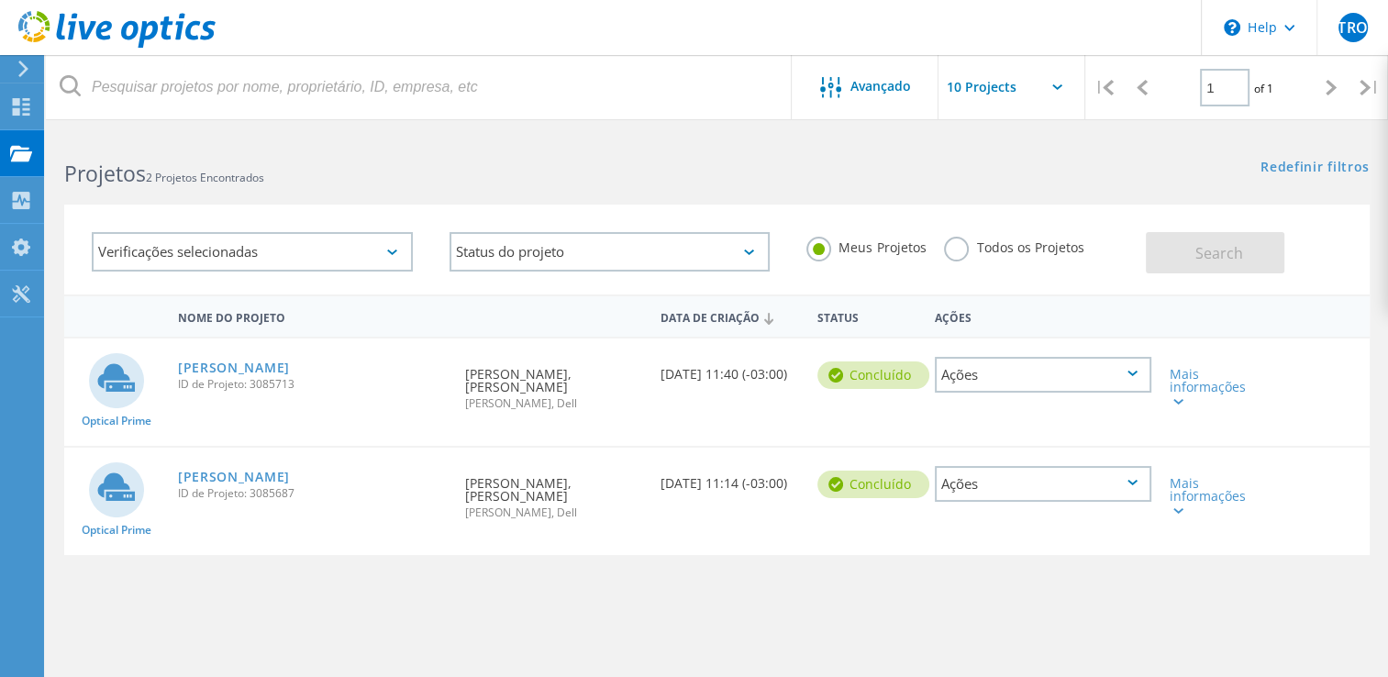
click at [1038, 377] on div "Ações" at bounding box center [1043, 375] width 217 height 36
click at [1292, 422] on div "Optical Prime HERINGER ID de Projeto: 3085713 Solicitado por [PERSON_NAME], [PE…" at bounding box center [717, 392] width 1306 height 107
click at [1171, 385] on div "Mais informações" at bounding box center [1213, 387] width 86 height 39
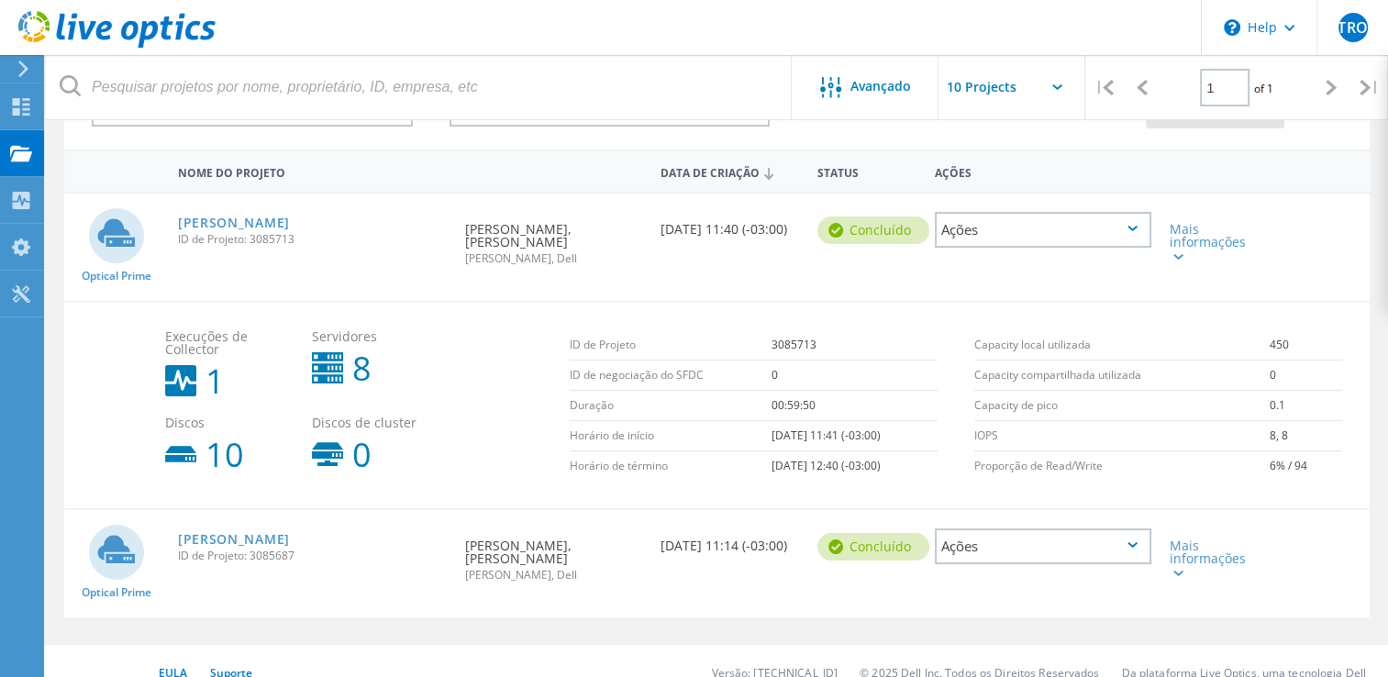
scroll to position [166, 0]
